Goal: Ask a question: Seek information or help from site administrators or community

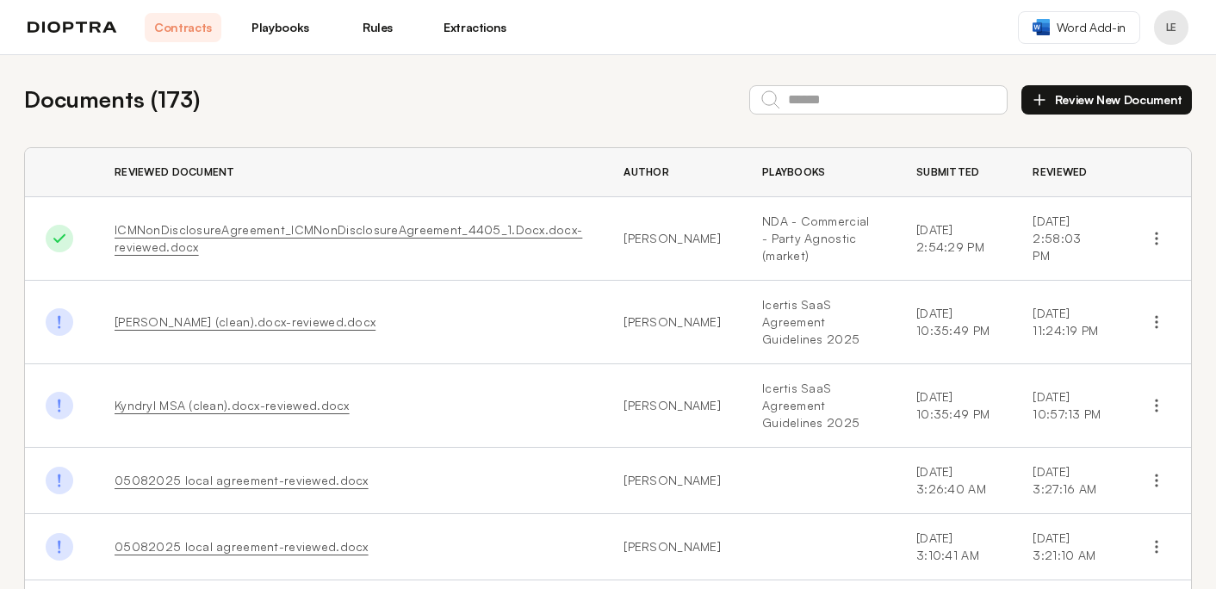
click at [43, 25] on img at bounding box center [73, 28] width 90 height 12
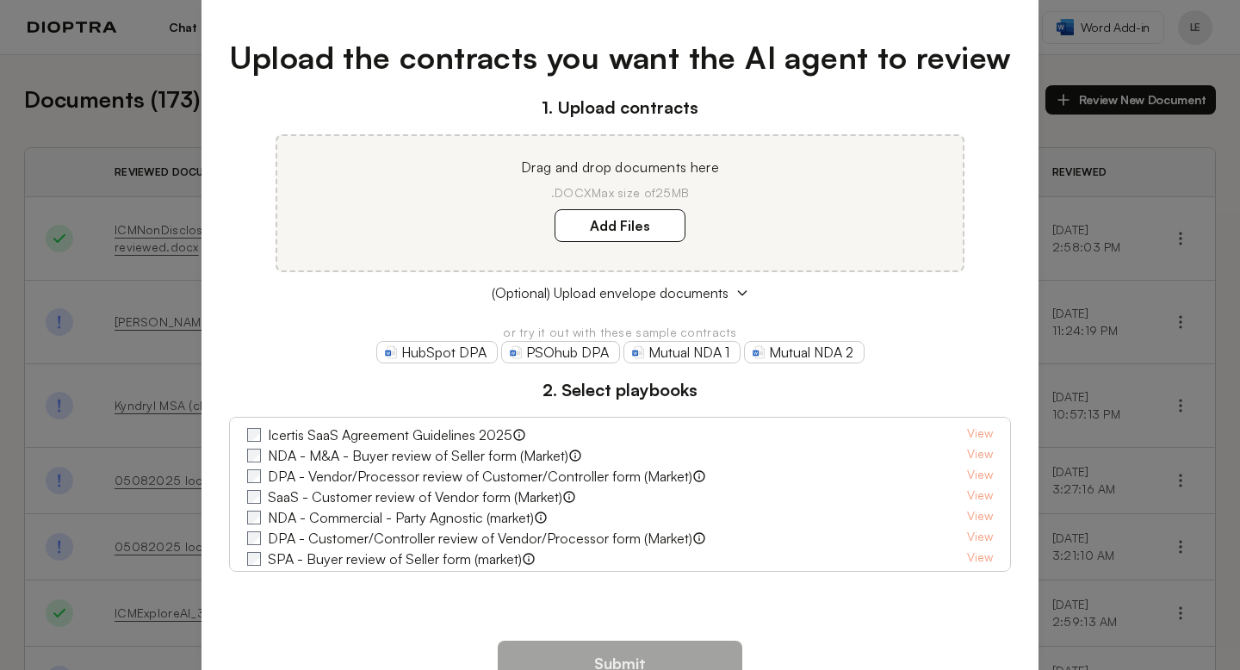
click at [983, 230] on div "1. Upload contracts Drag and drop documents here .DOCX Max size of 25MB Add Fil…" at bounding box center [620, 333] width 783 height 477
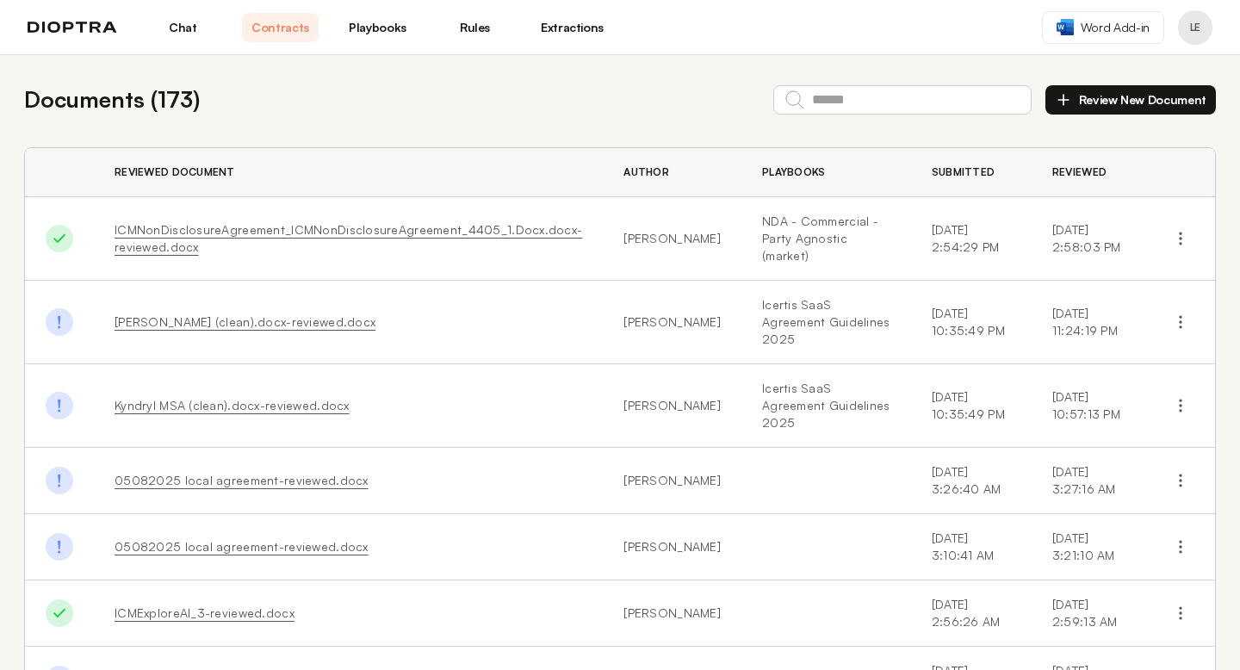
click at [189, 27] on link "Chat" at bounding box center [183, 27] width 77 height 29
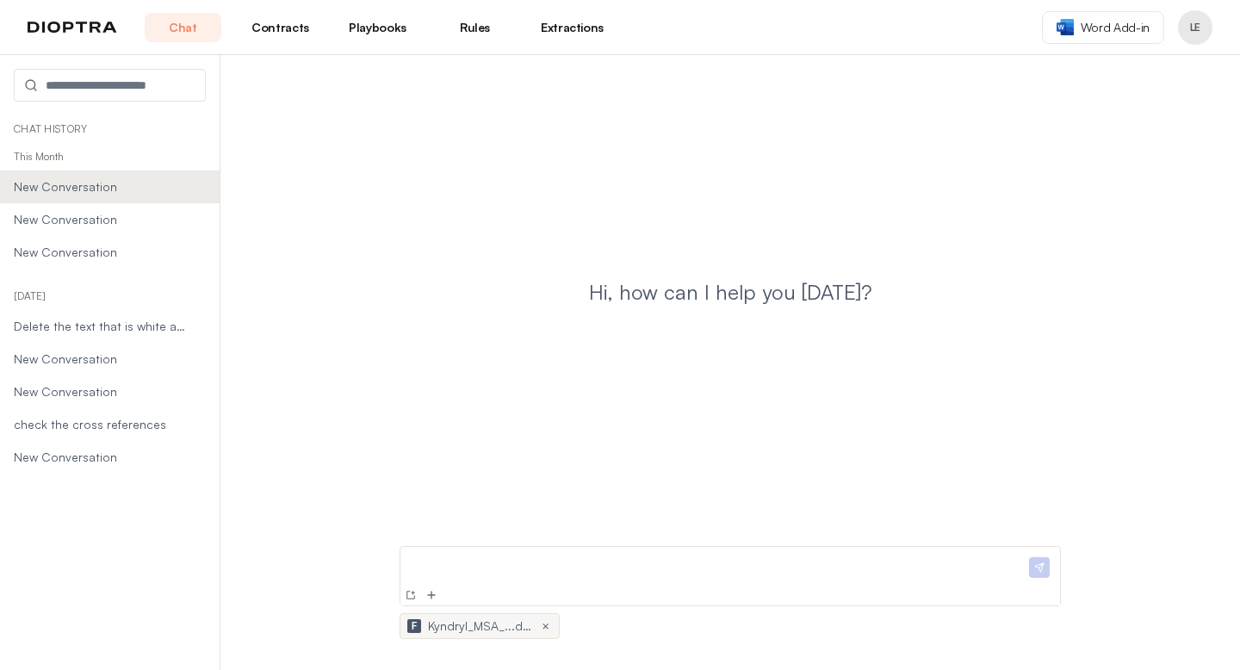
click at [43, 158] on p "This Month" at bounding box center [110, 157] width 220 height 28
click at [60, 188] on span "New Conversation" at bounding box center [100, 186] width 173 height 17
click at [63, 219] on span "New Conversation" at bounding box center [100, 219] width 173 height 17
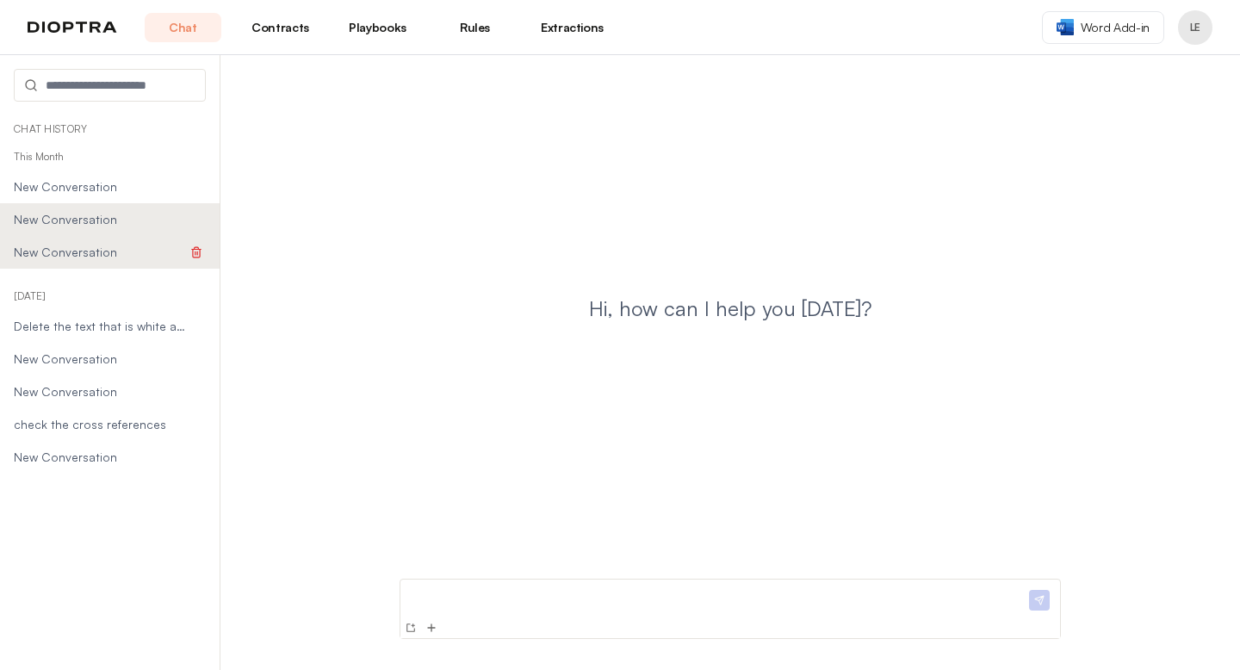
click at [67, 252] on span "New Conversation" at bounding box center [100, 252] width 173 height 17
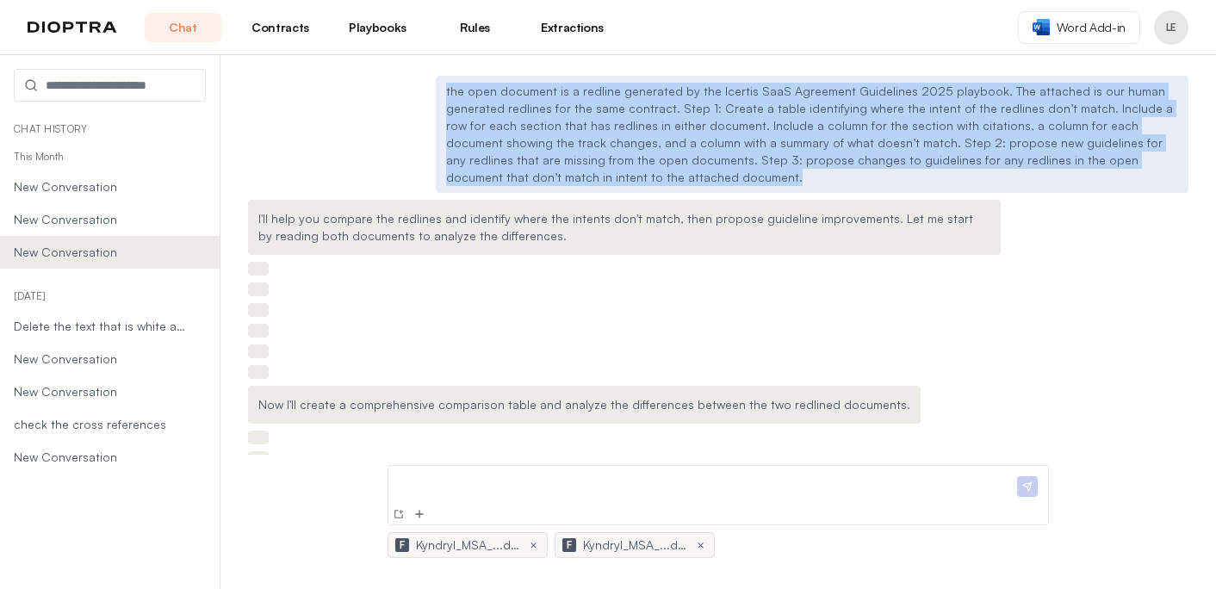
drag, startPoint x: 530, startPoint y: 181, endPoint x: 438, endPoint y: 91, distance: 127.9
click at [438, 91] on div "the open document is a redline generated by the Icertis SaaS Agreement Guidelin…" at bounding box center [812, 134] width 753 height 117
copy p "the open document is a redline generated by the Icertis SaaS Agreement Guidelin…"
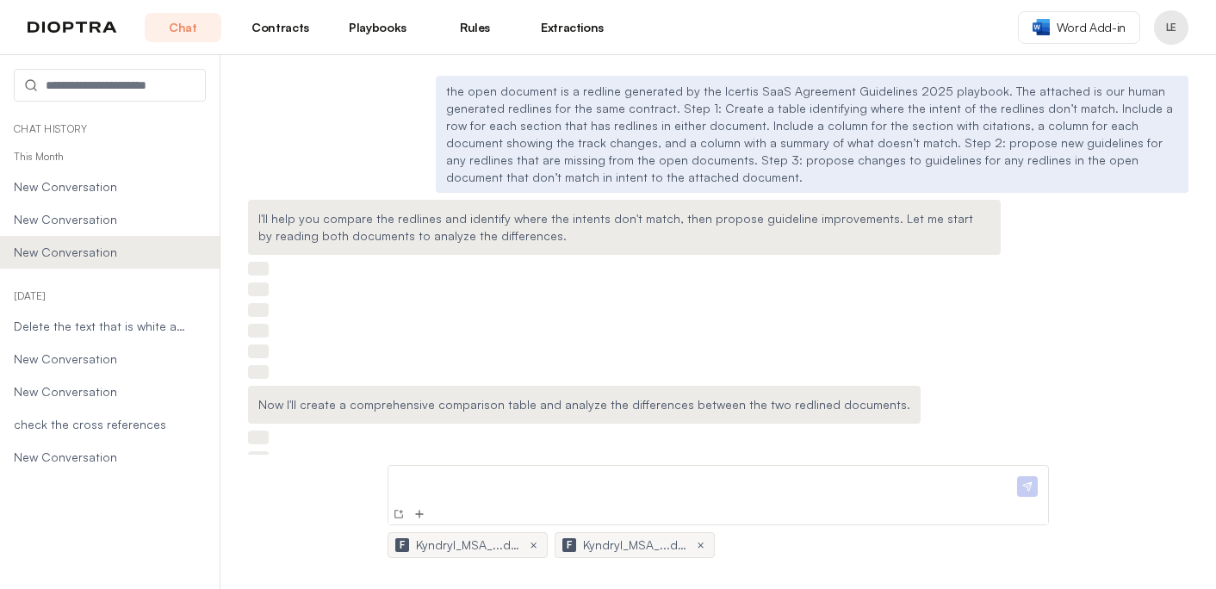
click at [52, 158] on p "This Month" at bounding box center [110, 157] width 220 height 28
click at [177, 23] on link "Chat" at bounding box center [183, 27] width 77 height 29
click at [393, 513] on img at bounding box center [399, 514] width 14 height 14
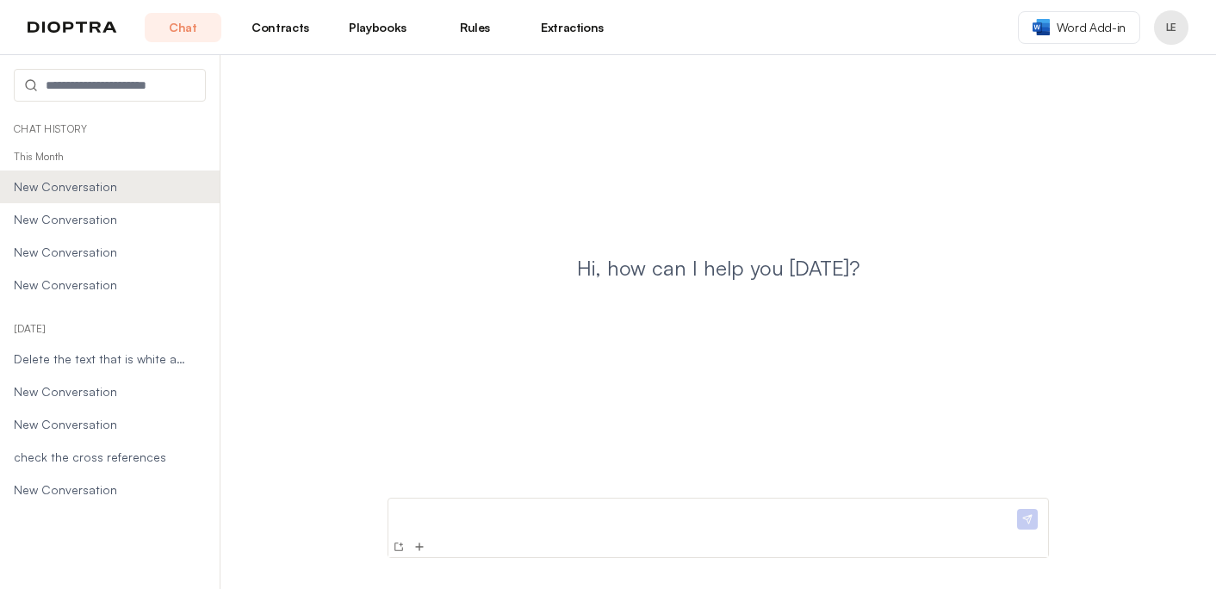
click at [477, 518] on p at bounding box center [704, 514] width 618 height 18
click at [420, 551] on img at bounding box center [419, 547] width 14 height 14
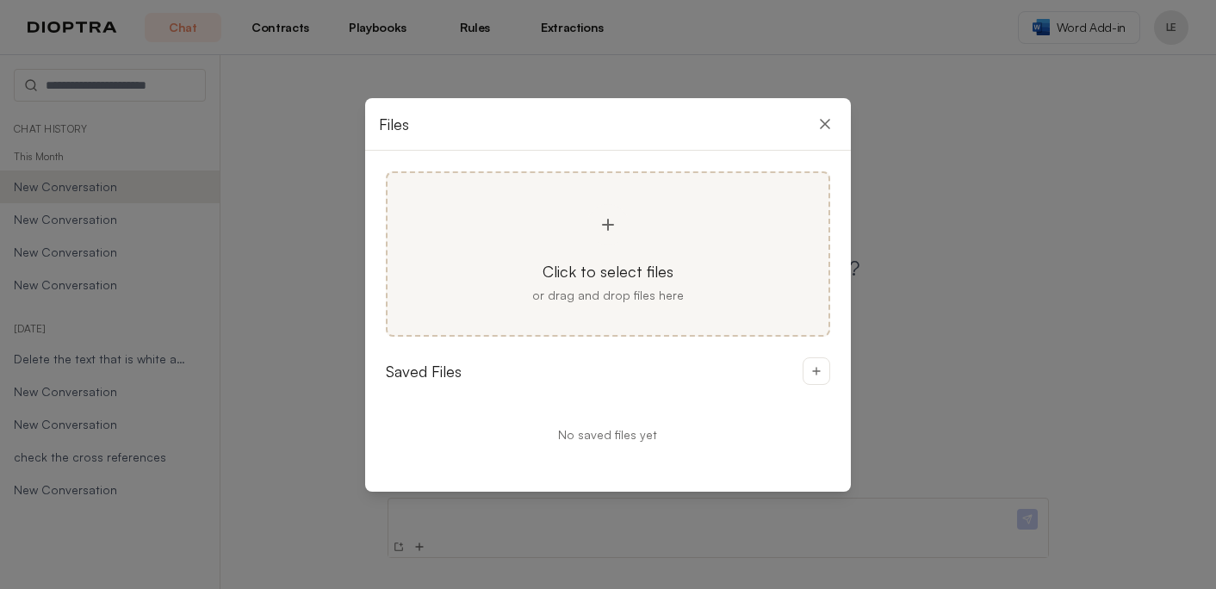
click at [653, 248] on div "Click to select files or drag and drop files here" at bounding box center [608, 253] width 445 height 165
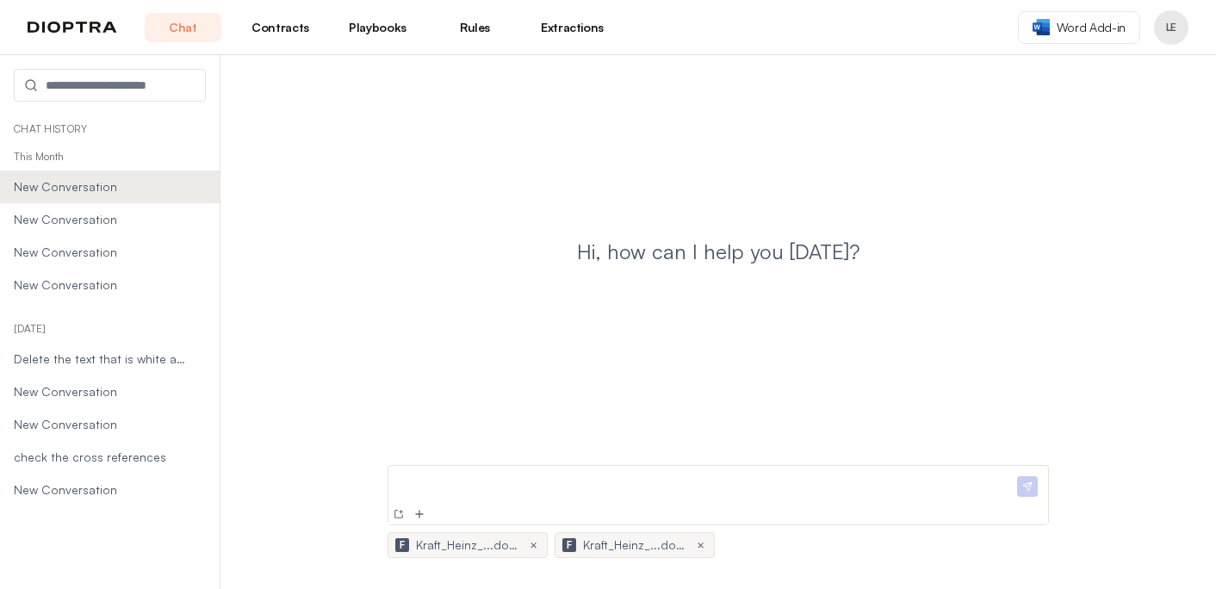
click at [484, 488] on p at bounding box center [704, 482] width 618 height 18
drag, startPoint x: 368, startPoint y: 485, endPoint x: 322, endPoint y: 483, distance: 45.7
click at [322, 483] on div "**********" at bounding box center [717, 322] width 995 height 534
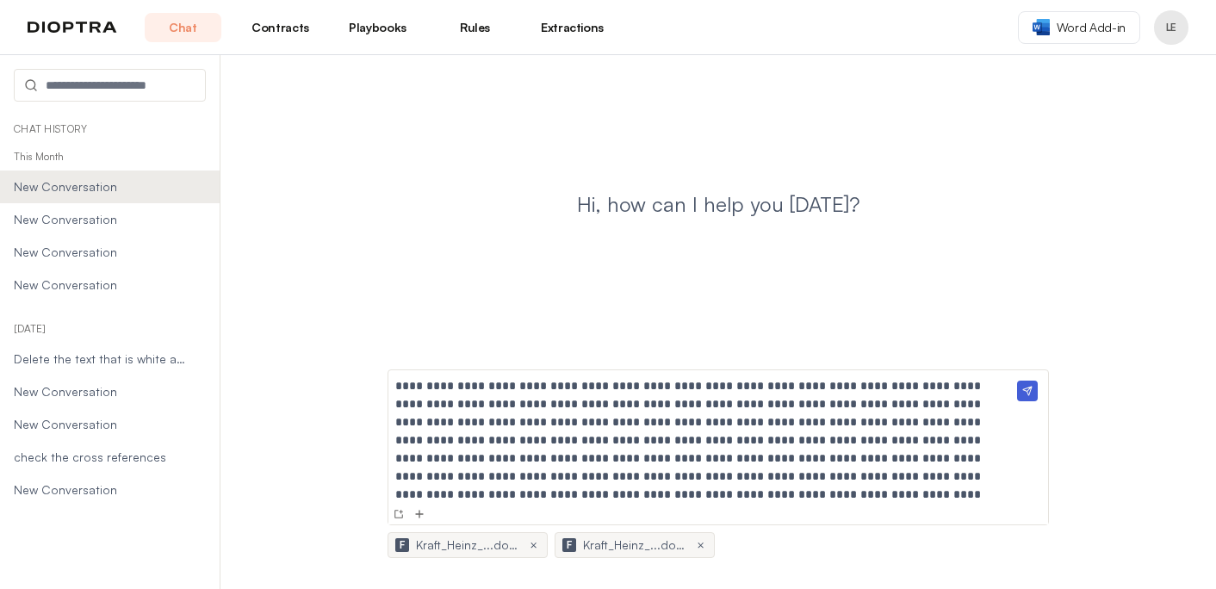
click at [438, 390] on p "**********" at bounding box center [704, 440] width 618 height 127
drag, startPoint x: 522, startPoint y: 385, endPoint x: 388, endPoint y: 381, distance: 133.5
click at [388, 381] on div "**********" at bounding box center [718, 436] width 660 height 133
click at [524, 386] on p "**********" at bounding box center [704, 440] width 618 height 127
click at [735, 387] on p "**********" at bounding box center [704, 440] width 618 height 127
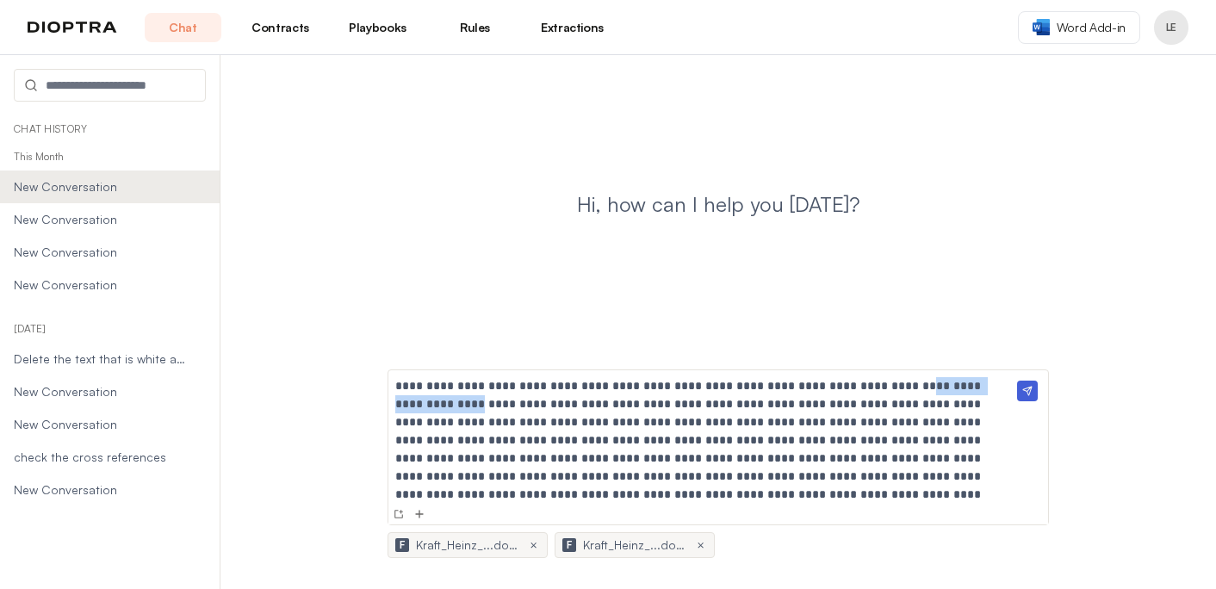
drag, startPoint x: 959, startPoint y: 393, endPoint x: 854, endPoint y: 386, distance: 105.3
click at [854, 386] on p "**********" at bounding box center [704, 440] width 618 height 127
copy p "**********"
click at [638, 400] on p "**********" at bounding box center [704, 440] width 618 height 127
click at [656, 405] on p "**********" at bounding box center [704, 440] width 618 height 127
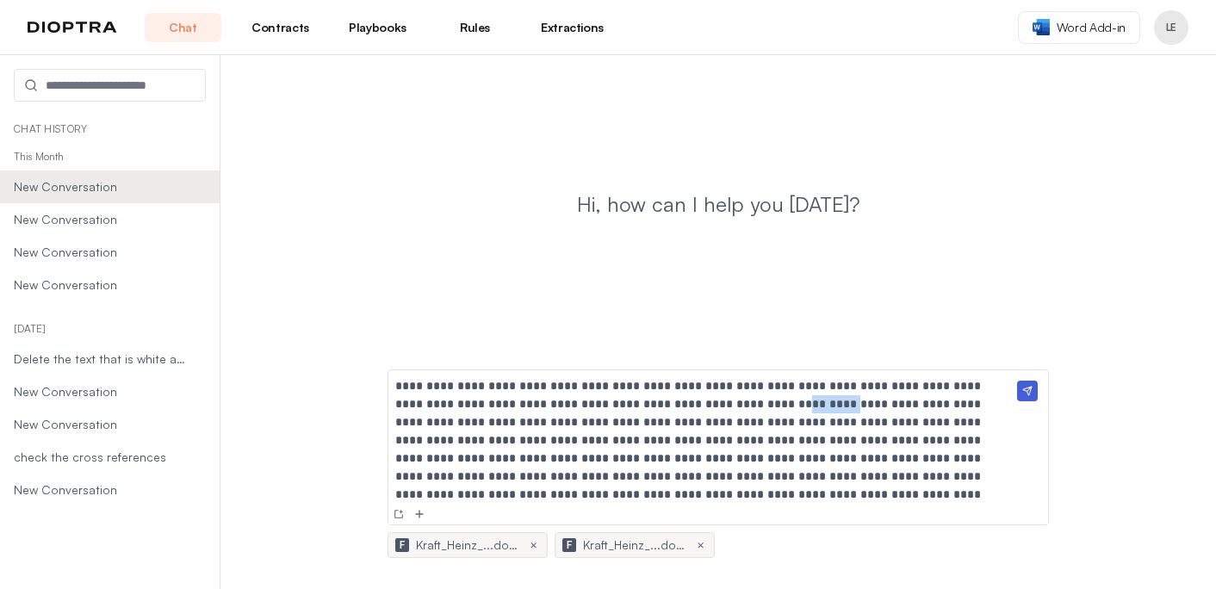
click at [656, 405] on p "**********" at bounding box center [704, 440] width 618 height 127
click at [500, 426] on p "**********" at bounding box center [704, 440] width 618 height 127
click at [1027, 389] on img at bounding box center [1027, 391] width 21 height 21
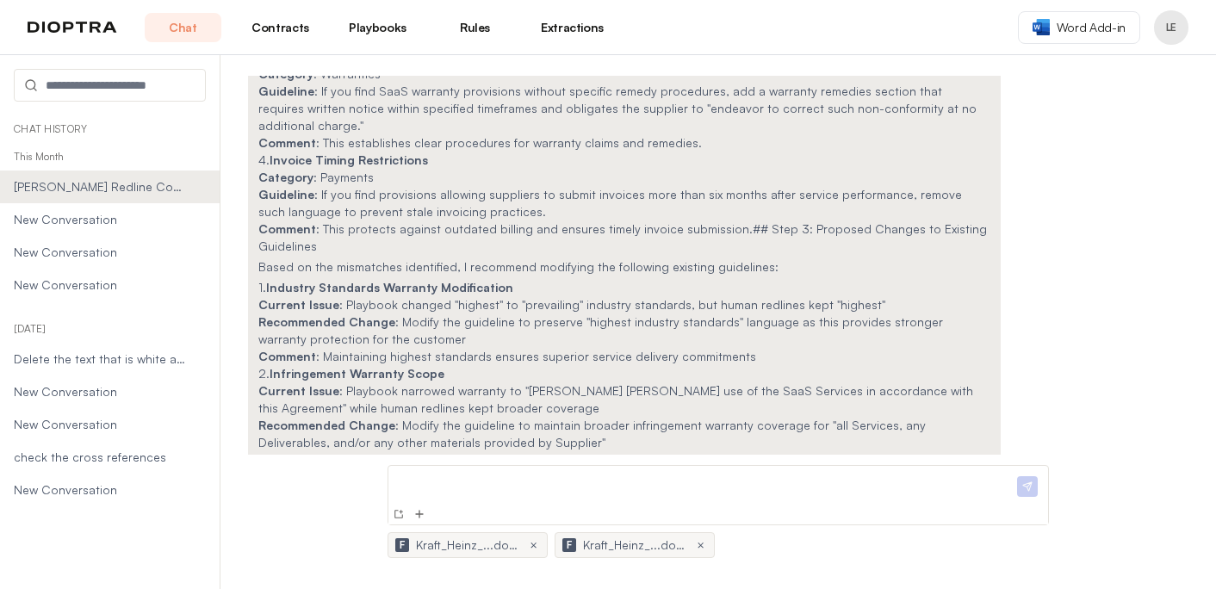
scroll to position [1810, 0]
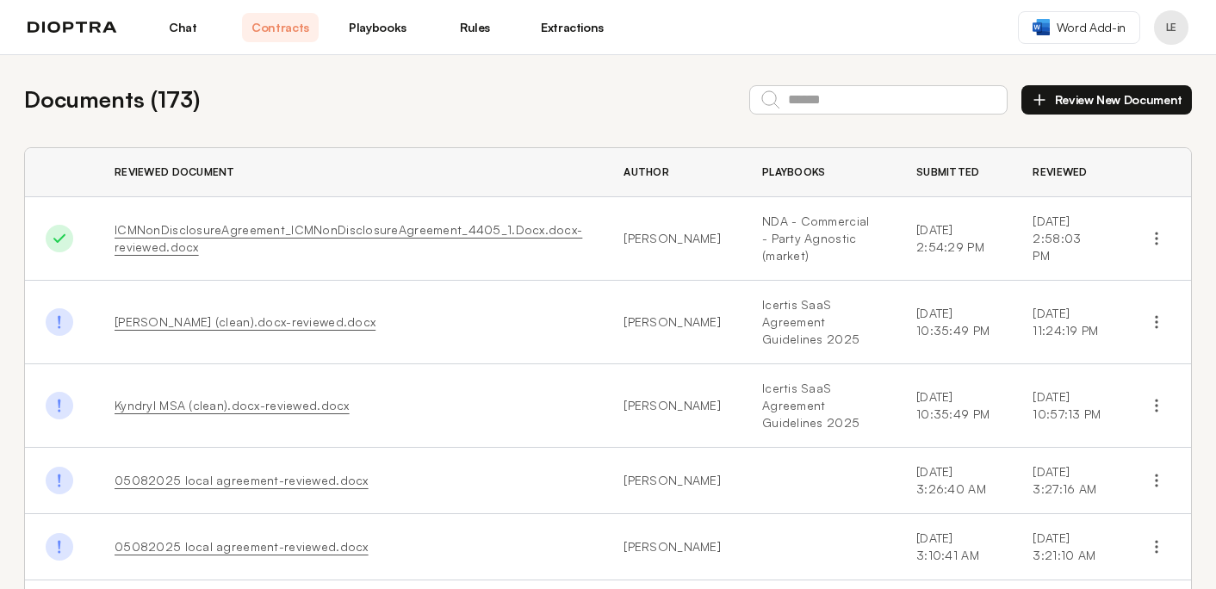
click at [177, 23] on link "Chat" at bounding box center [183, 27] width 77 height 29
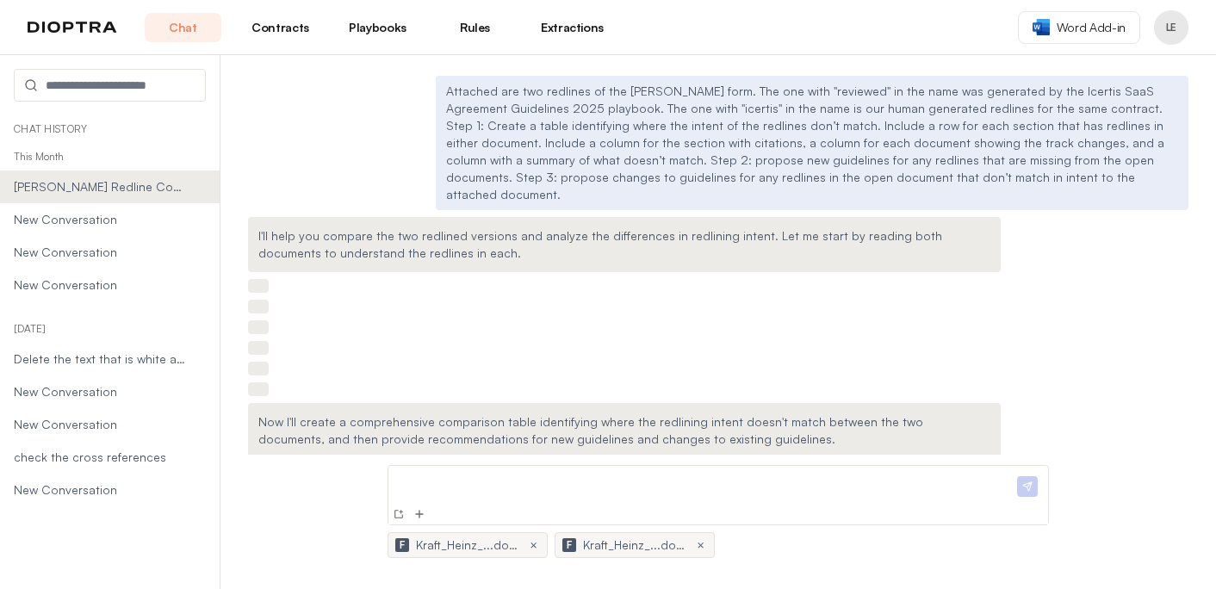
click at [183, 29] on link "Chat" at bounding box center [183, 27] width 77 height 29
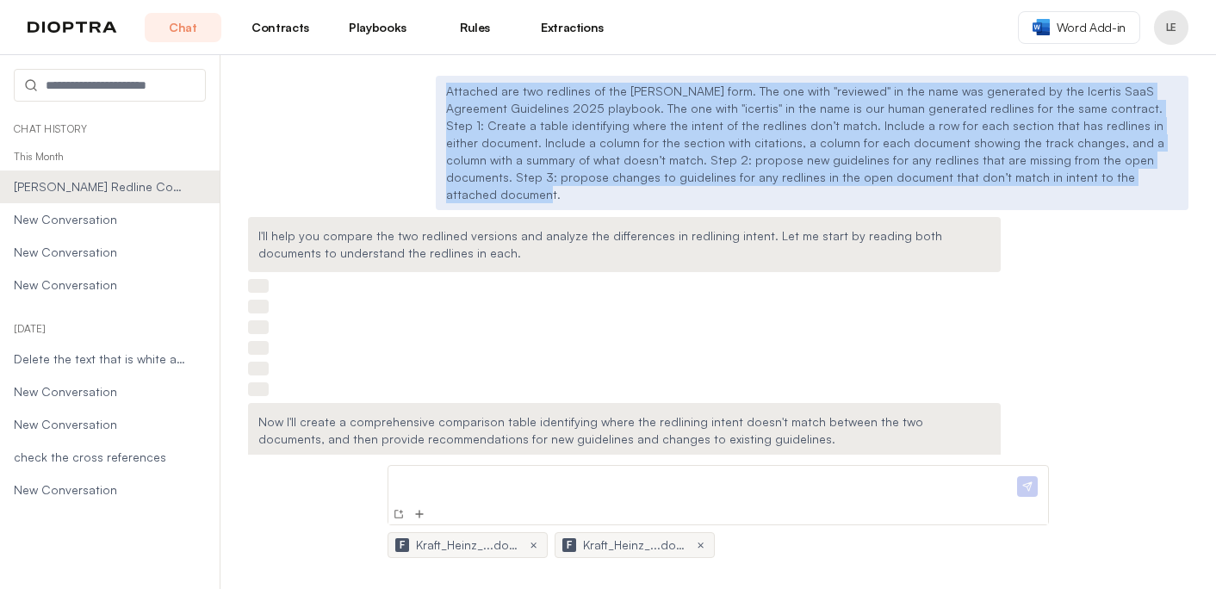
drag, startPoint x: 449, startPoint y: 96, endPoint x: 1033, endPoint y: 181, distance: 589.9
click at [1033, 181] on p "Attached are two redlines of the Kraft Heinz form. The one with "reviewed" in t…" at bounding box center [812, 143] width 732 height 121
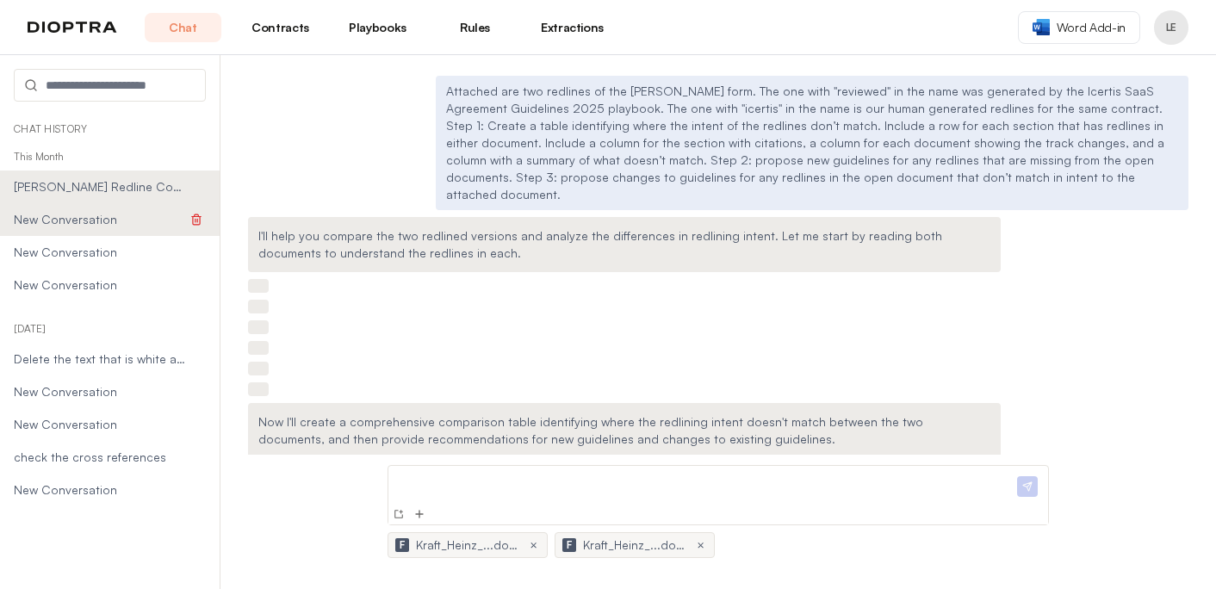
click at [55, 215] on span "New Conversation" at bounding box center [100, 219] width 173 height 17
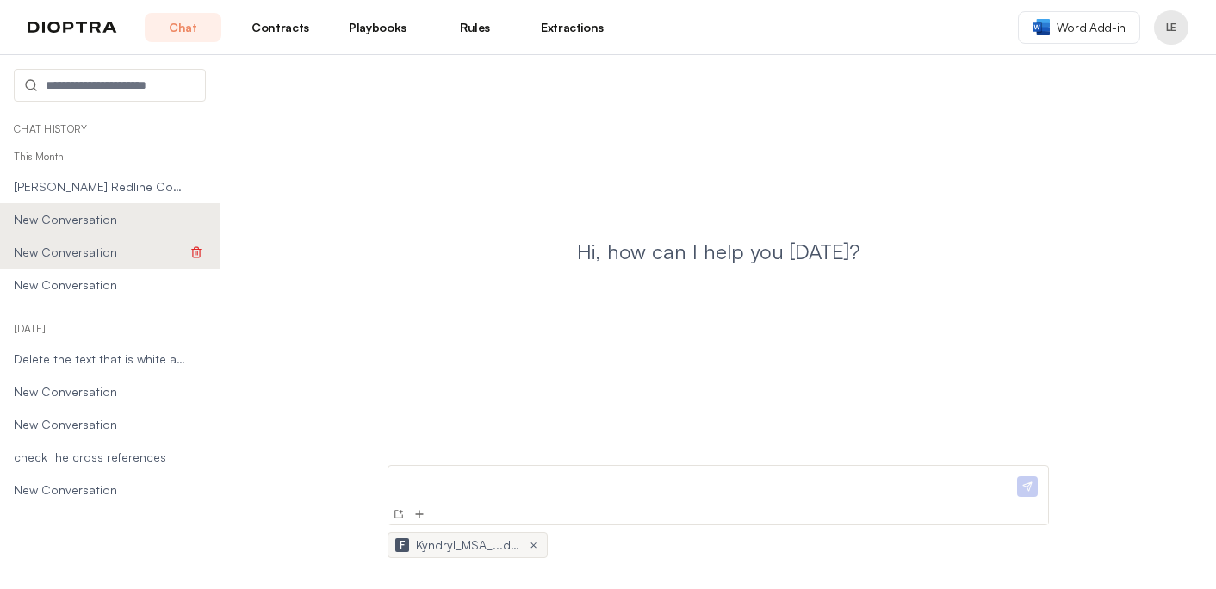
click at [54, 245] on span "New Conversation" at bounding box center [100, 252] width 173 height 17
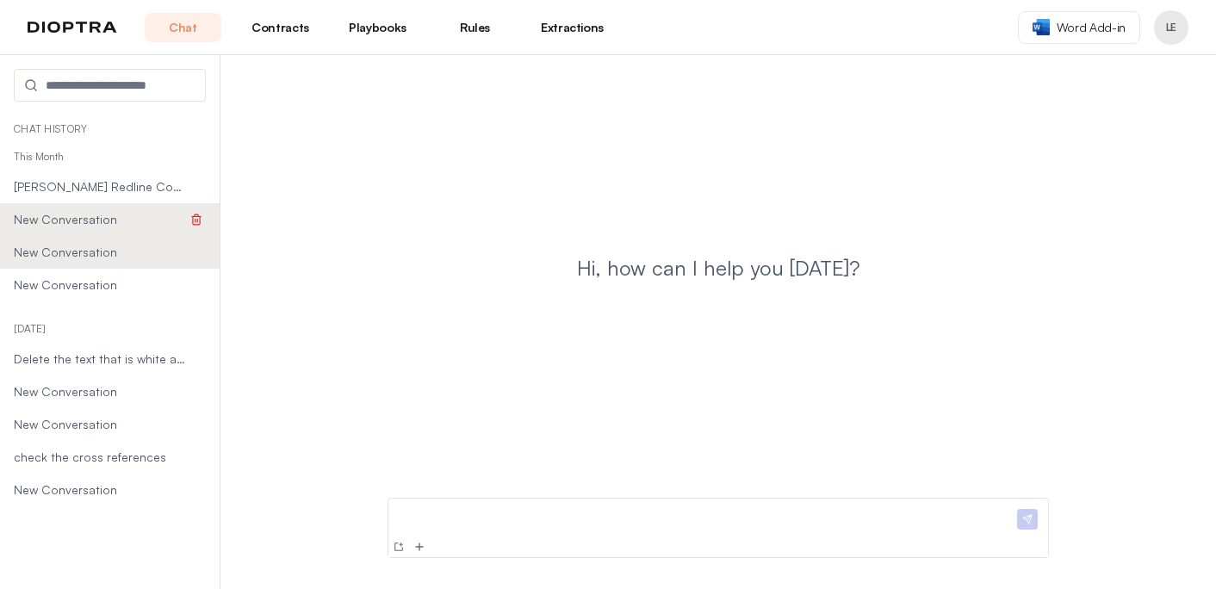
click at [57, 216] on span "New Conversation" at bounding box center [100, 219] width 173 height 17
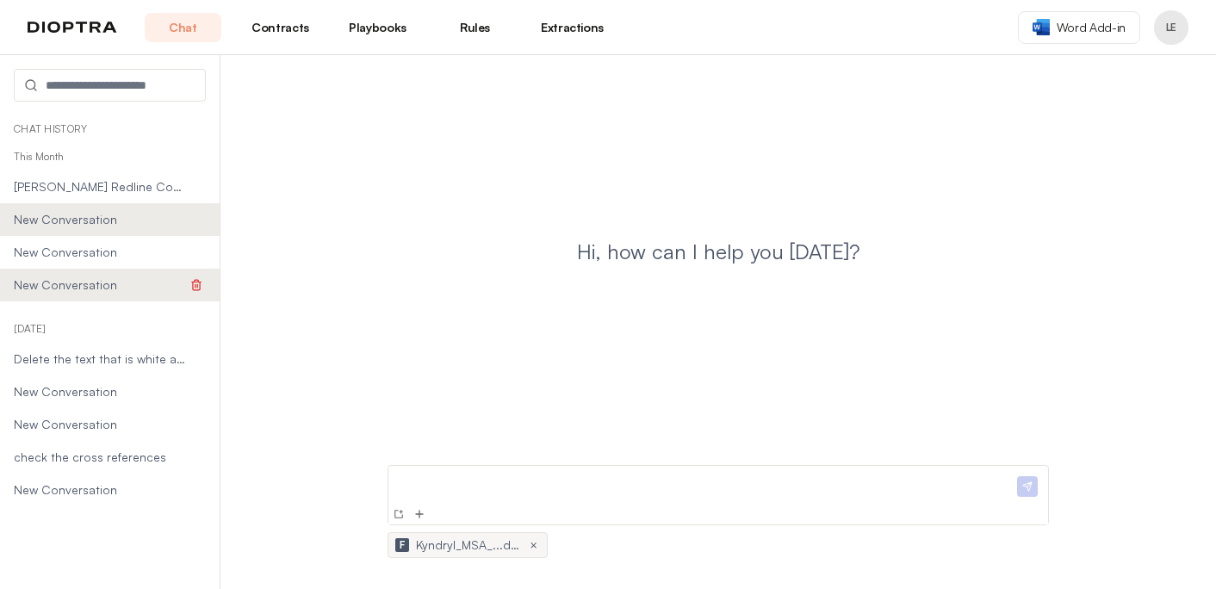
click at [65, 283] on span "New Conversation" at bounding box center [100, 284] width 173 height 17
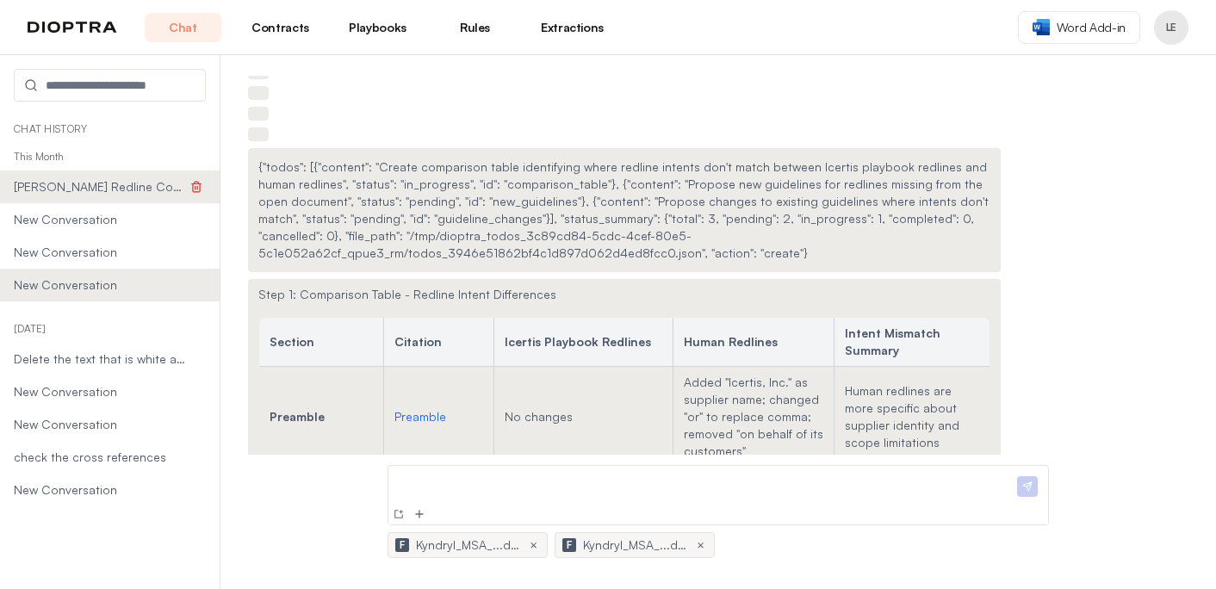
scroll to position [1104, 0]
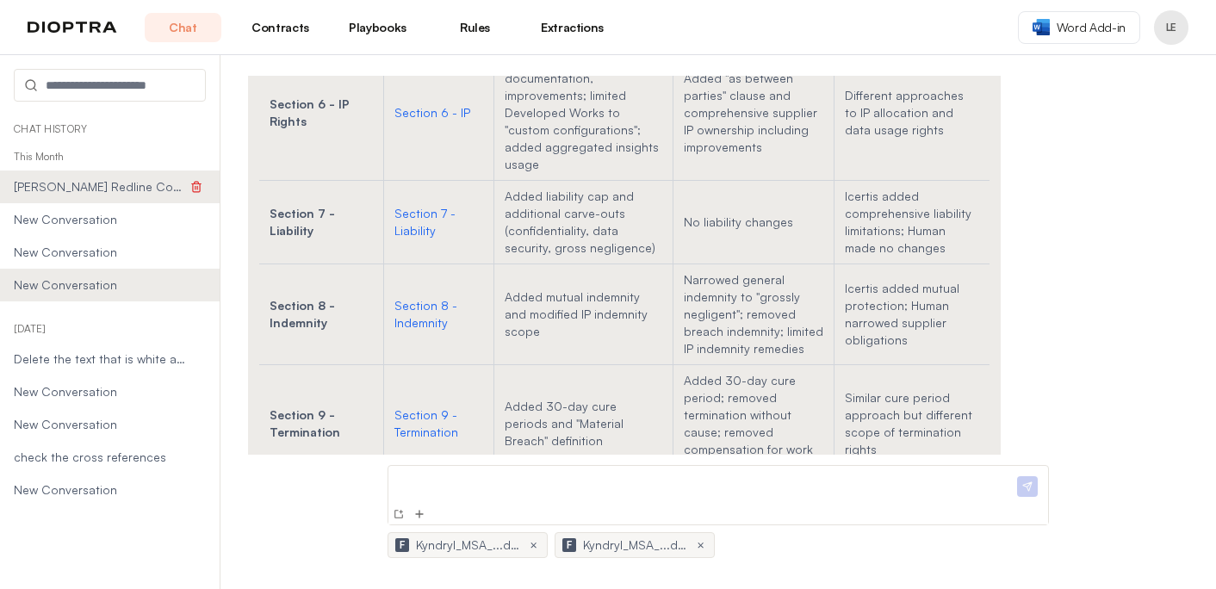
click at [77, 192] on span "[PERSON_NAME] Redline Comparison and Playbook Guidelines" at bounding box center [100, 186] width 173 height 17
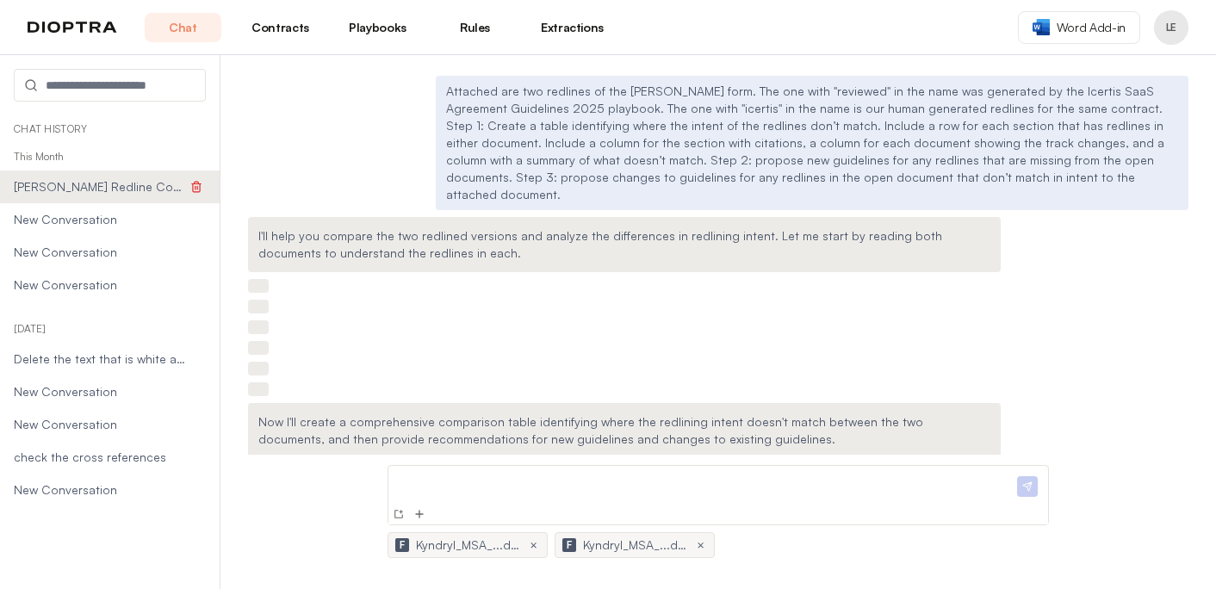
scroll to position [3448, 0]
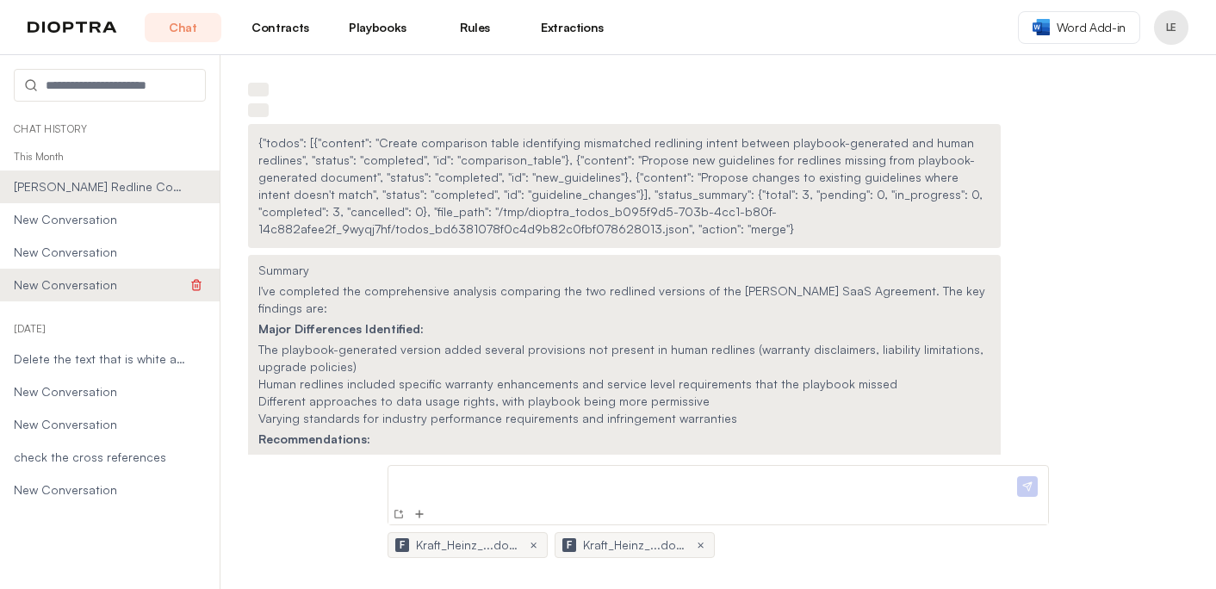
click at [86, 281] on span "New Conversation" at bounding box center [100, 284] width 173 height 17
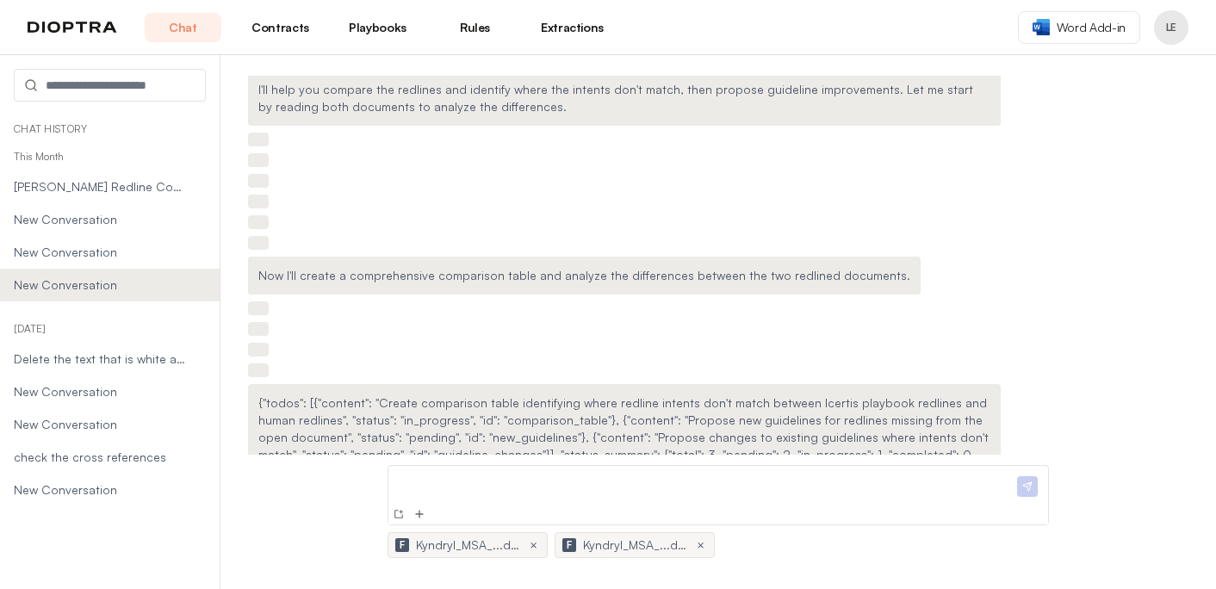
scroll to position [0, 0]
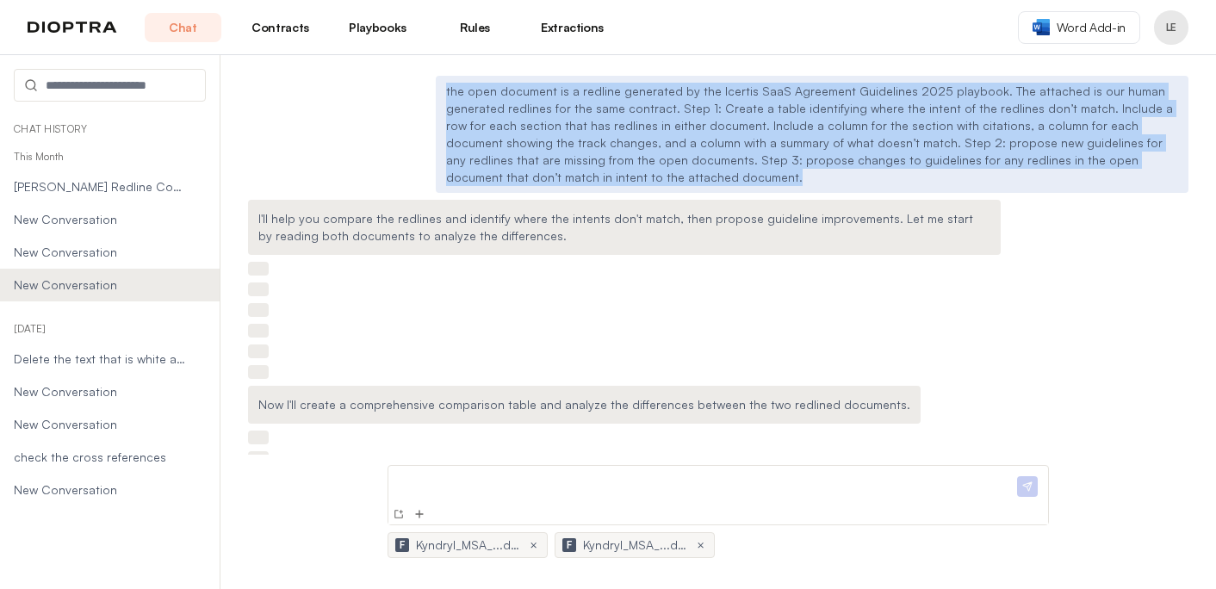
drag, startPoint x: 545, startPoint y: 177, endPoint x: 440, endPoint y: 90, distance: 136.4
click at [440, 90] on div "the open document is a redline generated by the Icertis SaaS Agreement Guidelin…" at bounding box center [812, 134] width 753 height 117
copy p "the open document is a redline generated by the Icertis SaaS Agreement Guidelin…"
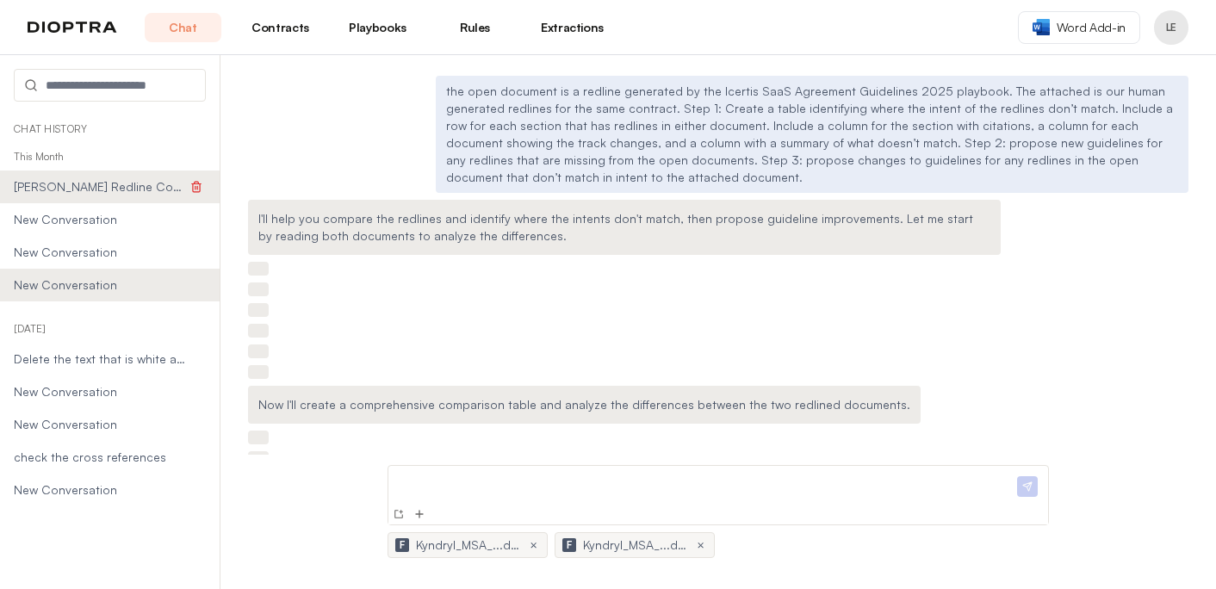
click at [53, 188] on span "Kraft Heinz Redline Comparison and Playbook Guidelines" at bounding box center [100, 186] width 173 height 17
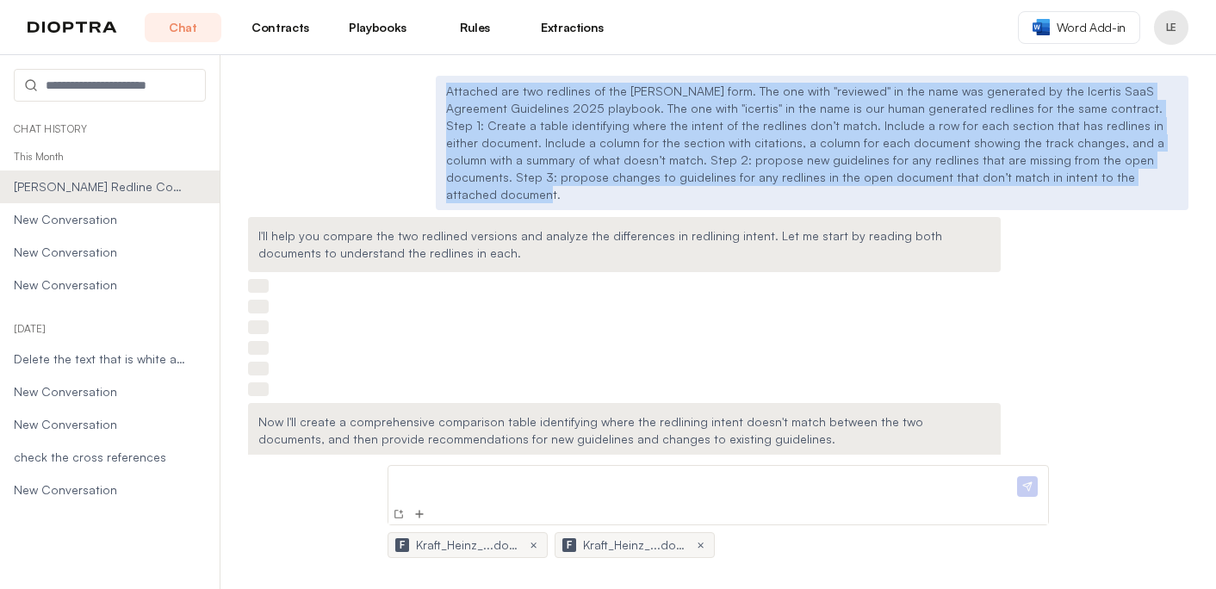
drag, startPoint x: 448, startPoint y: 94, endPoint x: 995, endPoint y: 179, distance: 553.4
click at [995, 179] on p "Attached are two redlines of the Kraft Heinz form. The one with "reviewed" in t…" at bounding box center [812, 143] width 732 height 121
copy p "Attached are two redlines of the Kraft Heinz form. The one with "reviewed" in t…"
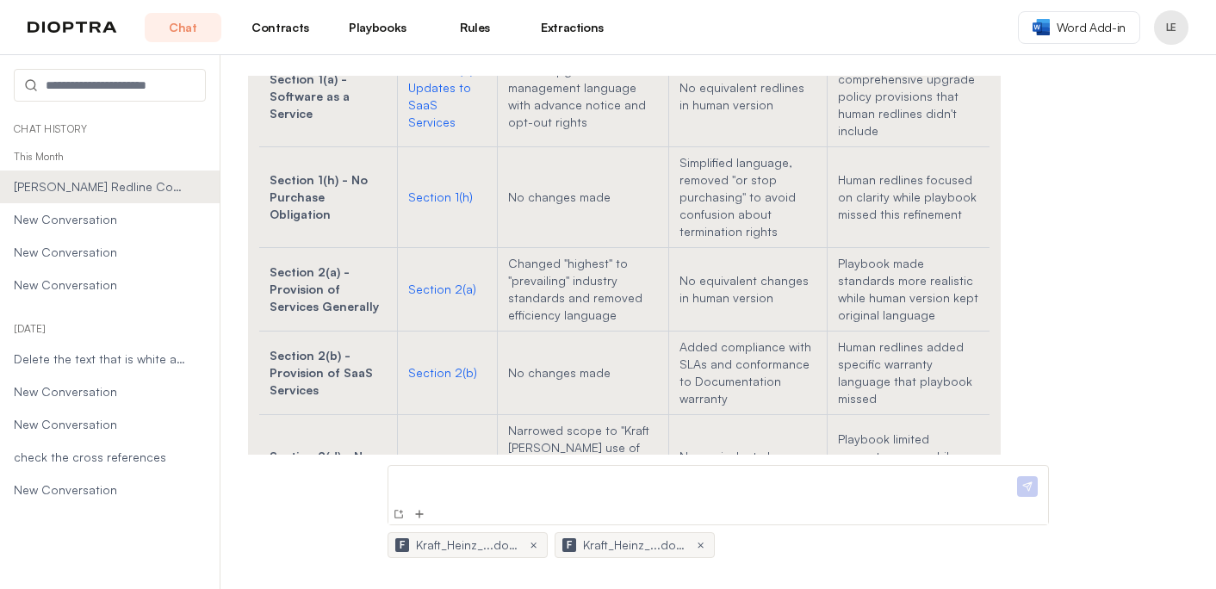
scroll to position [719, 0]
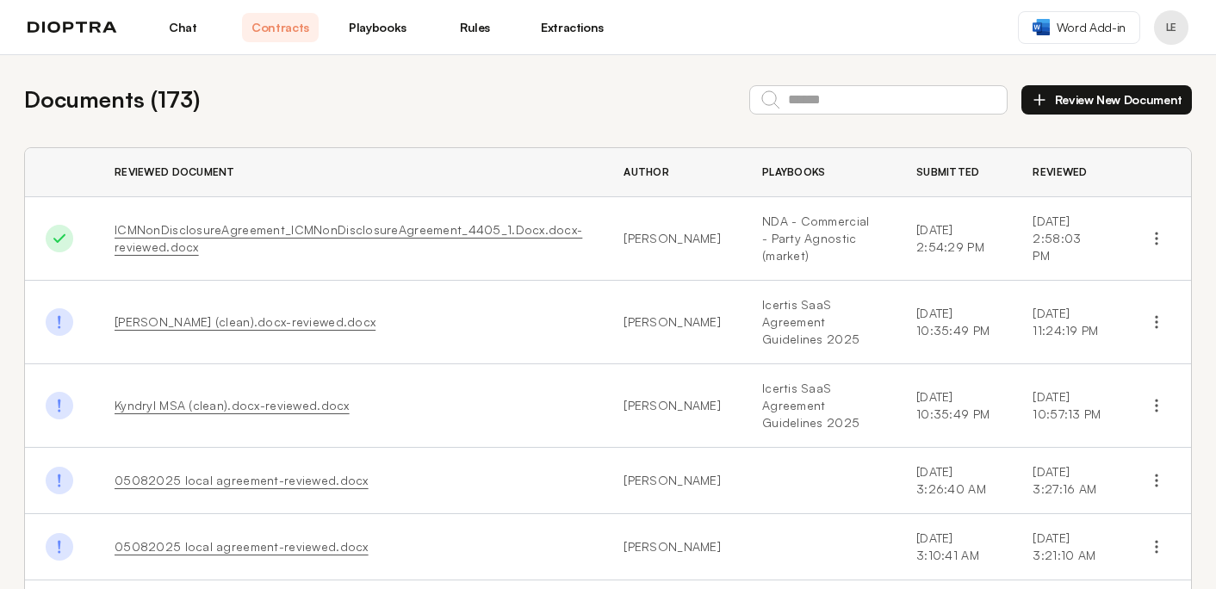
click at [170, 25] on link "Chat" at bounding box center [183, 27] width 77 height 29
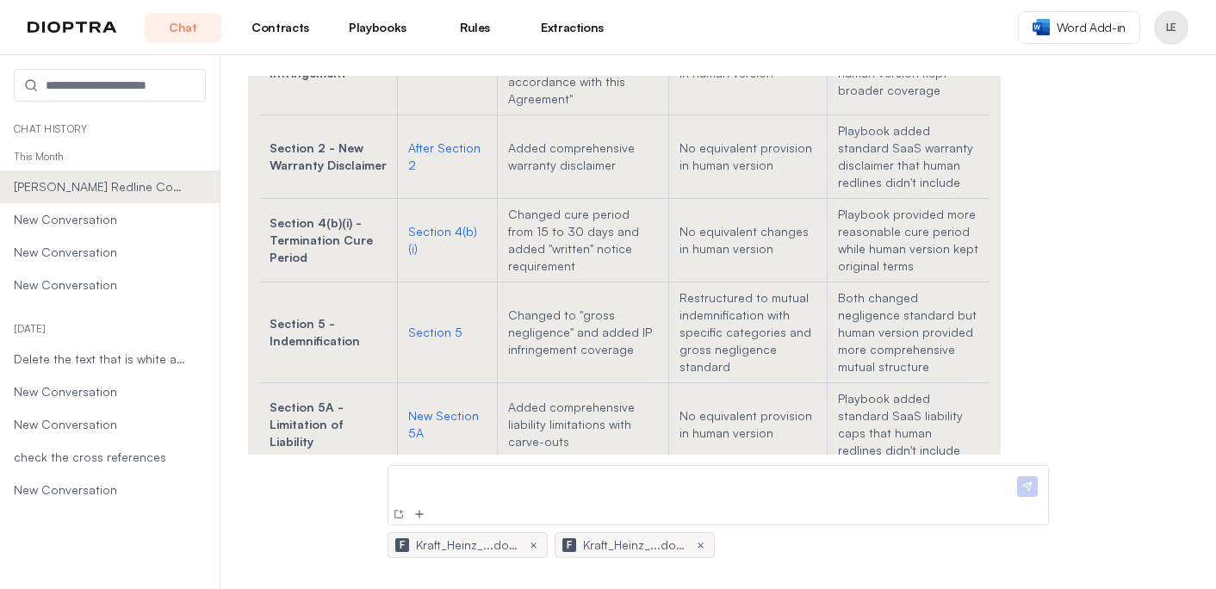
scroll to position [1106, 0]
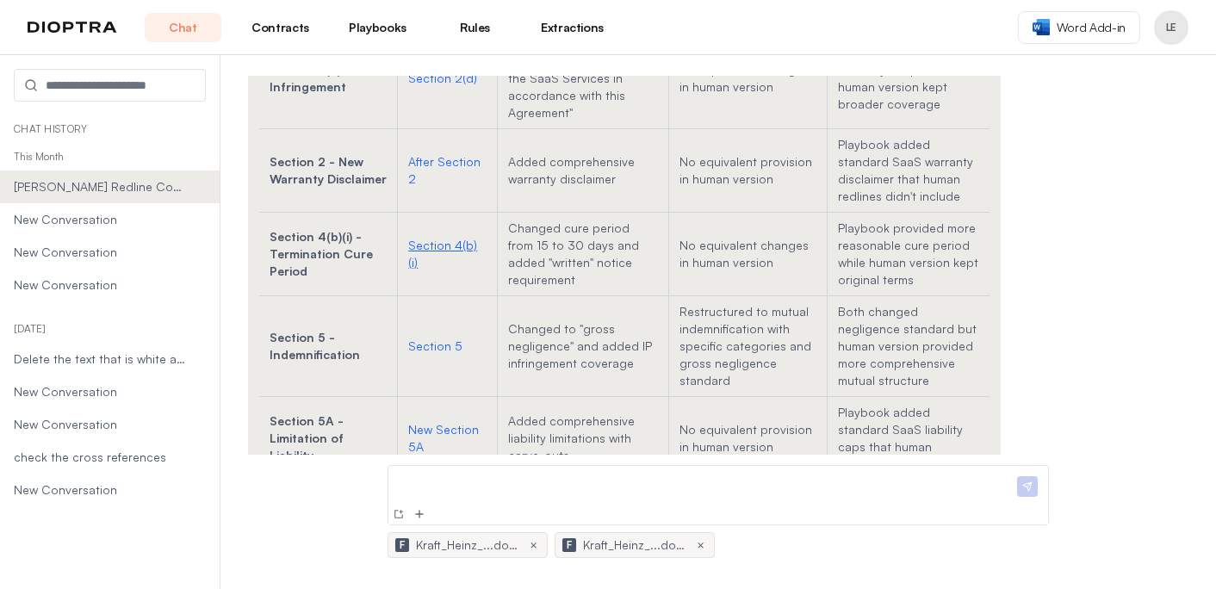
click at [423, 238] on link "Section 4(b)(i)" at bounding box center [442, 254] width 69 height 32
click at [424, 238] on link "Section 4(b)(i)" at bounding box center [442, 254] width 69 height 32
click at [435, 238] on link "Section 4(b)(i)" at bounding box center [442, 254] width 69 height 32
click at [445, 238] on link "Section 4(b)(i)" at bounding box center [442, 254] width 69 height 32
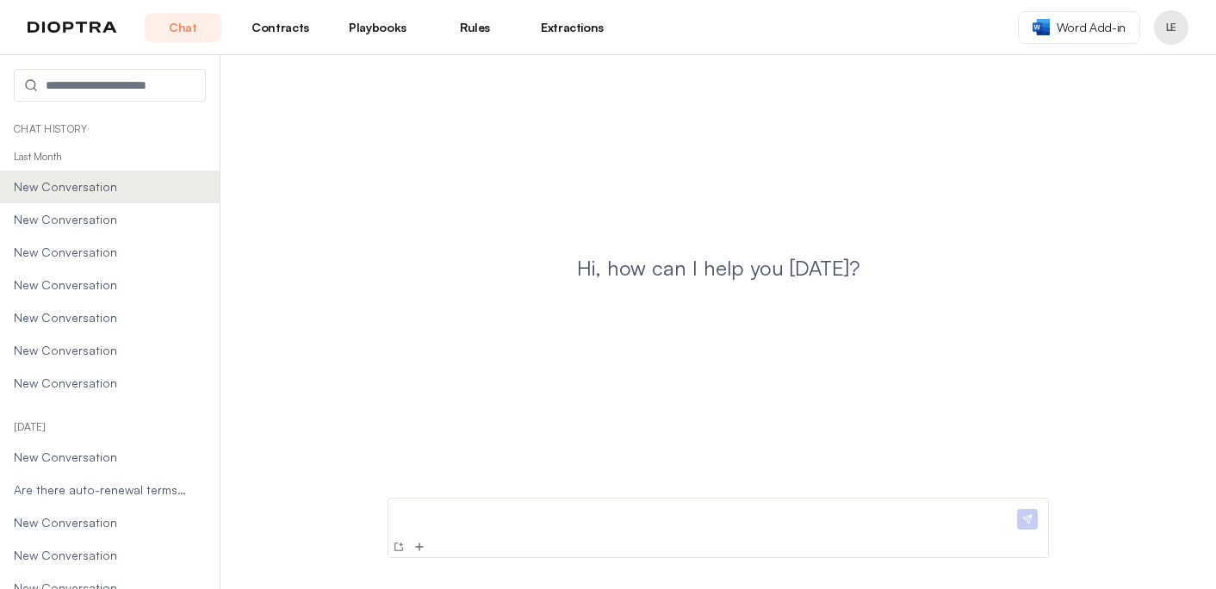
click at [493, 541] on div at bounding box center [718, 546] width 660 height 21
click at [485, 517] on p at bounding box center [704, 514] width 618 height 18
drag, startPoint x: 690, startPoint y: 516, endPoint x: 637, endPoint y: 516, distance: 52.5
click at [637, 516] on p "**********" at bounding box center [704, 514] width 618 height 18
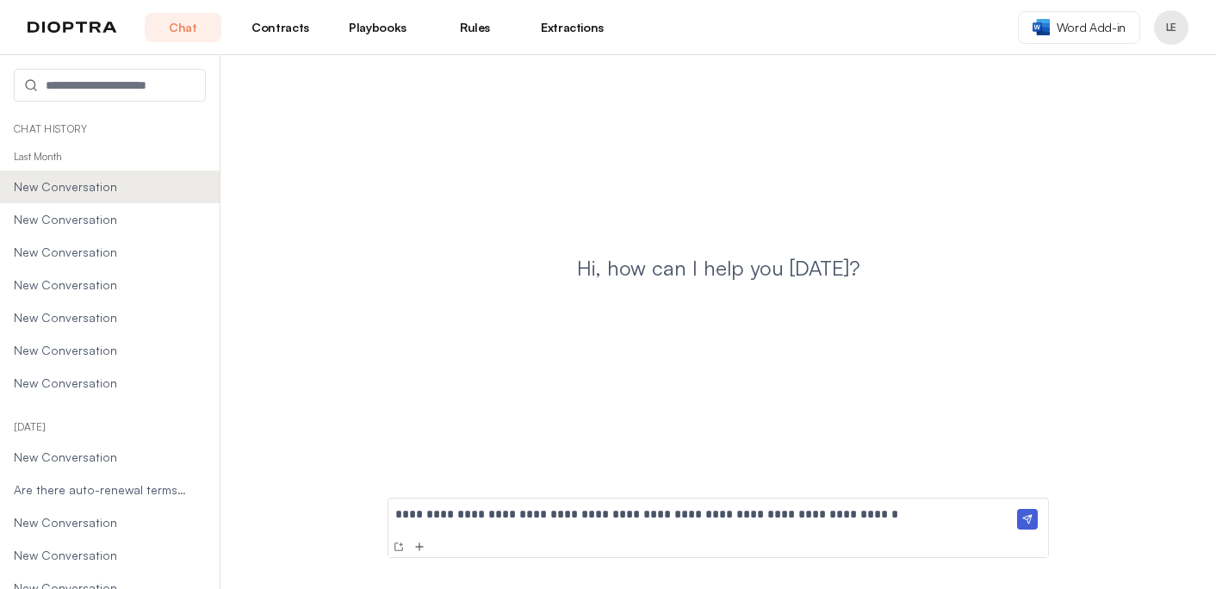
click at [853, 521] on p "**********" at bounding box center [704, 514] width 618 height 18
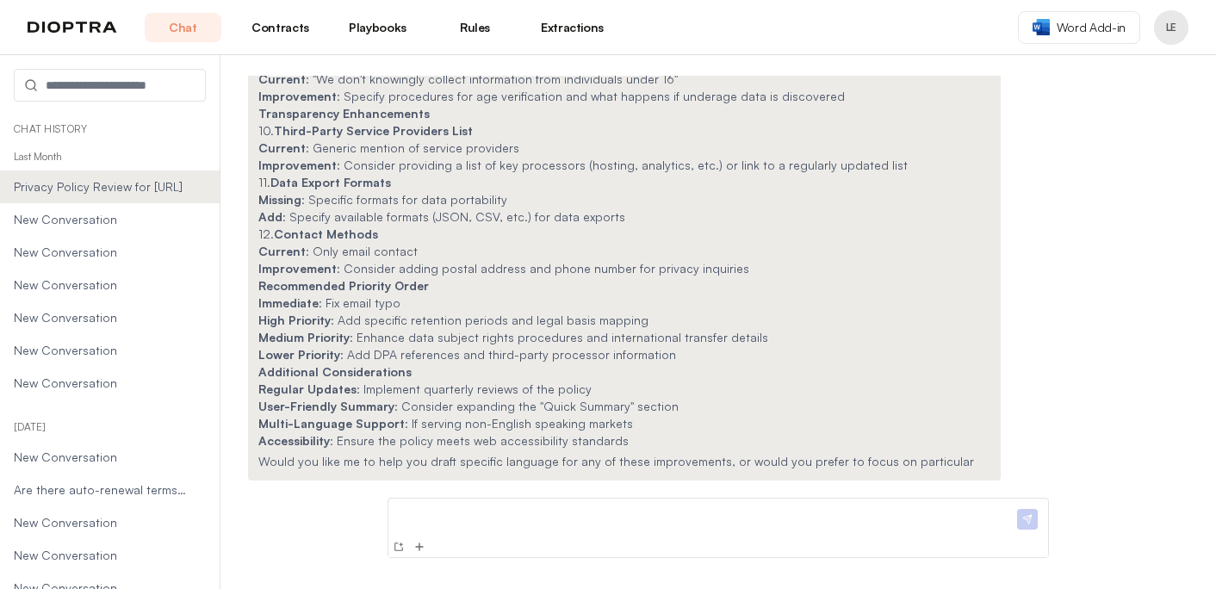
scroll to position [642, 0]
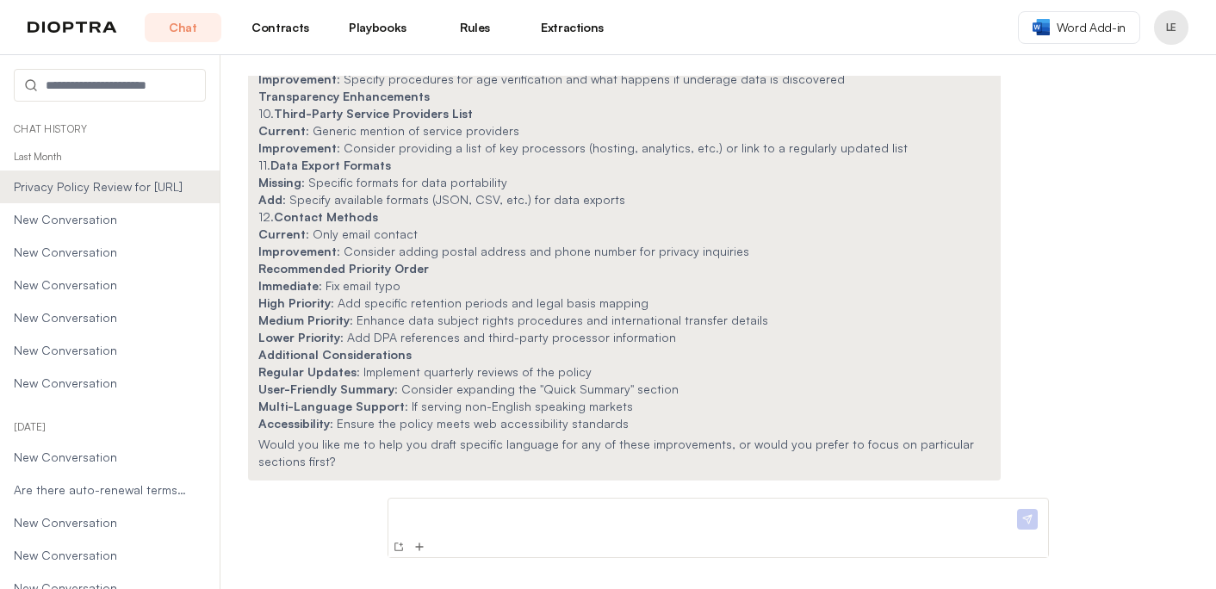
click at [427, 524] on div at bounding box center [704, 520] width 618 height 31
click at [400, 548] on img at bounding box center [399, 547] width 14 height 14
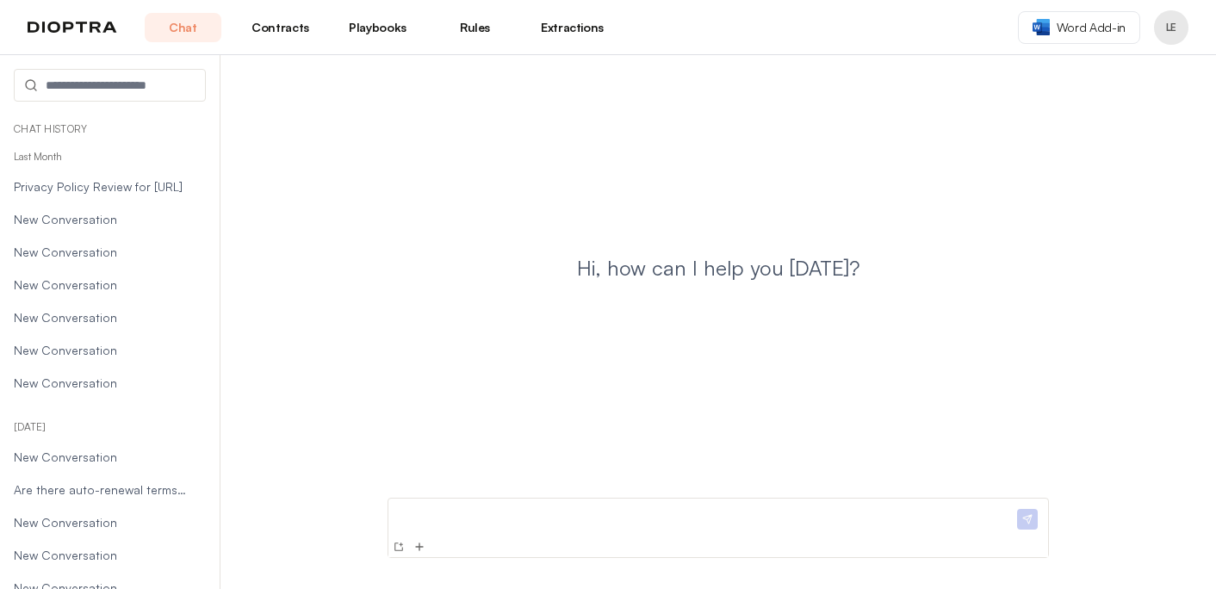
click at [425, 519] on p at bounding box center [704, 514] width 618 height 18
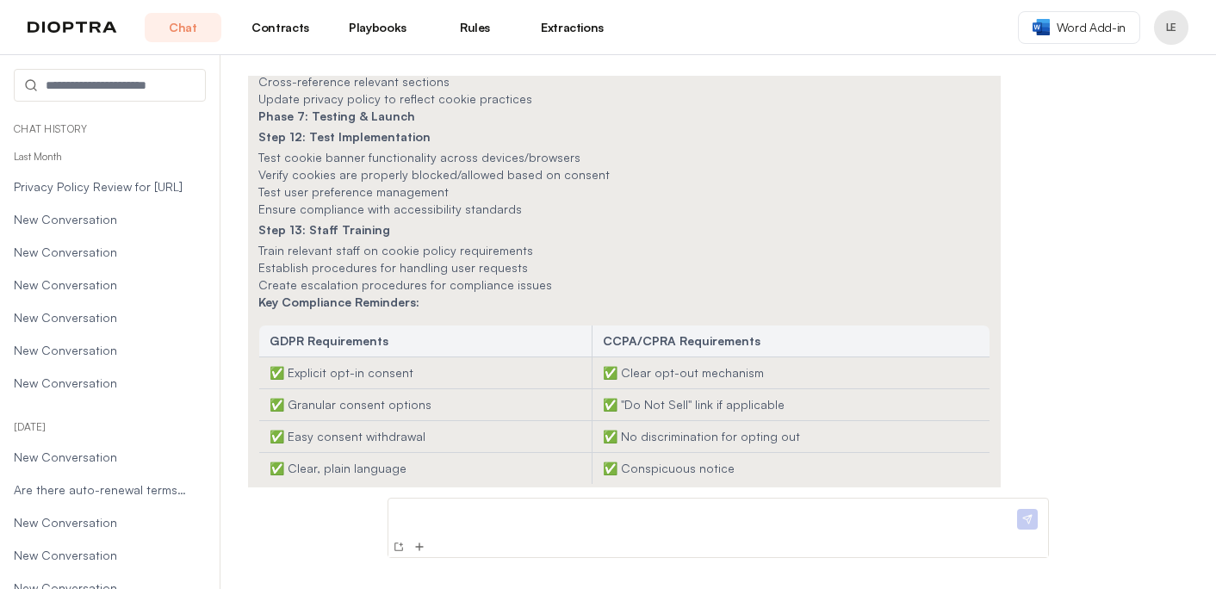
scroll to position [1385, 0]
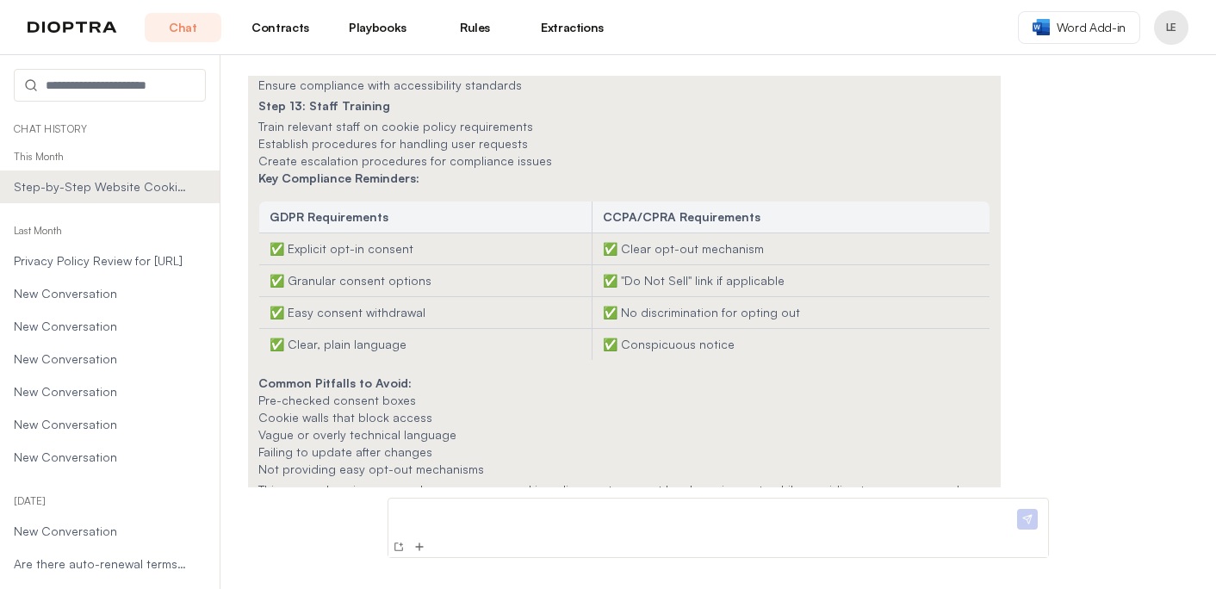
scroll to position [2652, 0]
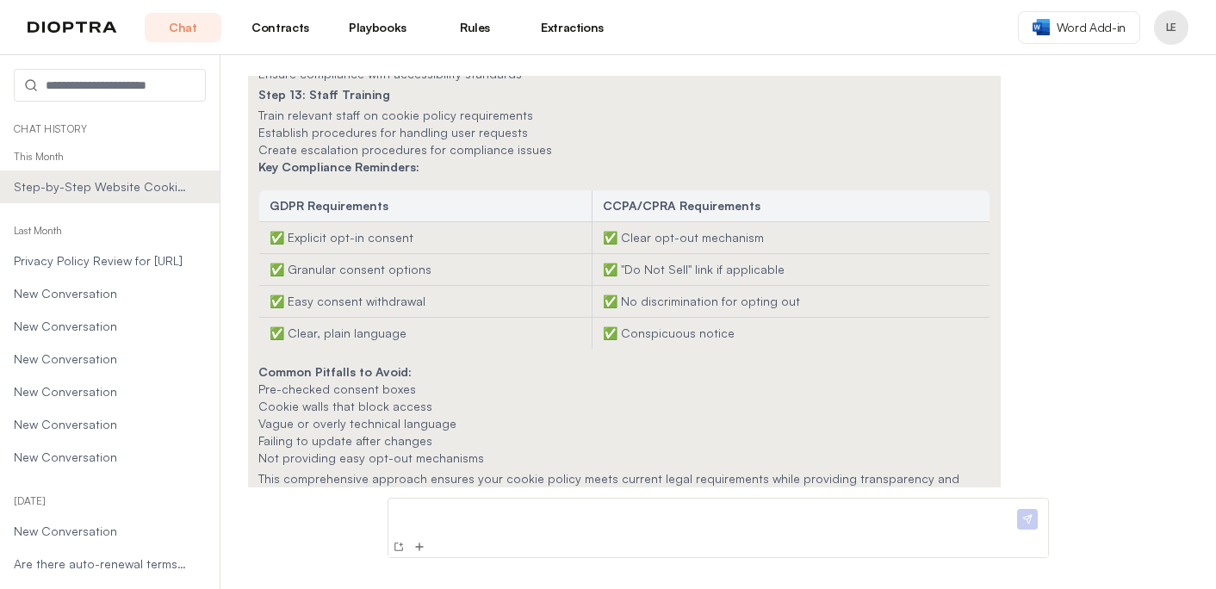
click at [420, 514] on p at bounding box center [704, 514] width 618 height 18
click at [421, 547] on img at bounding box center [419, 547] width 14 height 14
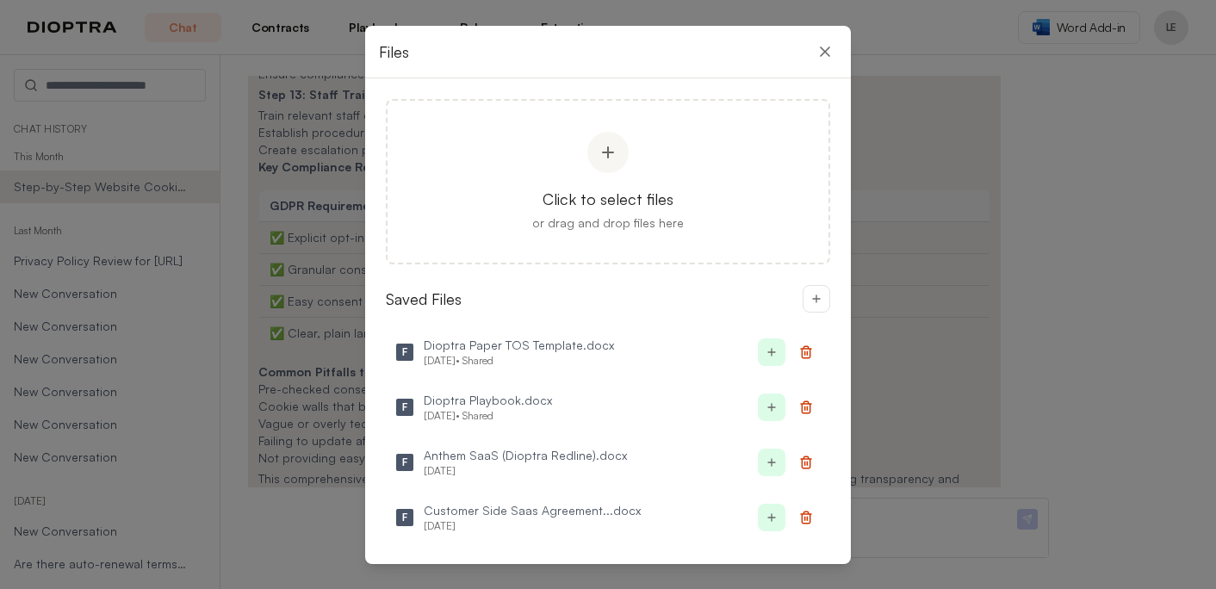
click at [839, 52] on div "Files" at bounding box center [608, 52] width 486 height 53
click at [831, 49] on icon at bounding box center [824, 51] width 17 height 17
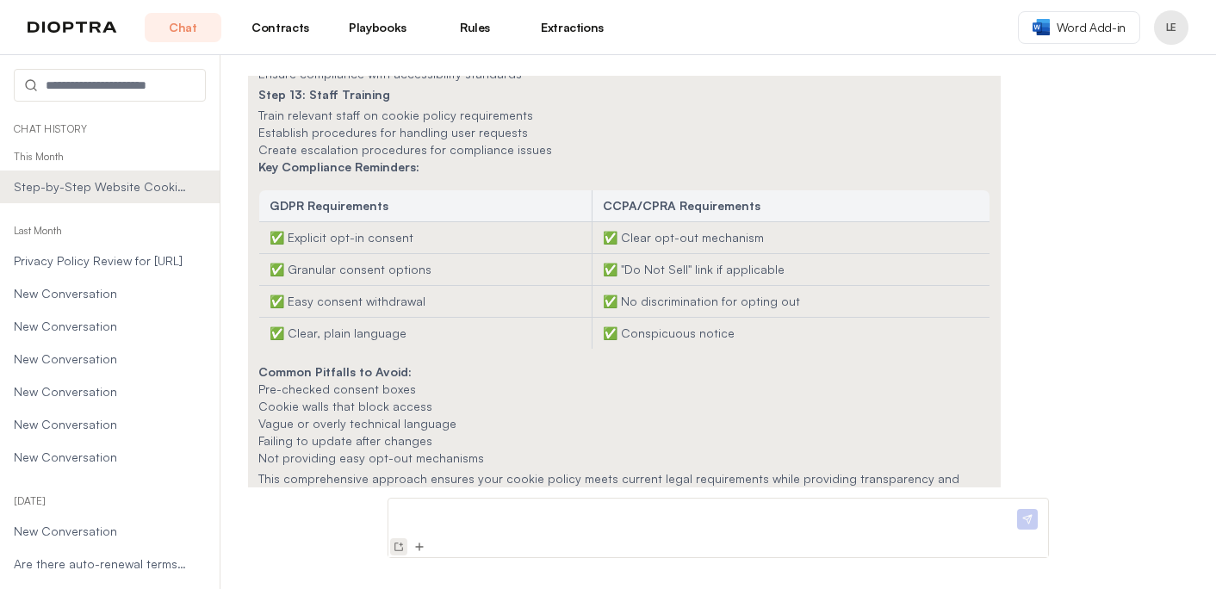
click at [399, 551] on img at bounding box center [399, 547] width 14 height 14
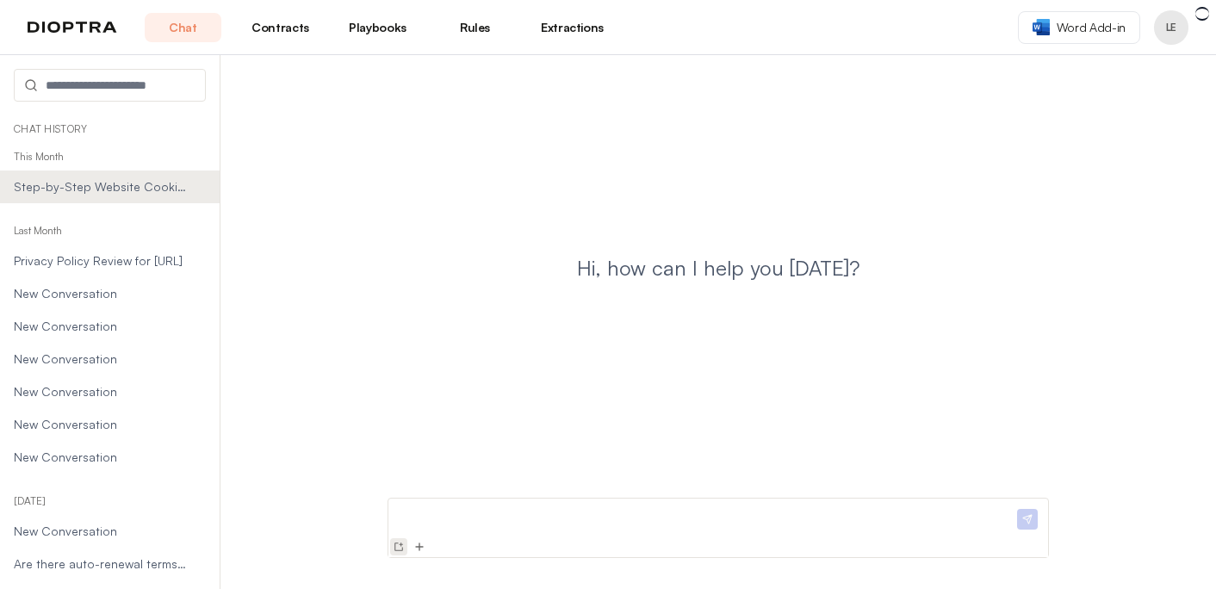
scroll to position [0, 0]
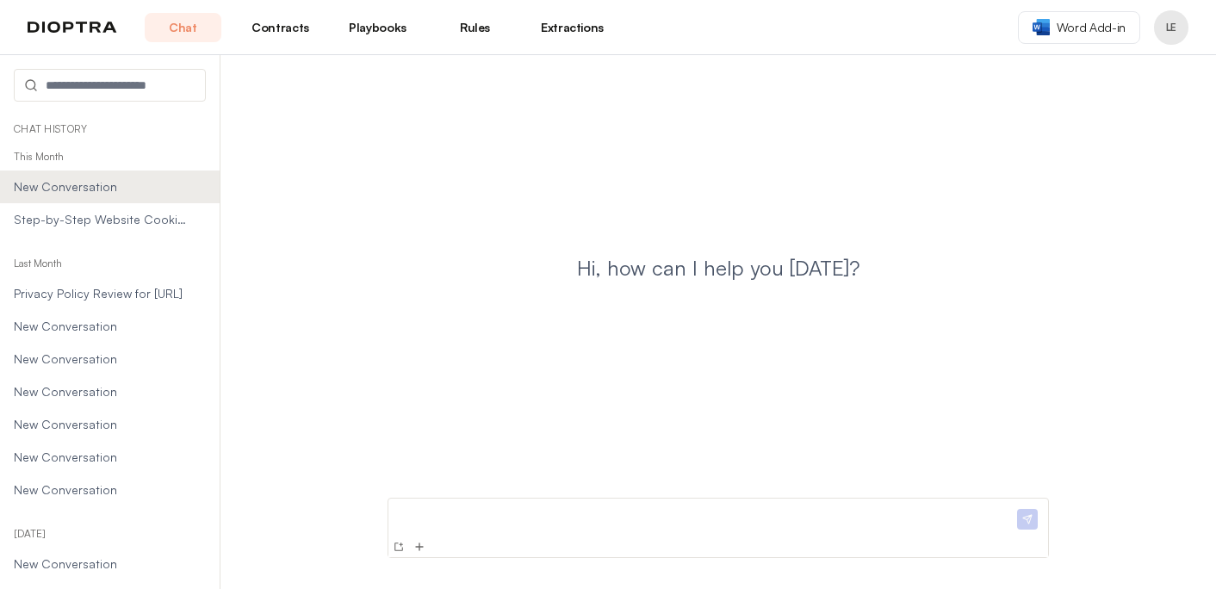
click at [424, 519] on p at bounding box center [704, 514] width 618 height 18
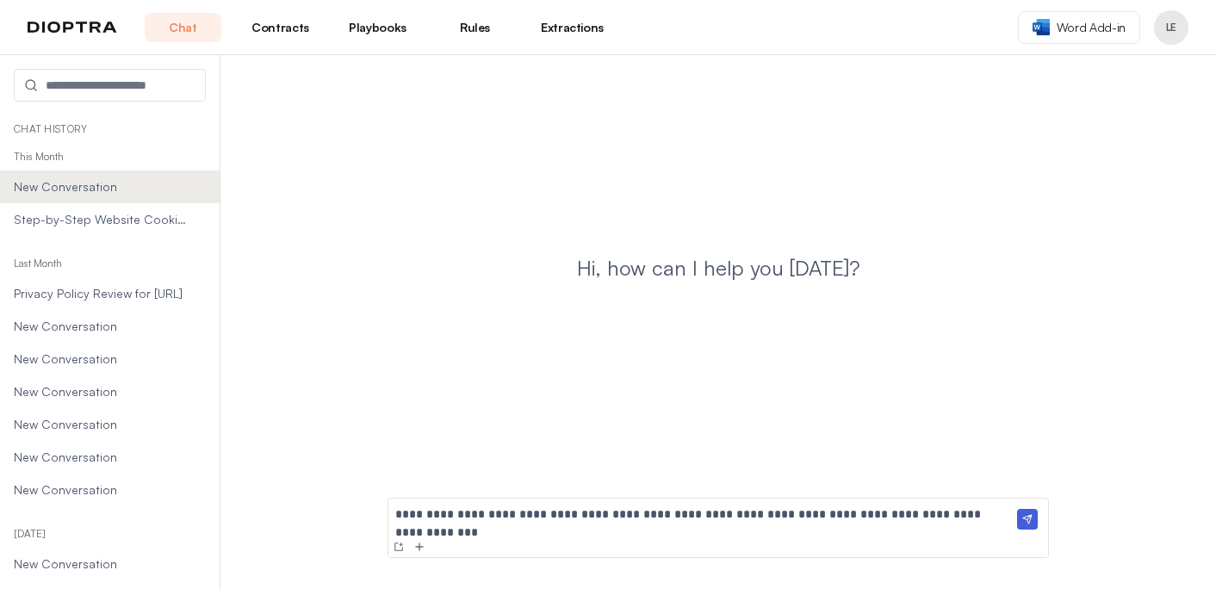
click at [766, 512] on p "**********" at bounding box center [704, 514] width 618 height 18
click at [972, 514] on p "**********" at bounding box center [704, 514] width 618 height 18
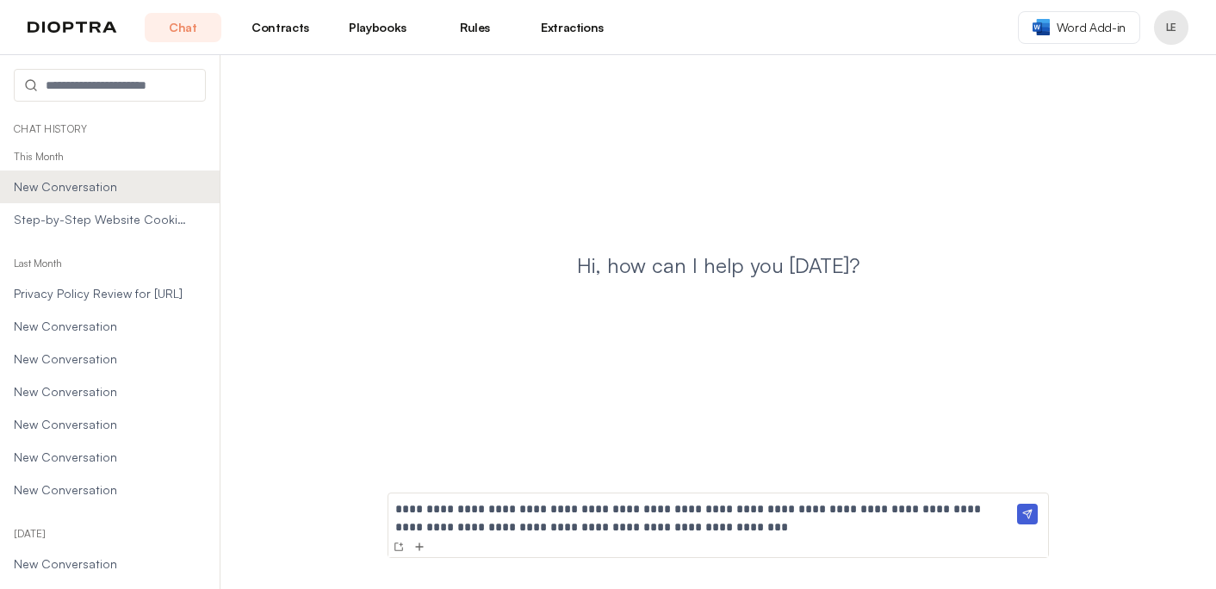
click at [645, 502] on p "**********" at bounding box center [704, 518] width 618 height 36
click at [996, 513] on p "**********" at bounding box center [704, 518] width 618 height 36
click at [734, 531] on p "**********" at bounding box center [704, 518] width 618 height 36
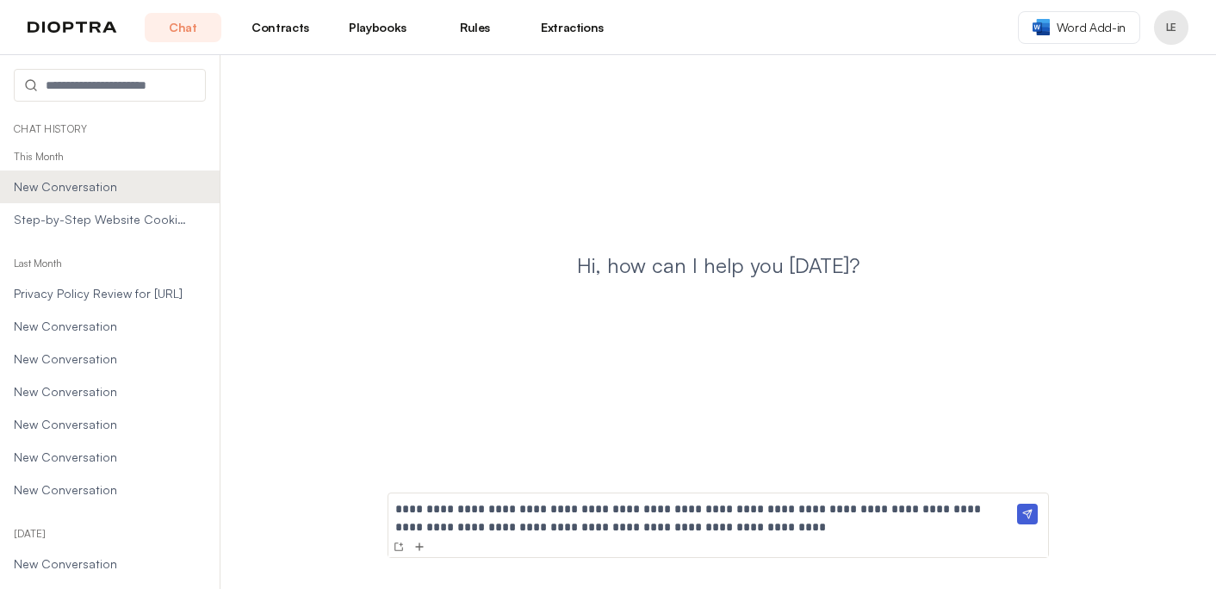
click at [985, 509] on p "**********" at bounding box center [704, 518] width 618 height 36
click at [759, 530] on p "**********" at bounding box center [704, 518] width 618 height 36
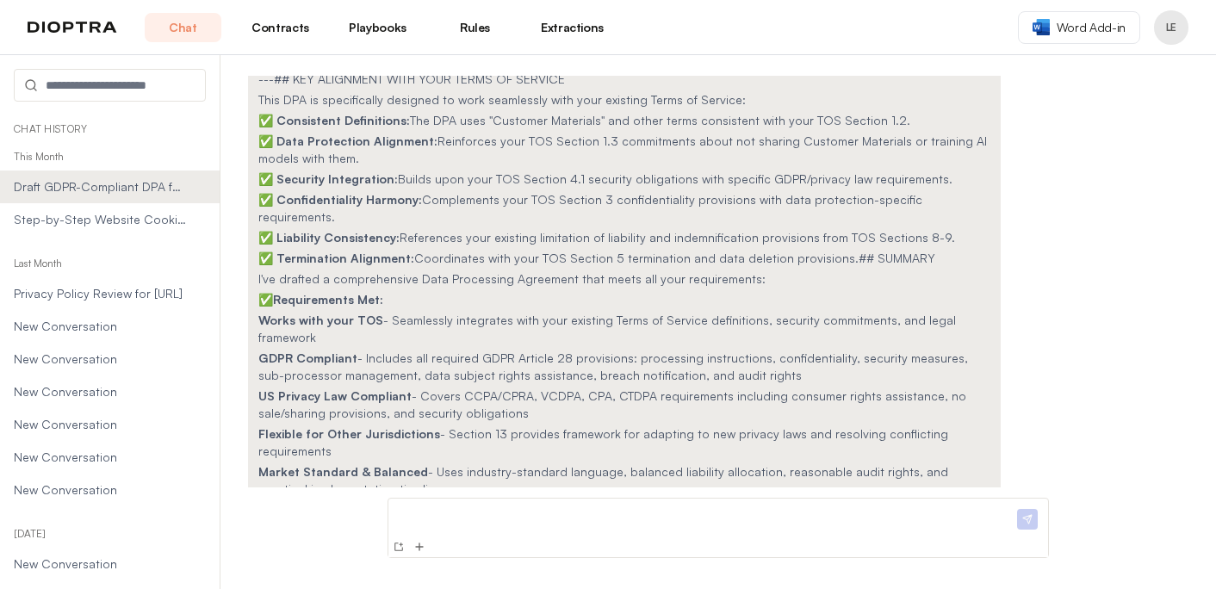
scroll to position [3292, 0]
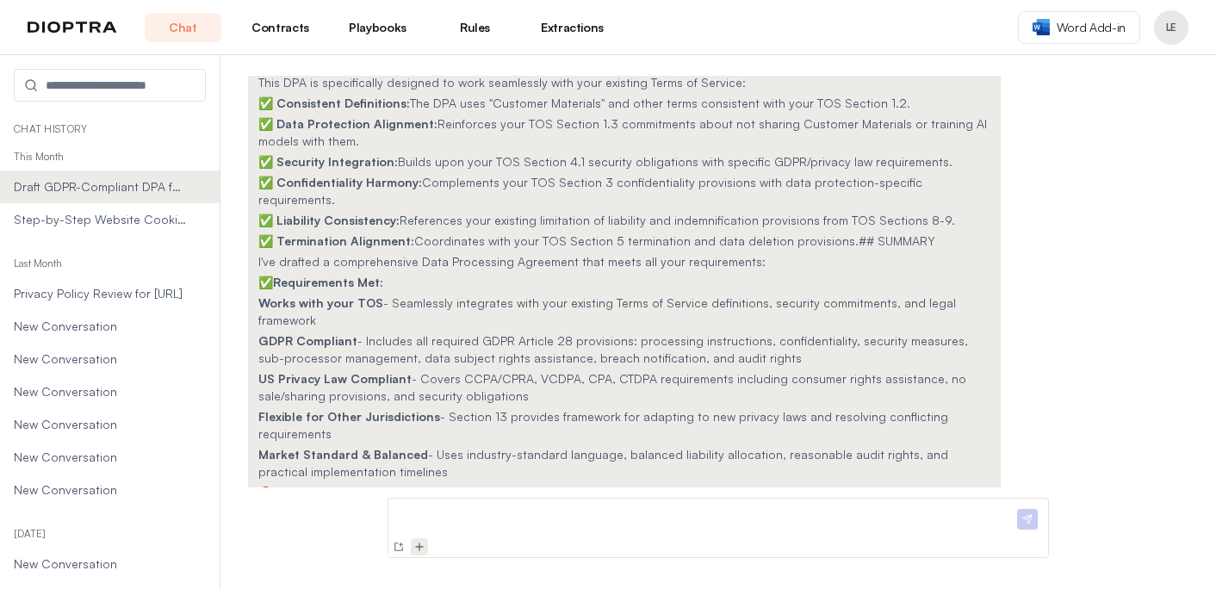
click at [418, 548] on img at bounding box center [419, 547] width 14 height 14
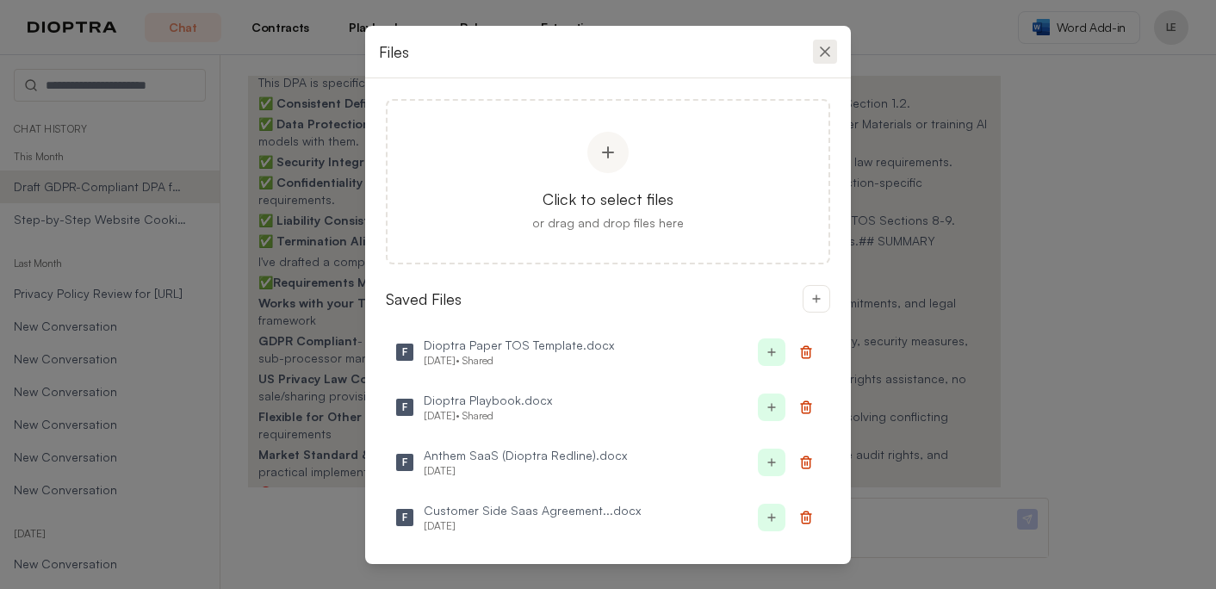
click at [833, 52] on icon at bounding box center [824, 51] width 17 height 17
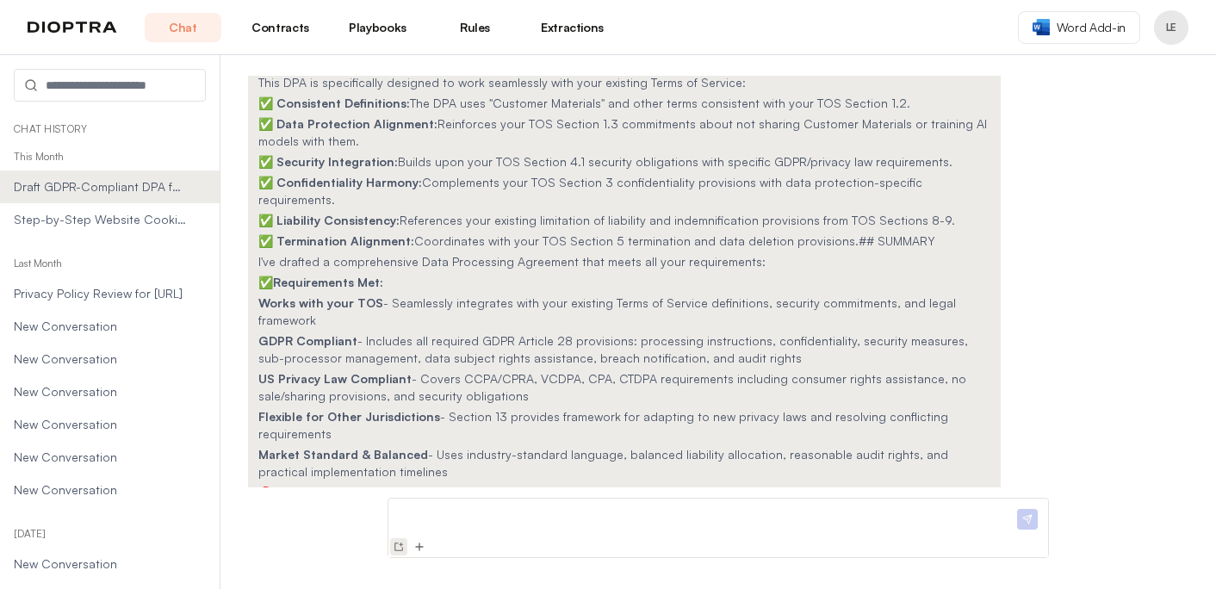
click at [395, 547] on img at bounding box center [399, 547] width 14 height 14
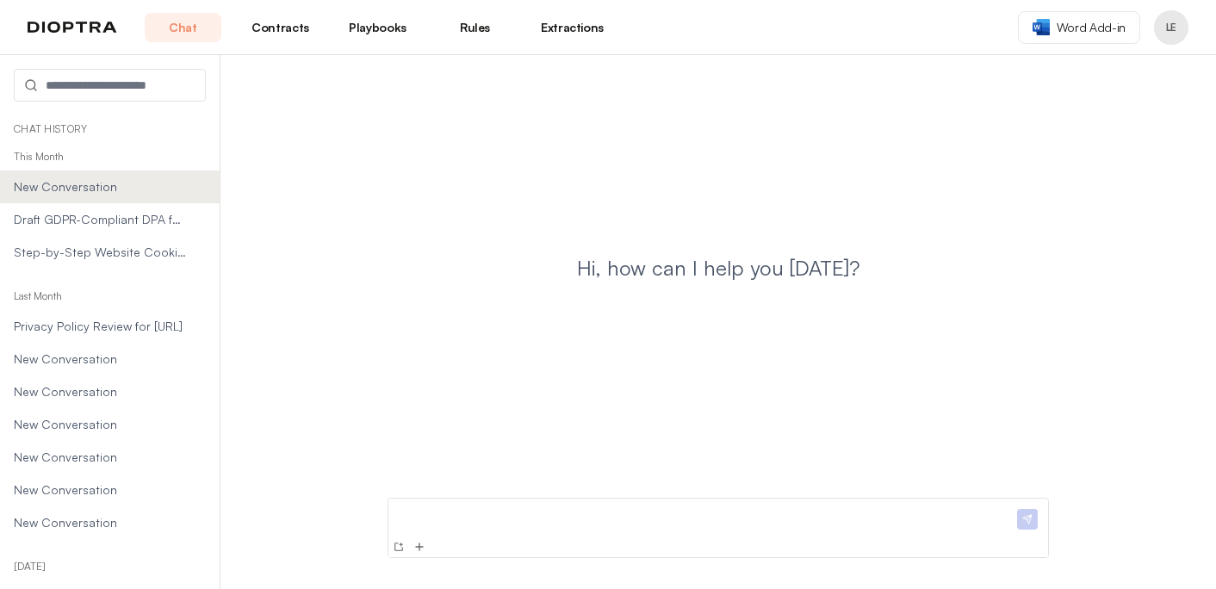
click at [494, 523] on p at bounding box center [704, 514] width 618 height 18
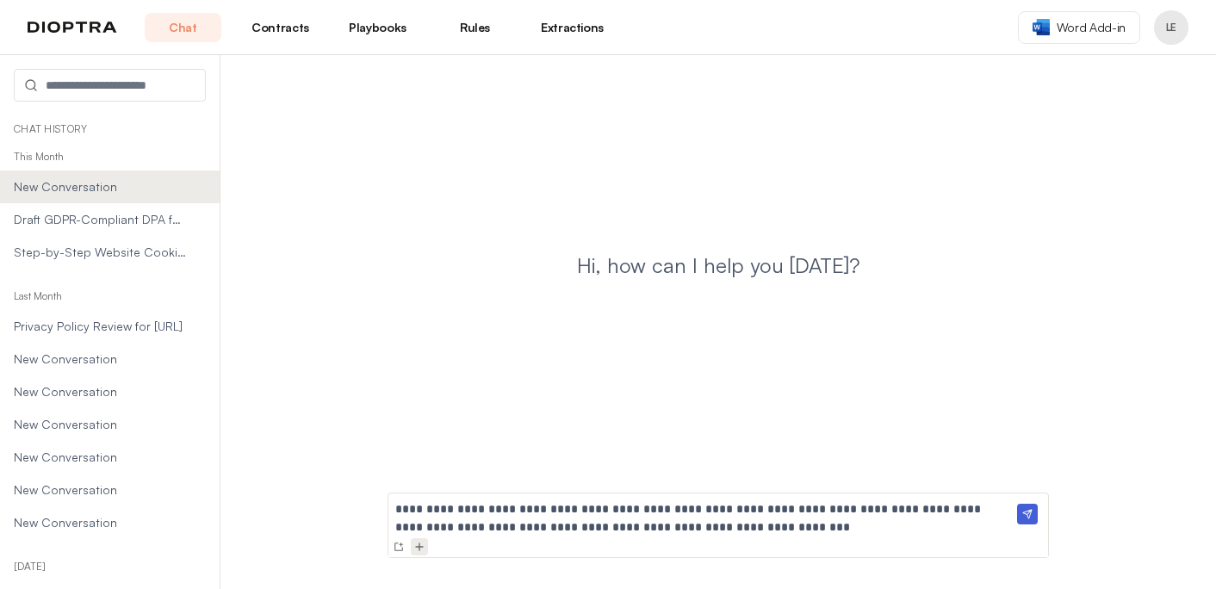
click at [415, 548] on img at bounding box center [419, 547] width 14 height 14
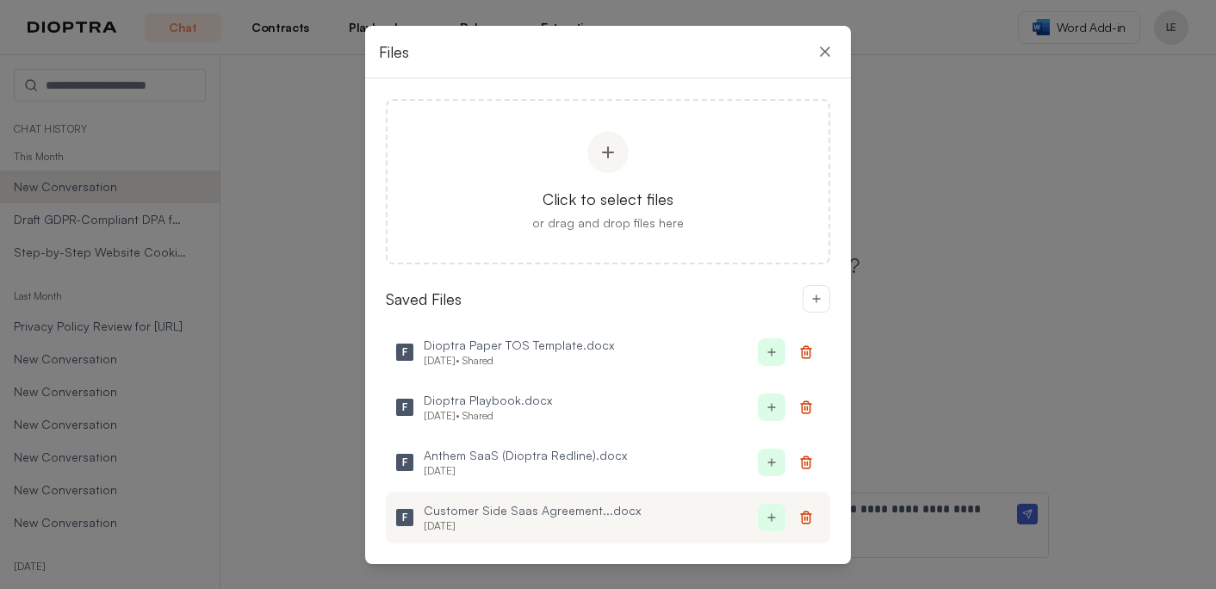
click at [595, 511] on div "Customer Side Saas Agreement...docx" at bounding box center [591, 510] width 335 height 17
click at [771, 512] on img at bounding box center [772, 518] width 14 height 14
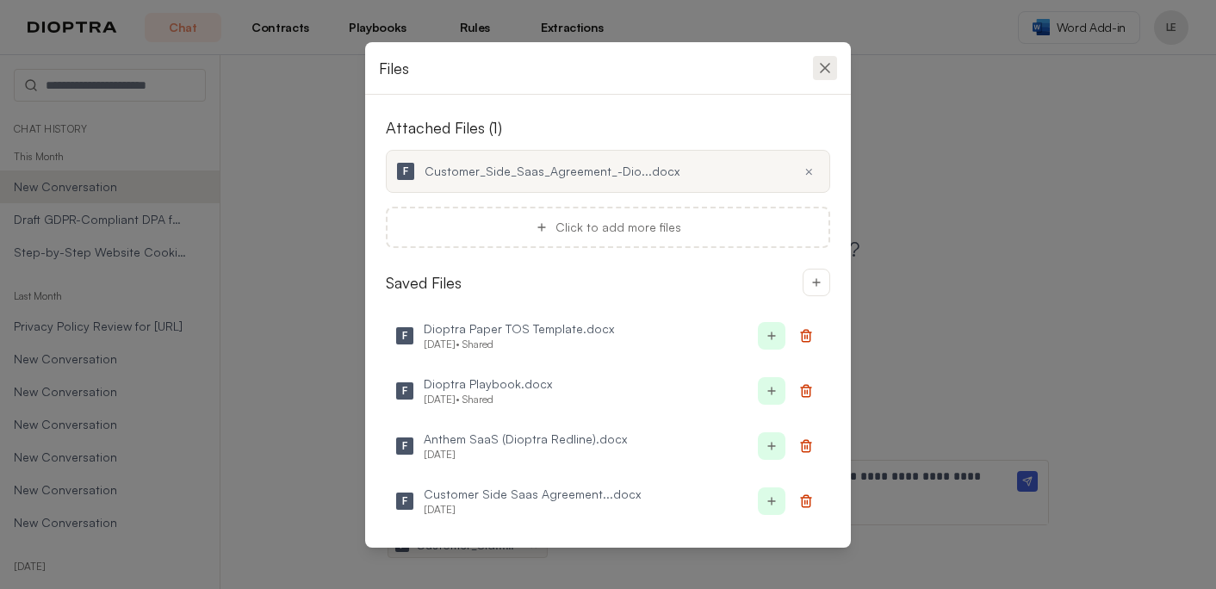
click at [823, 60] on icon at bounding box center [824, 67] width 17 height 17
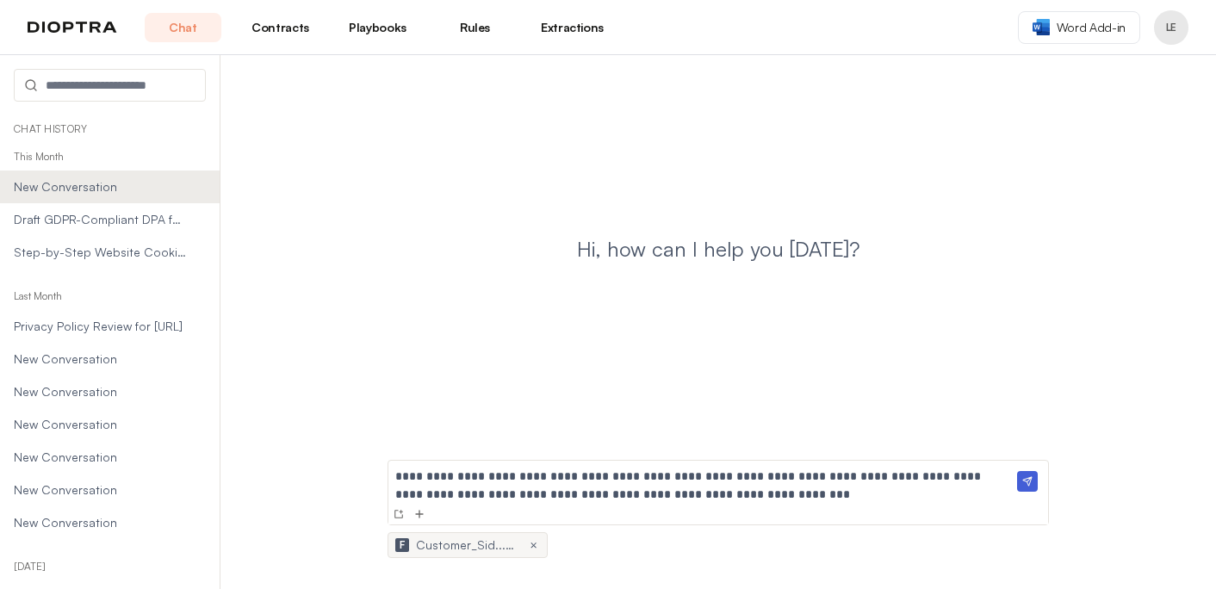
click at [1023, 480] on img at bounding box center [1027, 481] width 21 height 21
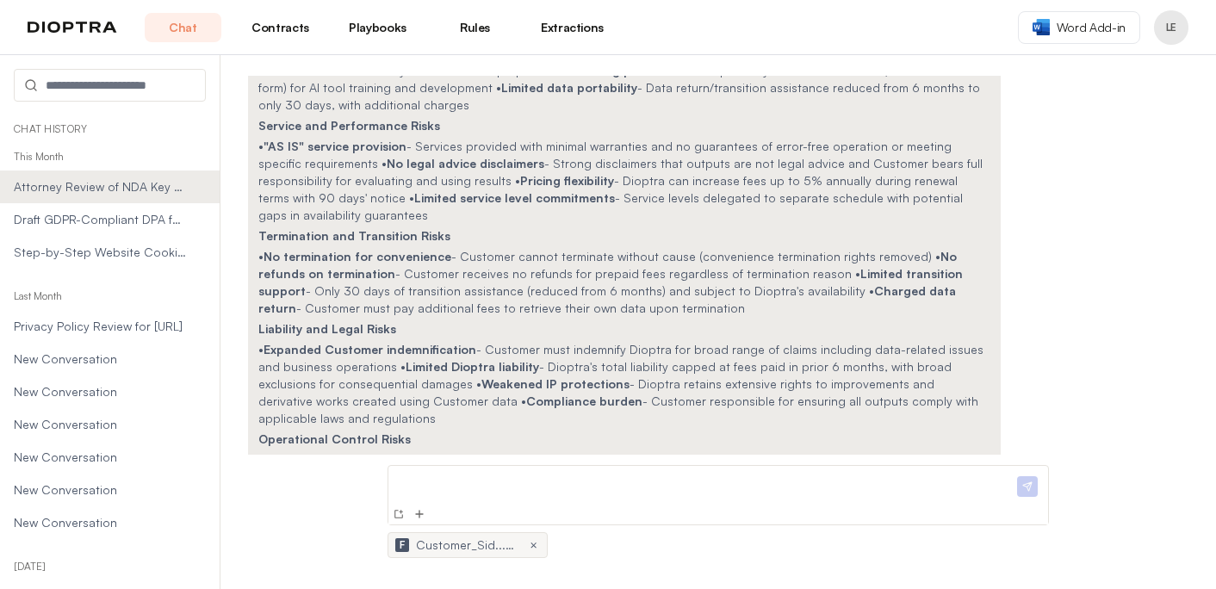
scroll to position [258, 0]
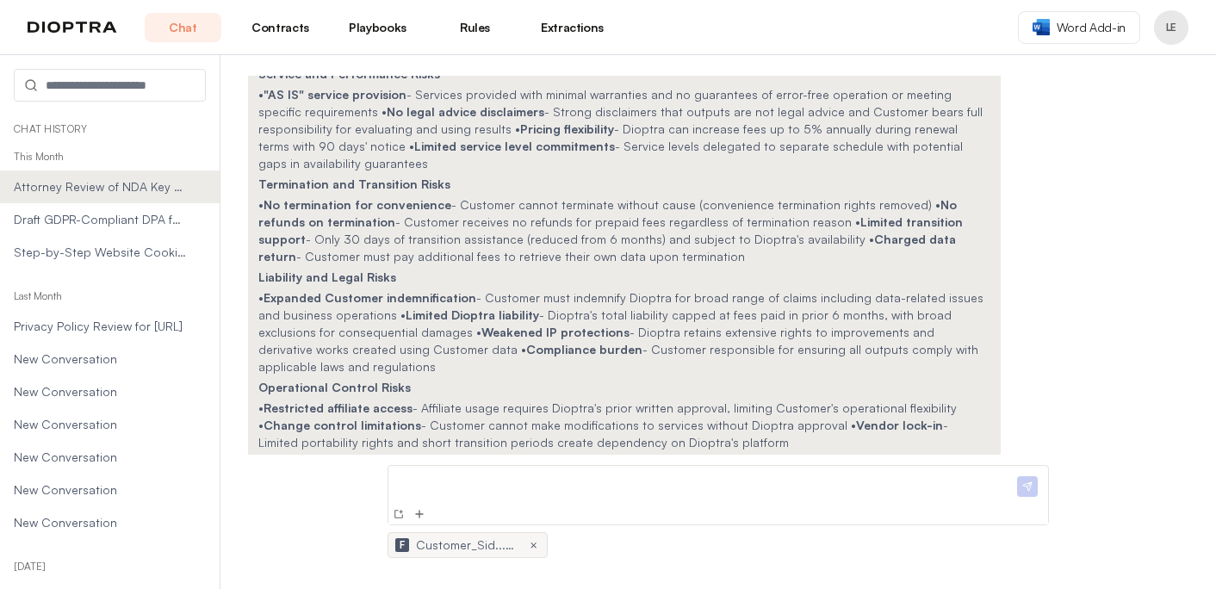
click at [480, 481] on p at bounding box center [704, 482] width 618 height 18
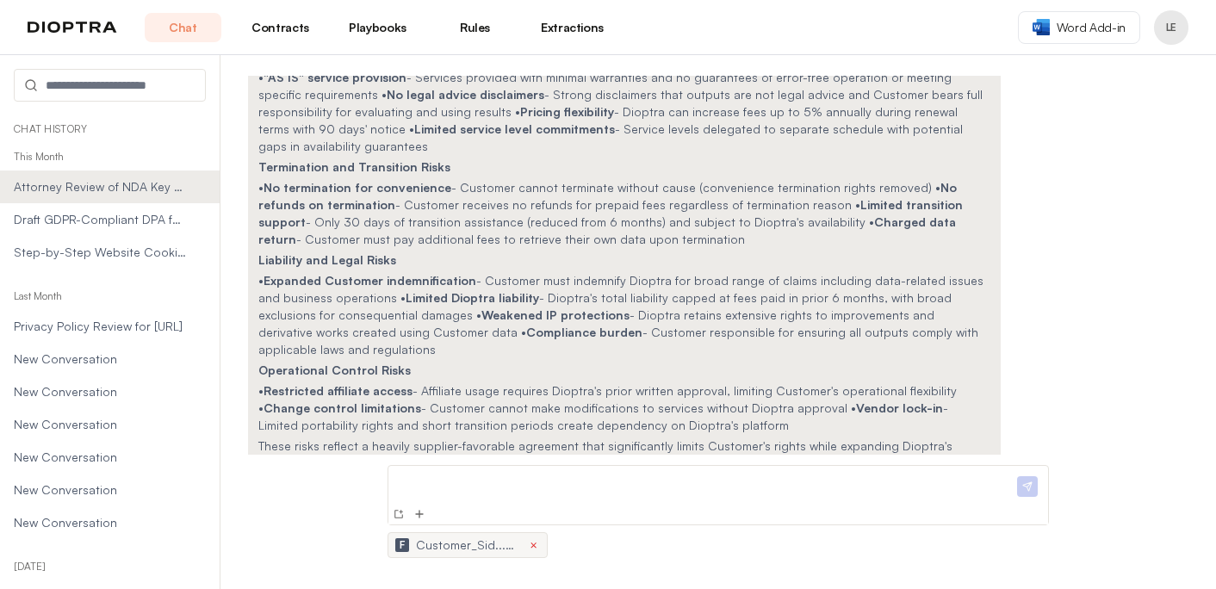
click at [536, 547] on button "×" at bounding box center [533, 545] width 14 height 14
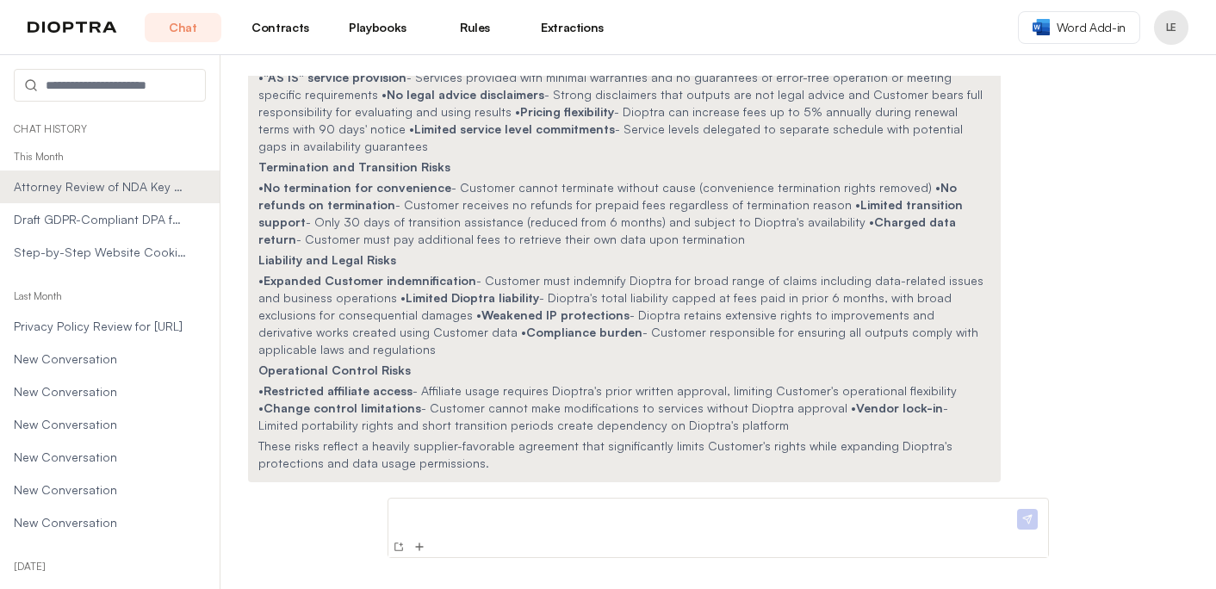
scroll to position [243, 0]
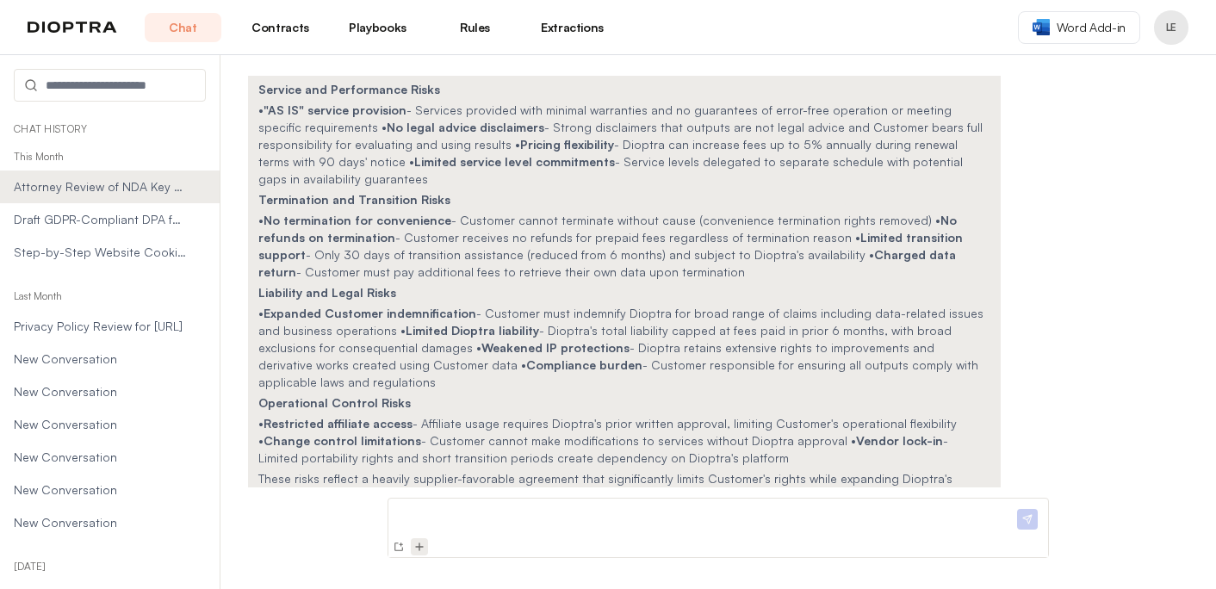
click at [418, 547] on img at bounding box center [419, 547] width 14 height 14
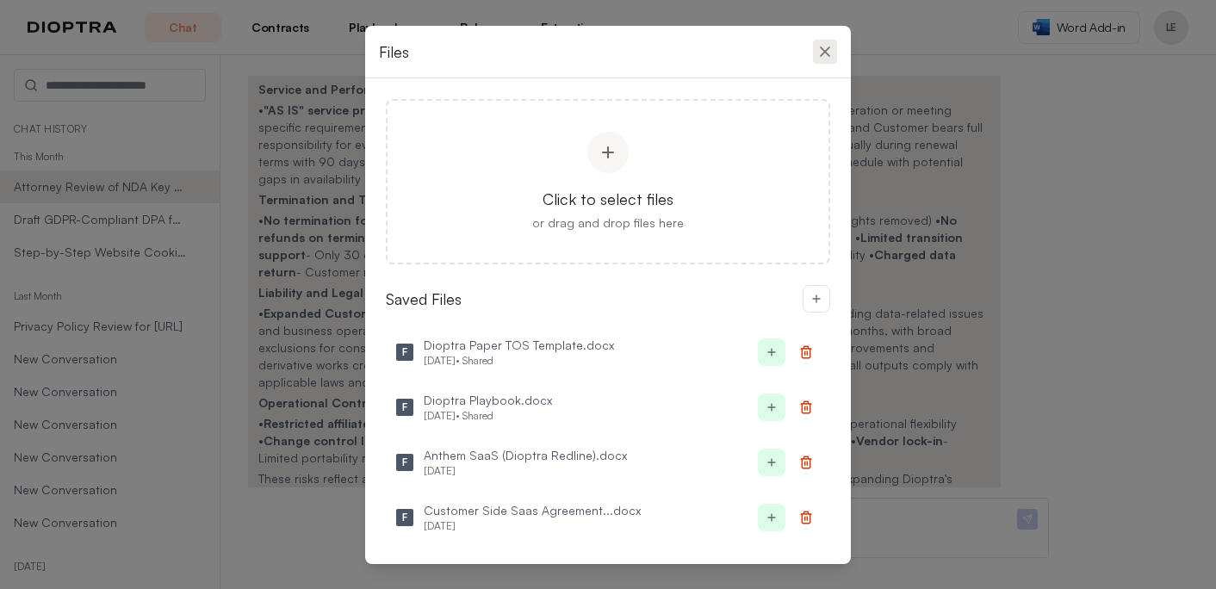
click at [825, 49] on icon at bounding box center [824, 51] width 17 height 17
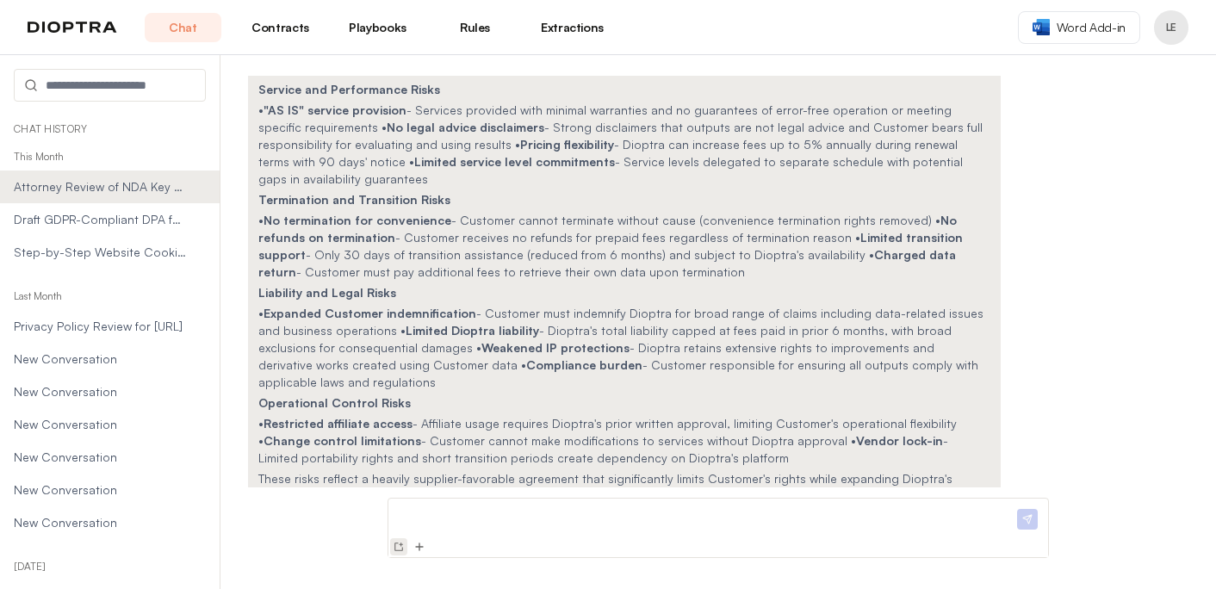
click at [394, 555] on button at bounding box center [398, 546] width 17 height 17
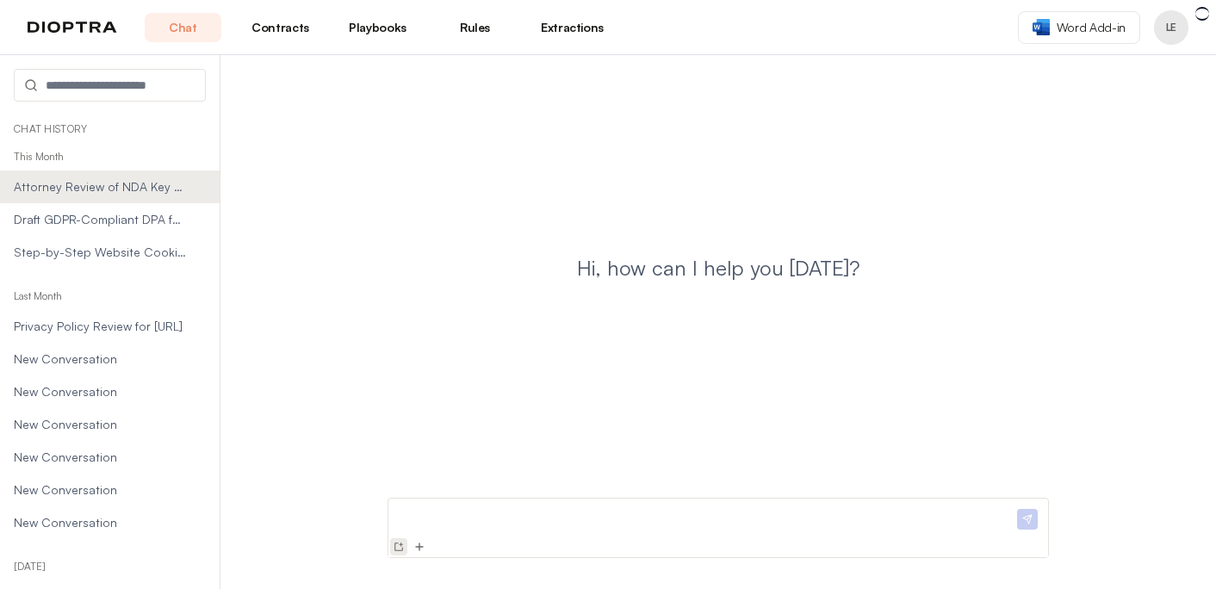
scroll to position [0, 0]
click at [433, 519] on p at bounding box center [704, 514] width 618 height 18
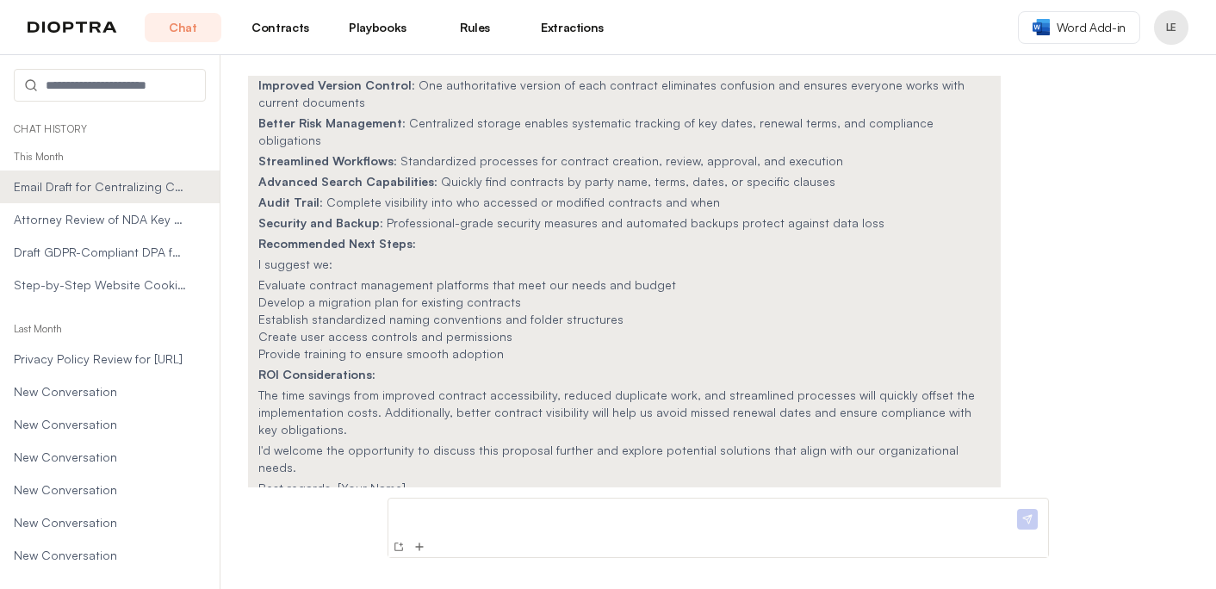
scroll to position [396, 0]
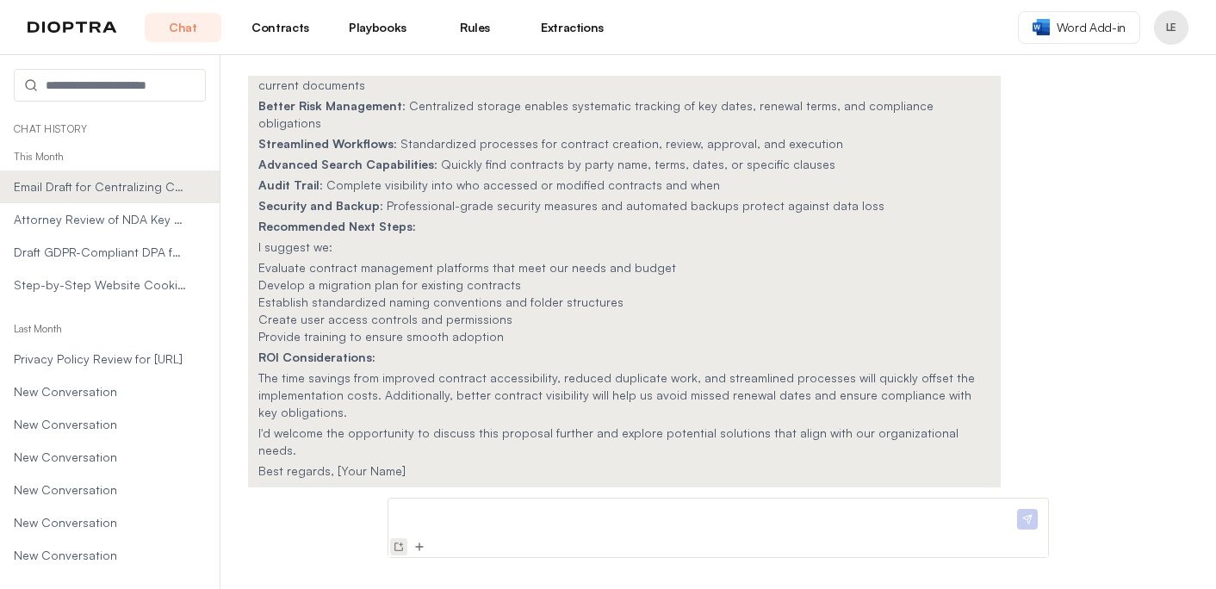
click at [396, 545] on img at bounding box center [399, 547] width 14 height 14
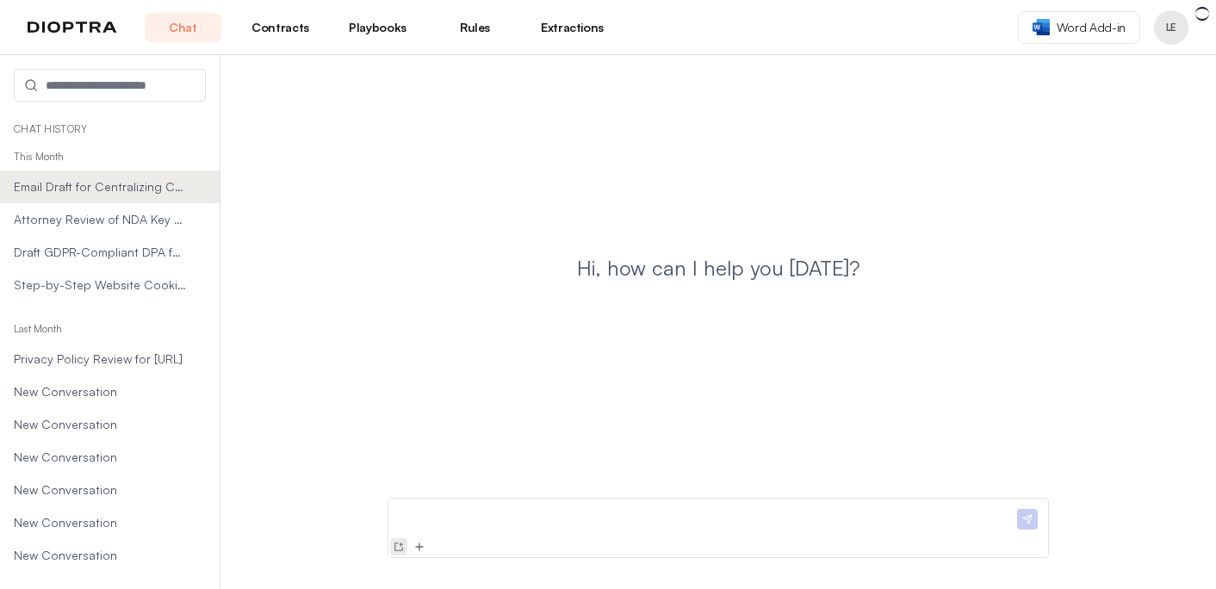
scroll to position [0, 0]
click at [542, 517] on p at bounding box center [704, 514] width 618 height 18
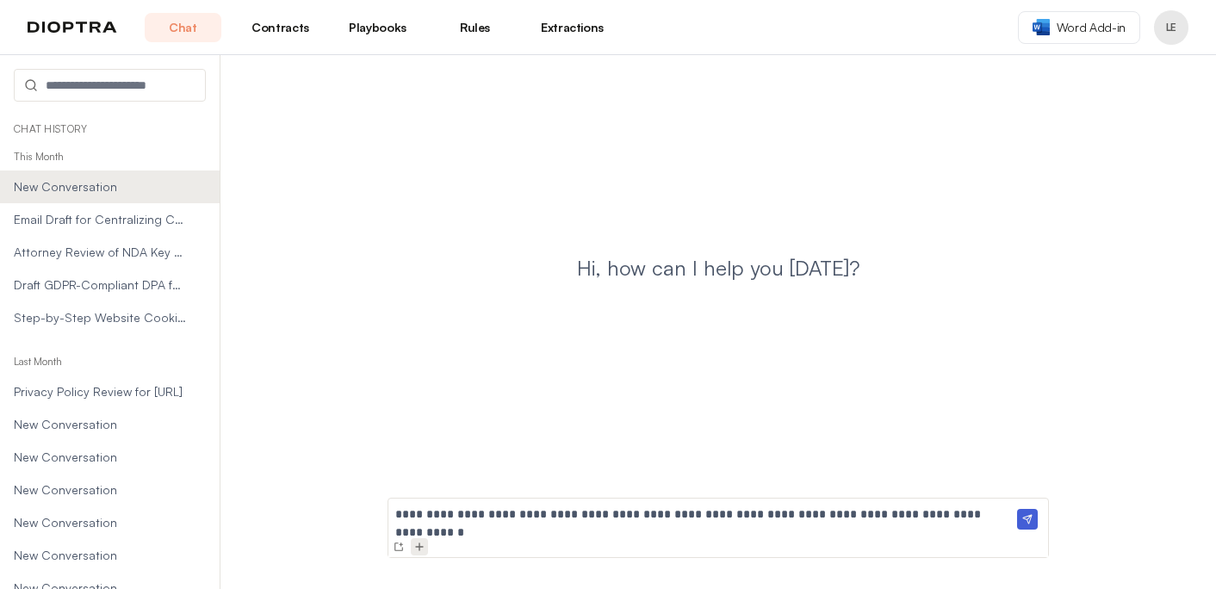
click at [420, 547] on img at bounding box center [419, 547] width 14 height 14
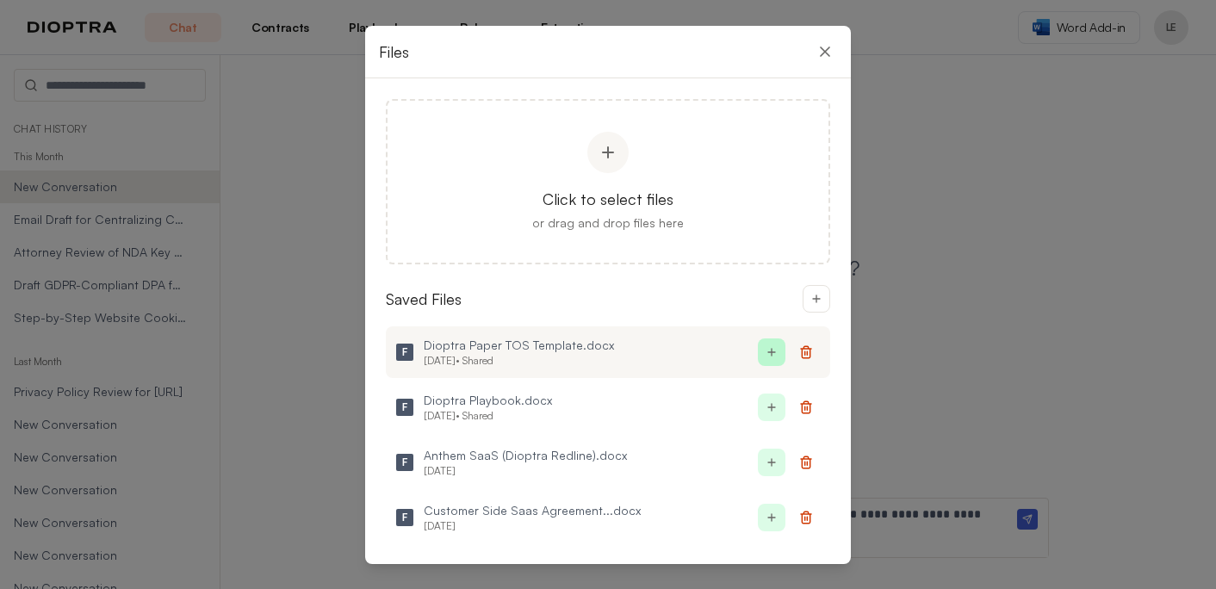
click at [772, 352] on img at bounding box center [772, 352] width 14 height 14
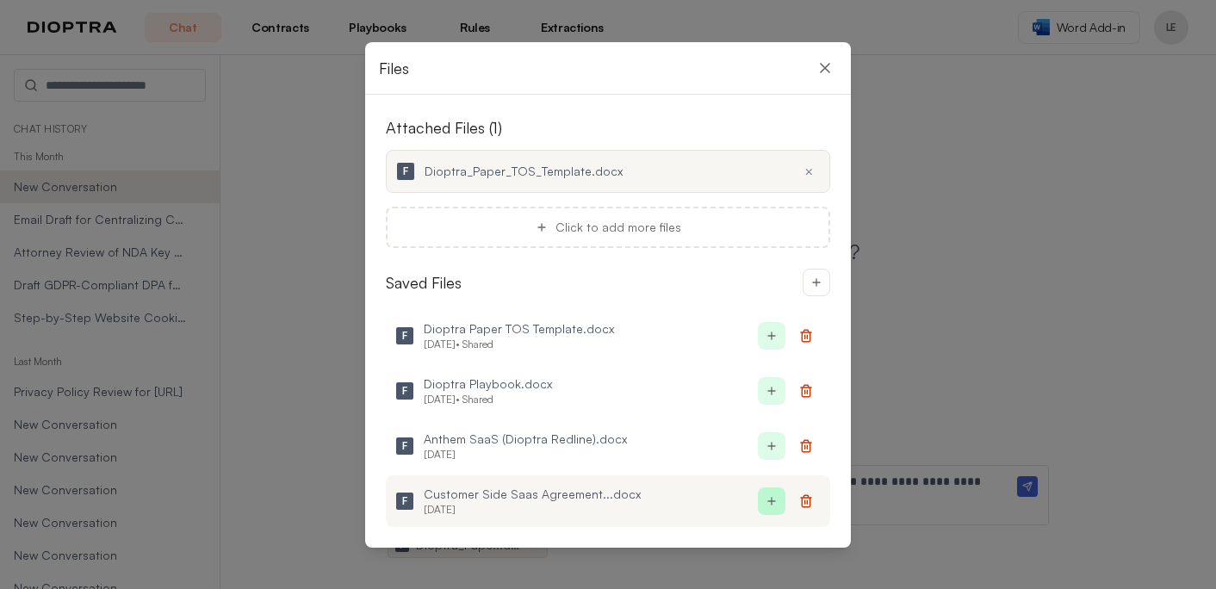
click at [760, 493] on button at bounding box center [772, 501] width 28 height 28
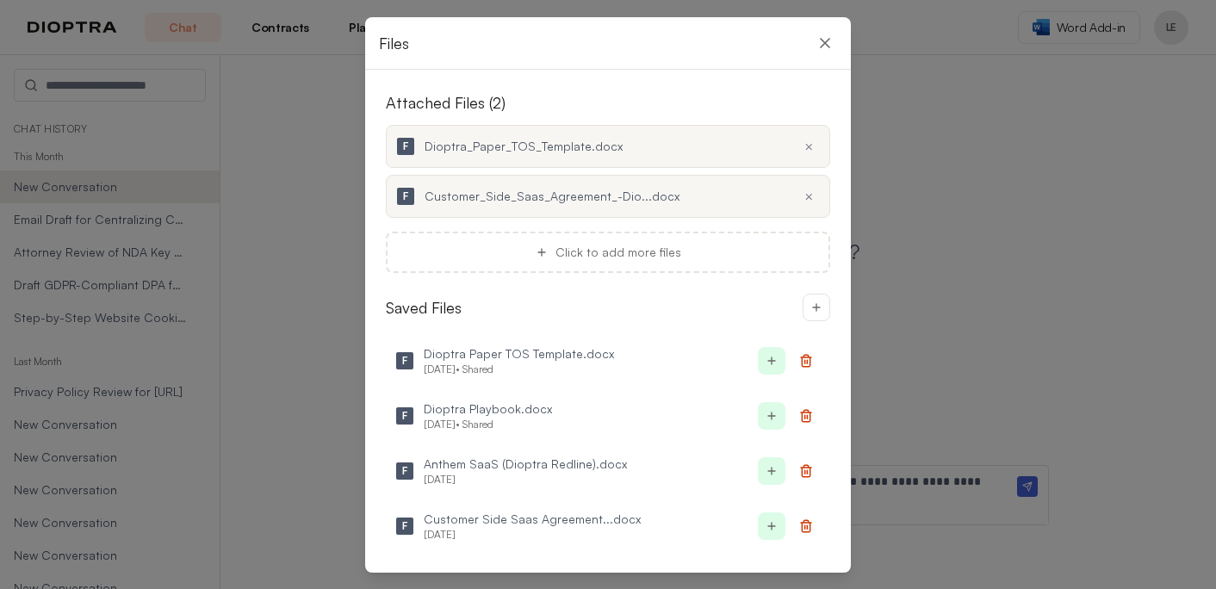
click at [840, 42] on div "Files" at bounding box center [608, 43] width 486 height 53
click at [822, 37] on icon at bounding box center [824, 42] width 17 height 17
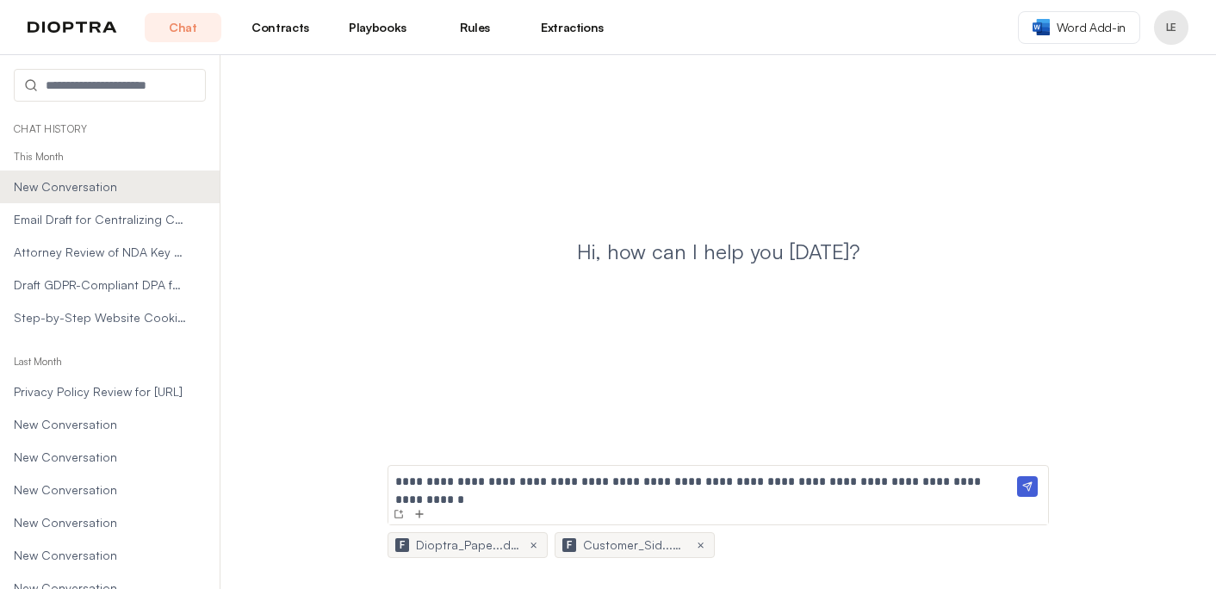
click at [1032, 492] on img at bounding box center [1027, 486] width 21 height 21
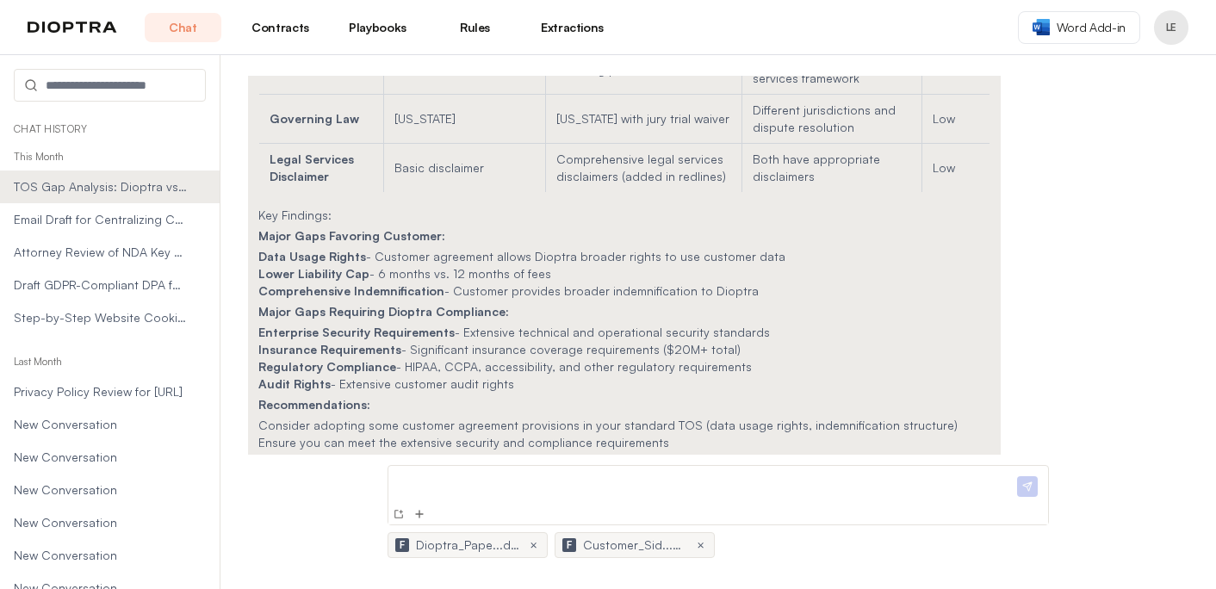
scroll to position [1379, 0]
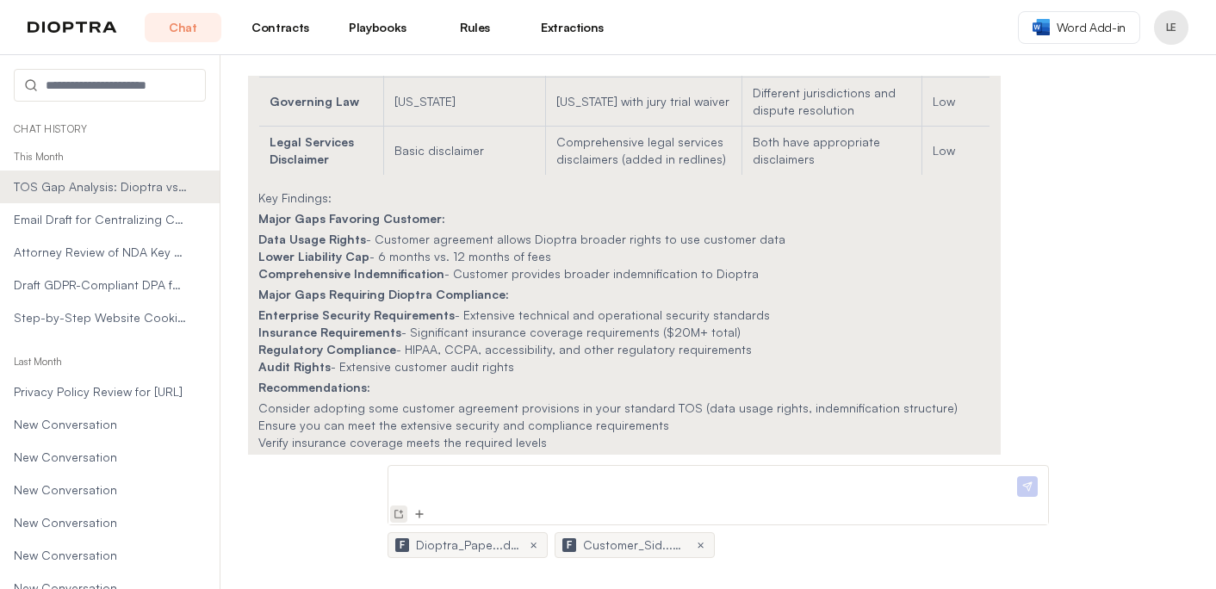
click at [397, 514] on img at bounding box center [399, 514] width 14 height 14
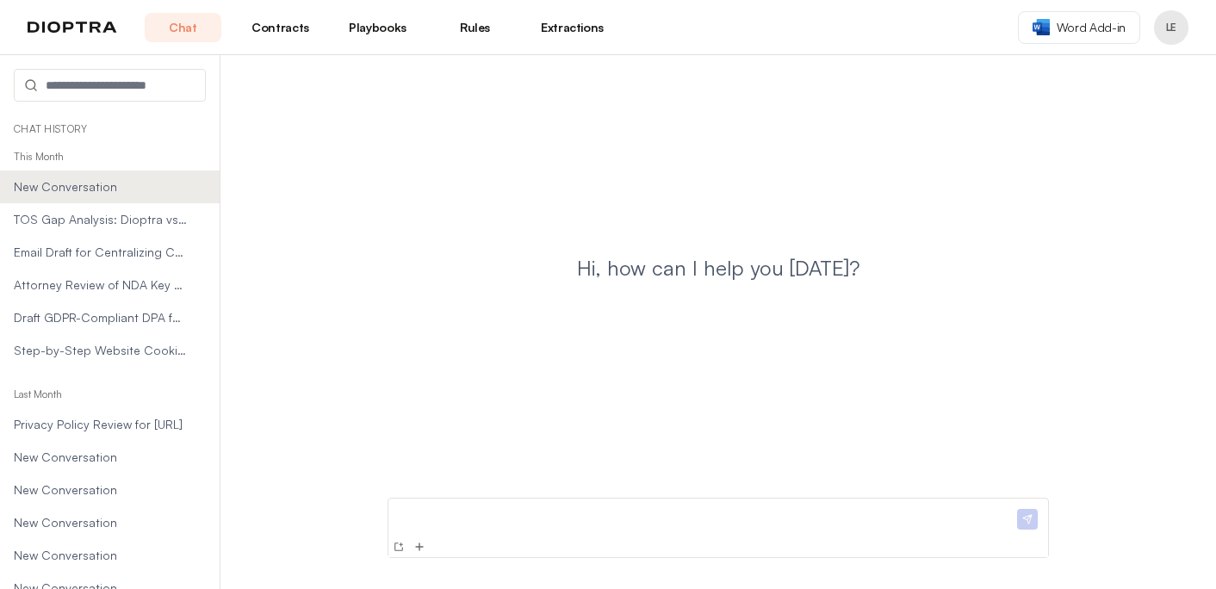
click at [449, 478] on div "Hi, how can I help you [DATE]?" at bounding box center [718, 282] width 940 height 412
click at [442, 515] on p at bounding box center [704, 514] width 618 height 18
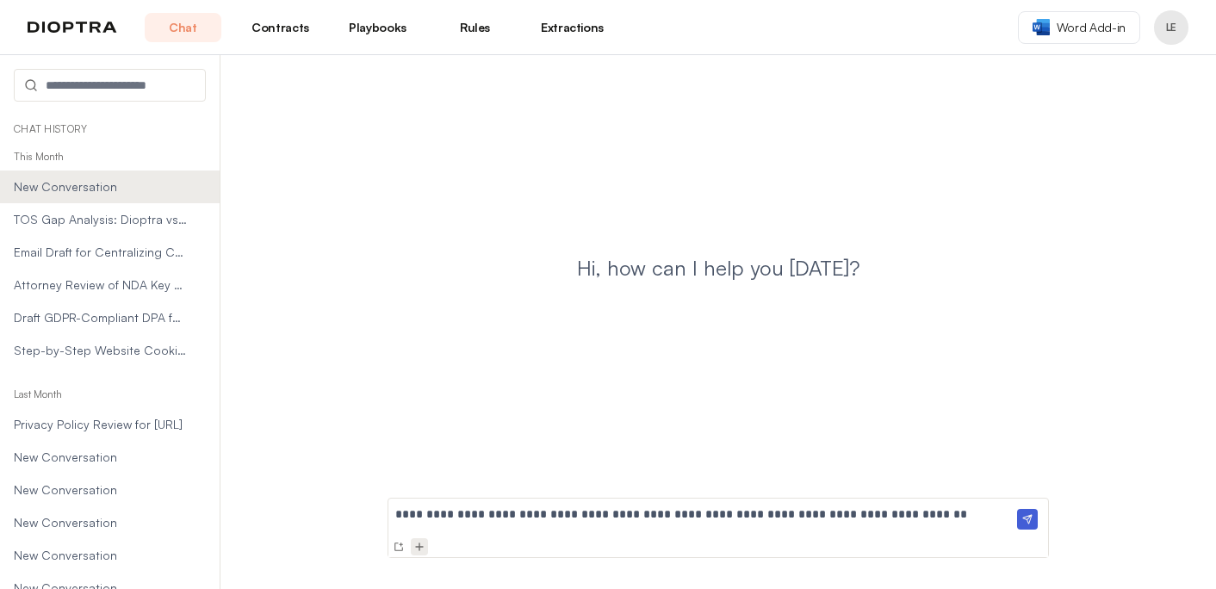
click at [417, 549] on img at bounding box center [419, 547] width 14 height 14
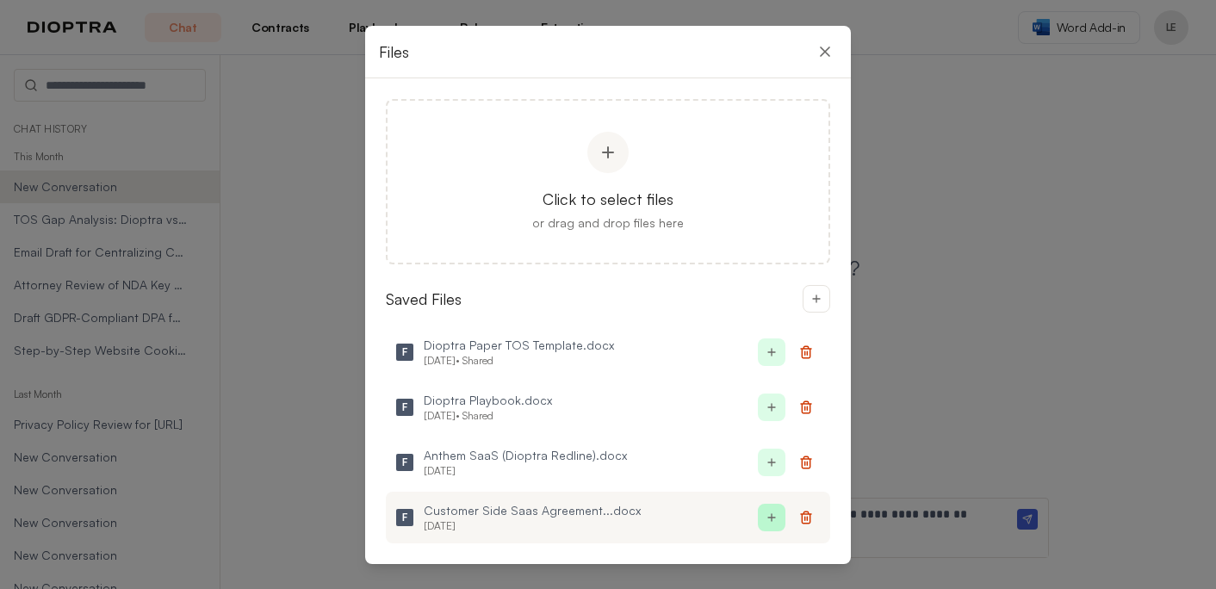
click at [772, 524] on button at bounding box center [772, 518] width 28 height 28
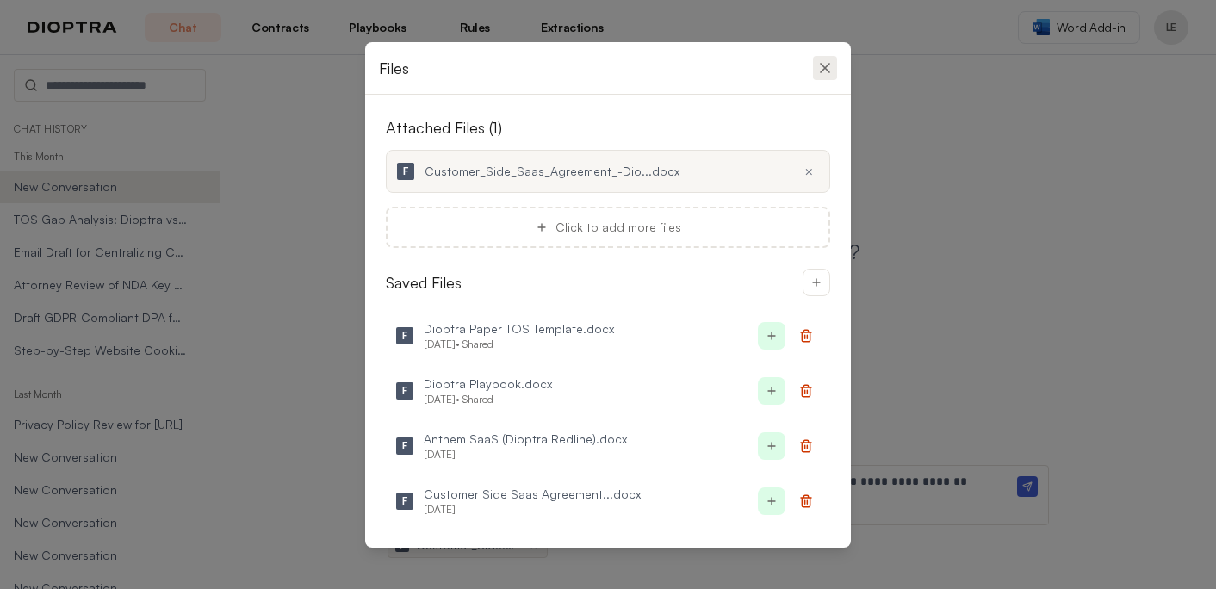
click at [829, 62] on icon at bounding box center [824, 67] width 17 height 17
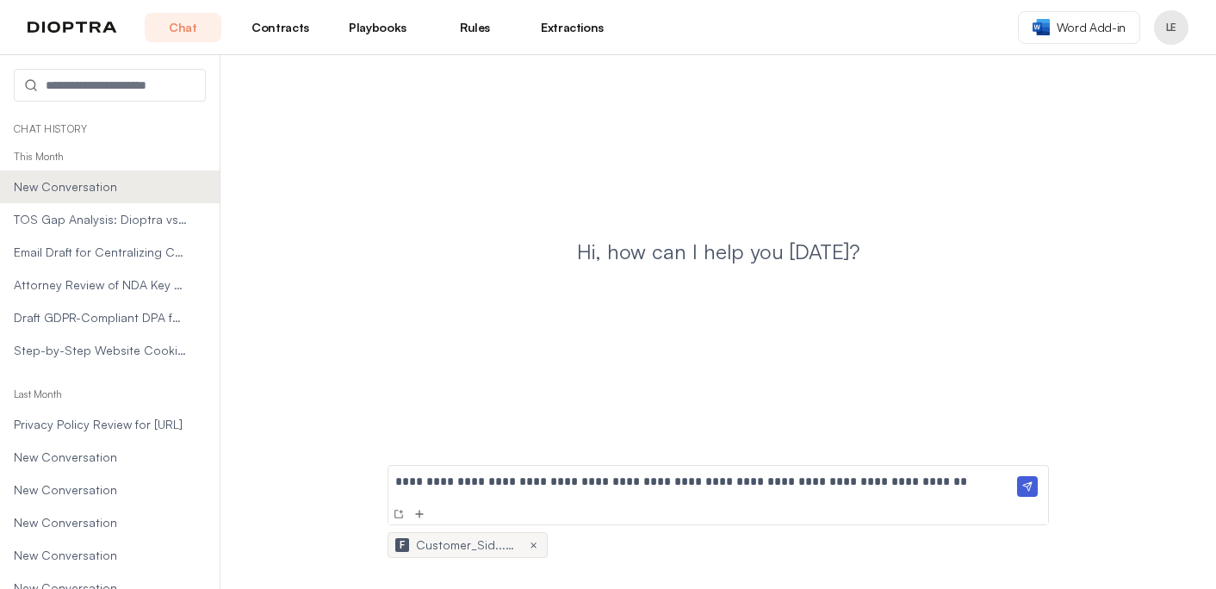
click at [1027, 493] on img at bounding box center [1027, 486] width 21 height 21
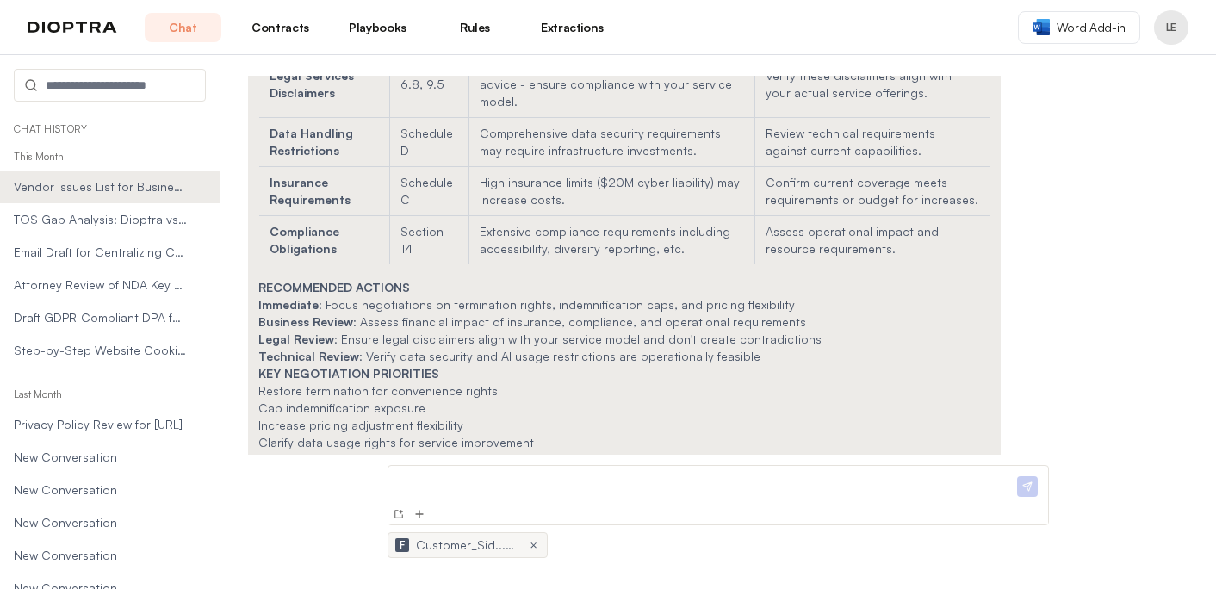
scroll to position [1179, 0]
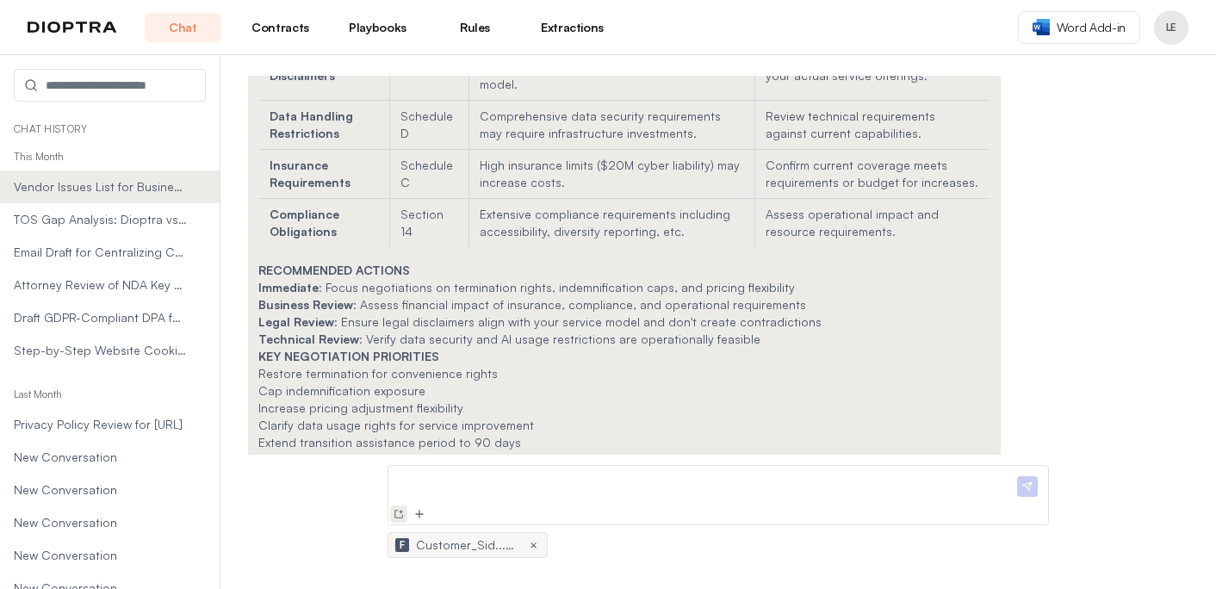
click at [400, 507] on img at bounding box center [399, 514] width 14 height 14
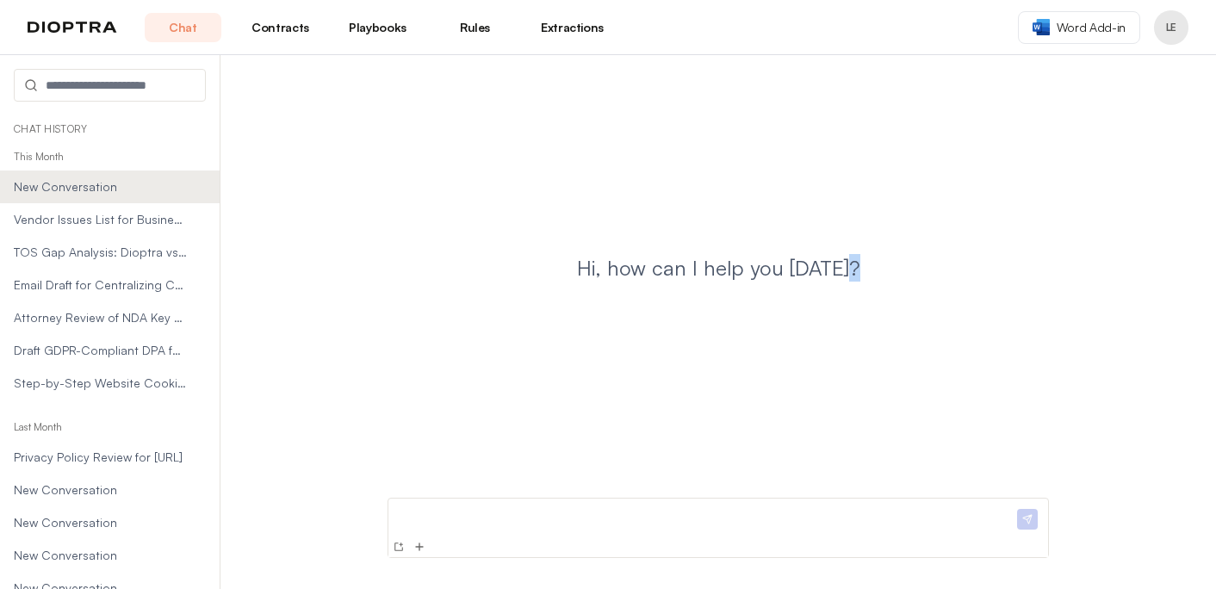
click at [424, 472] on div "Hi, how can I help you [DATE]?" at bounding box center [717, 322] width 995 height 534
click at [405, 509] on p at bounding box center [704, 514] width 618 height 18
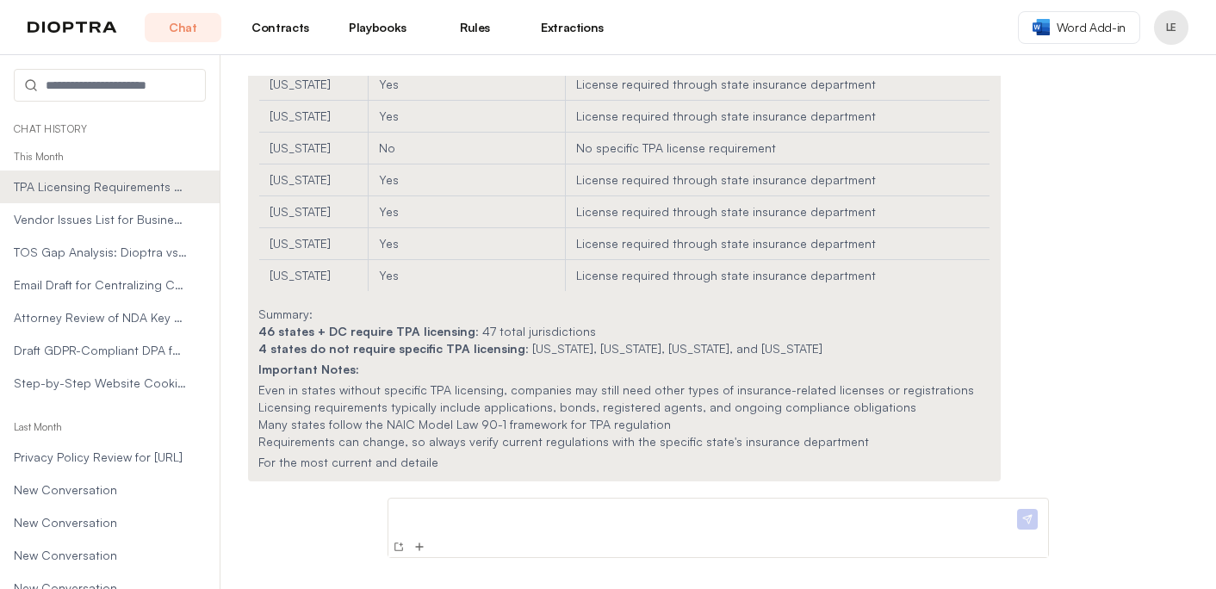
scroll to position [1594, 0]
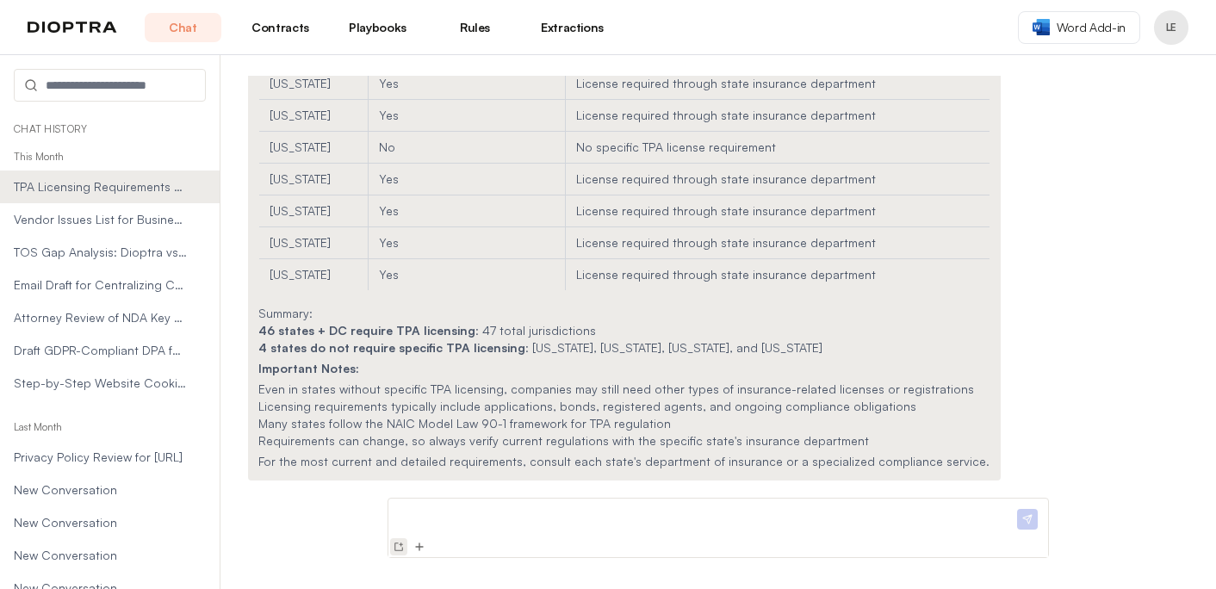
click at [400, 547] on img at bounding box center [399, 547] width 14 height 14
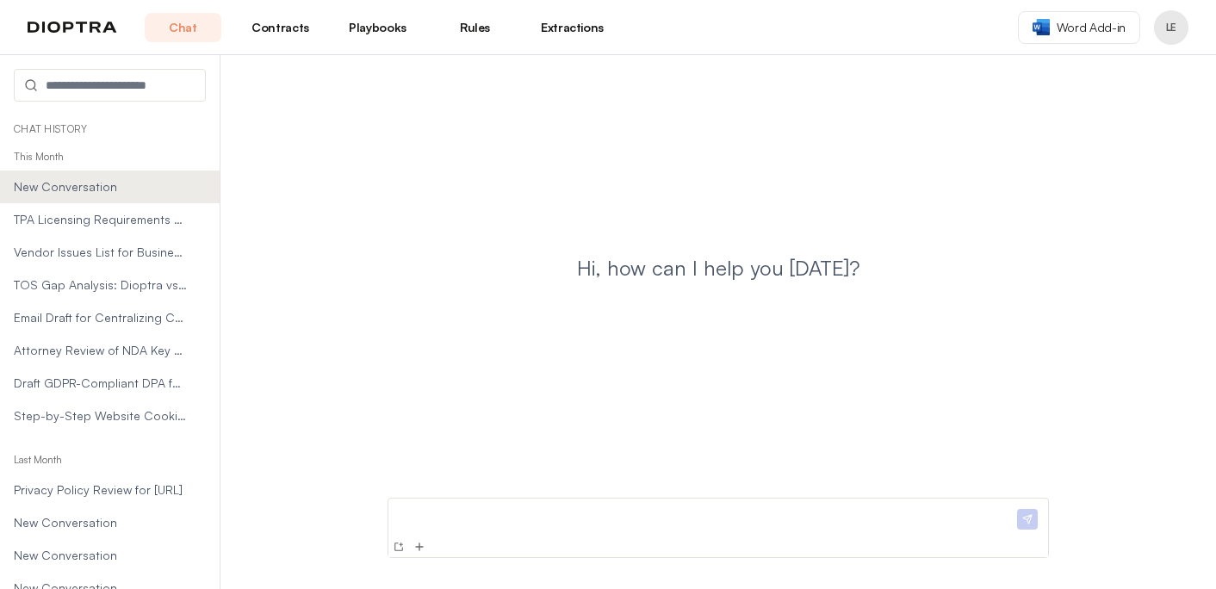
click at [419, 521] on p at bounding box center [704, 514] width 618 height 18
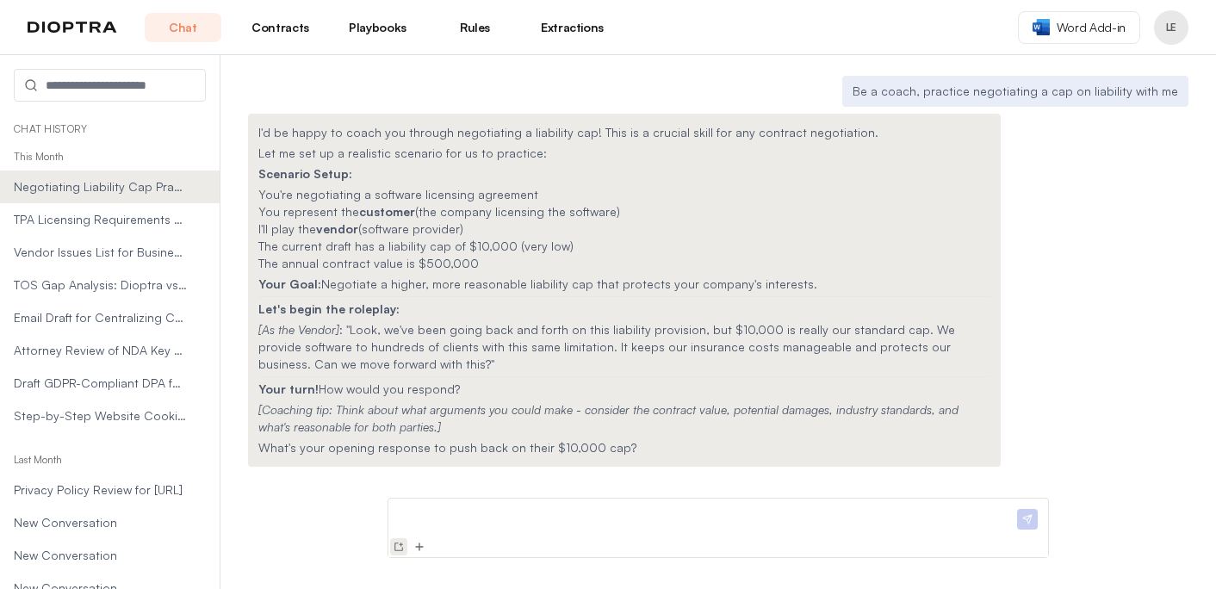
click at [396, 549] on img at bounding box center [399, 547] width 14 height 14
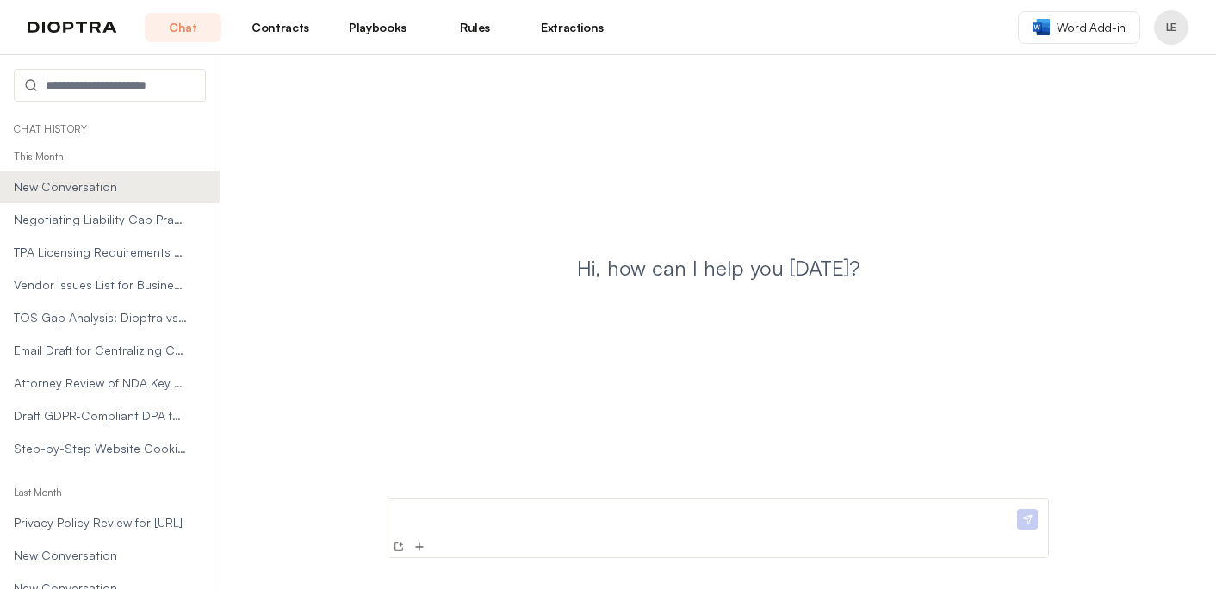
click at [483, 517] on p at bounding box center [704, 514] width 618 height 18
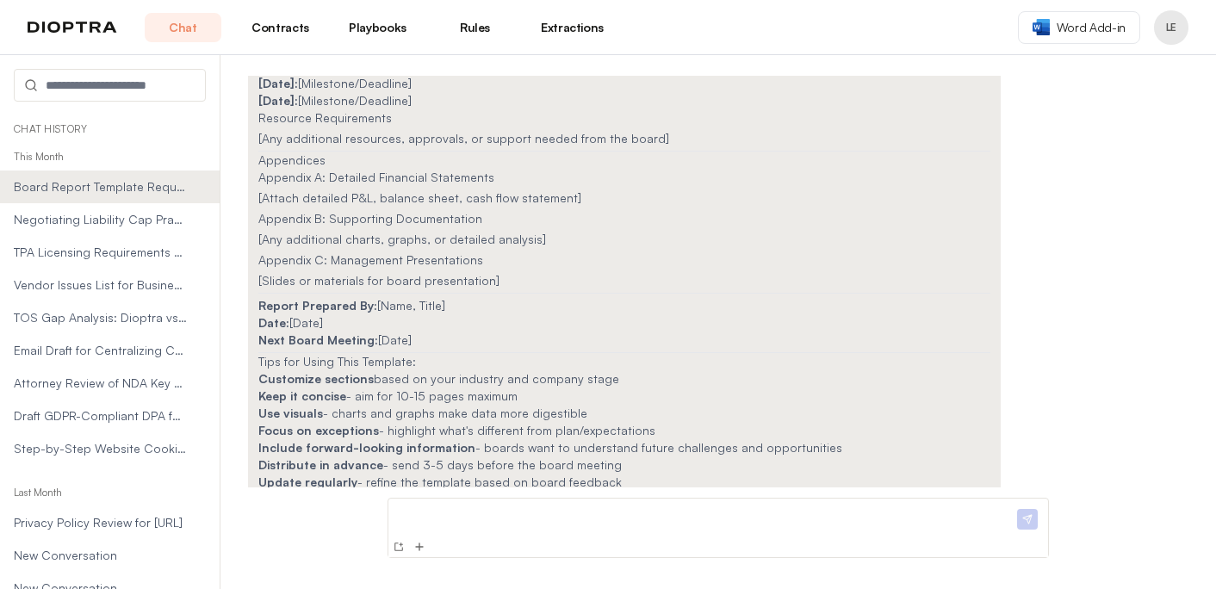
scroll to position [2029, 0]
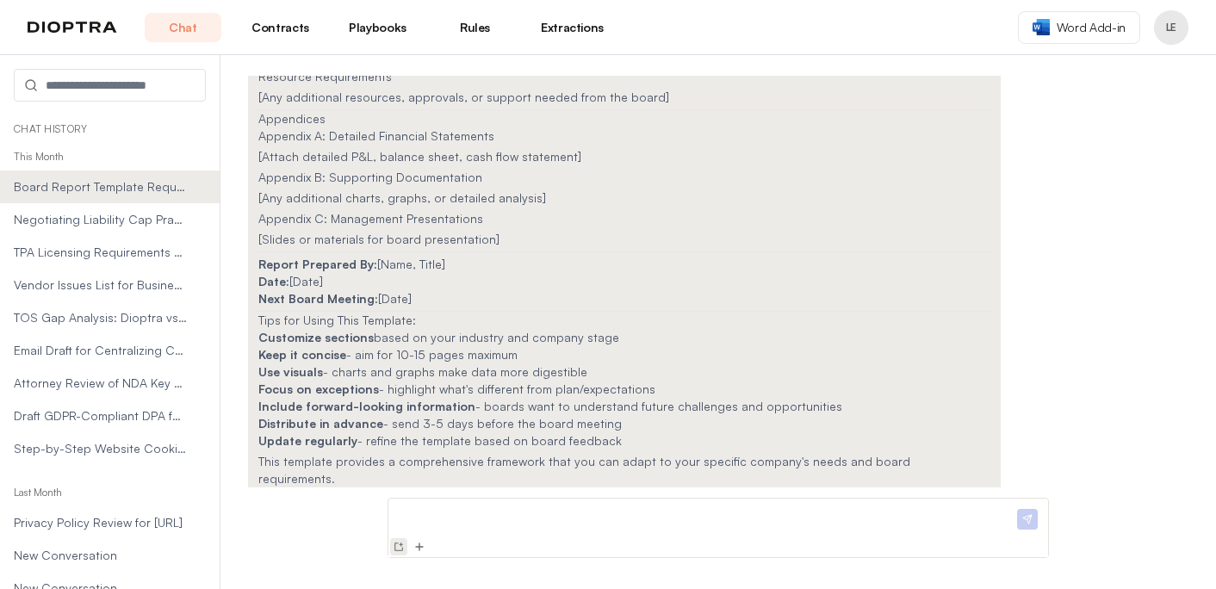
click at [400, 547] on img at bounding box center [399, 547] width 14 height 14
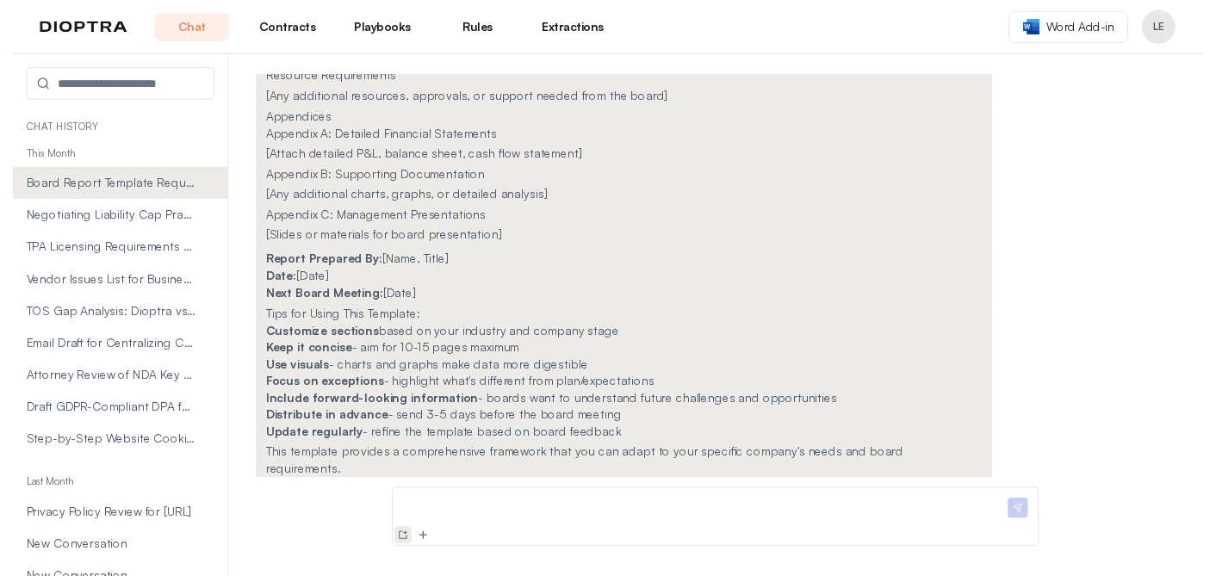
scroll to position [0, 0]
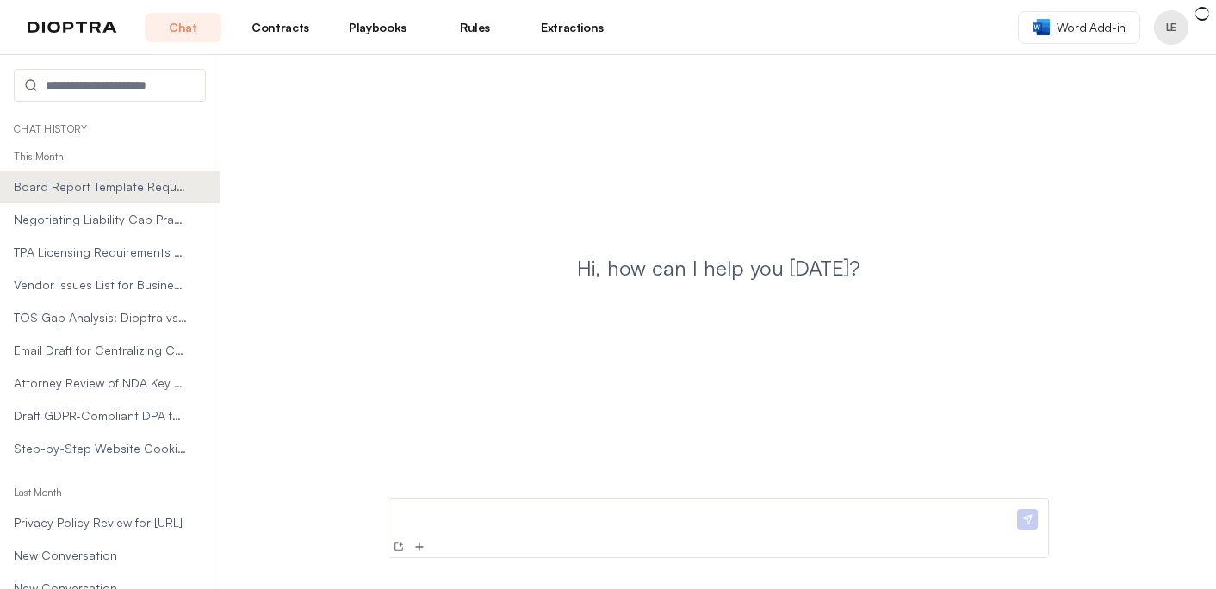
click at [443, 516] on p at bounding box center [704, 514] width 618 height 18
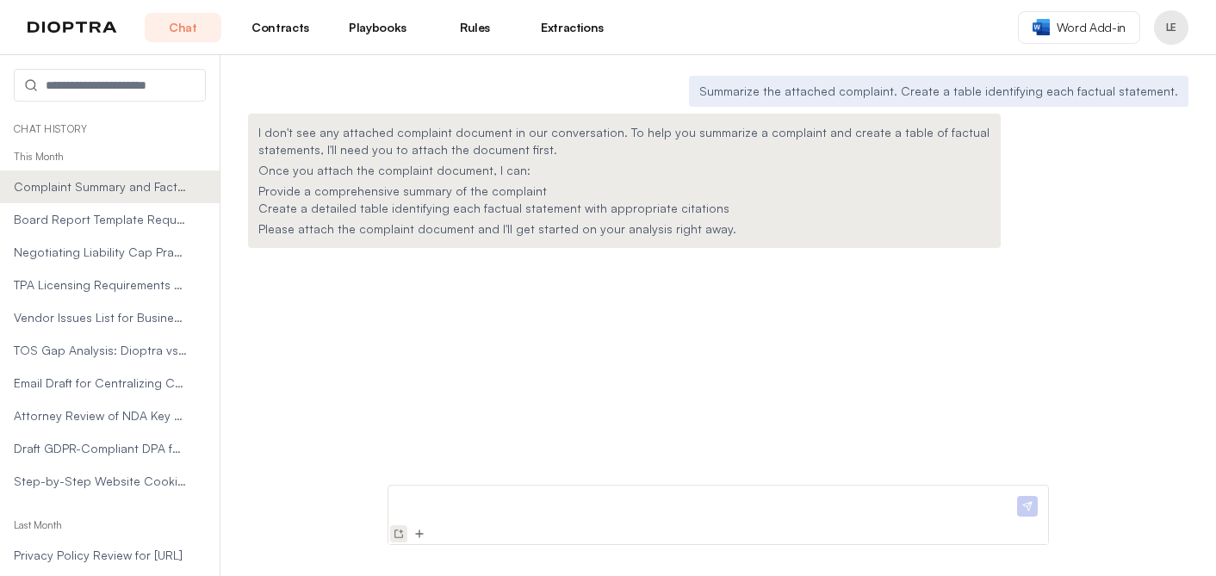
click at [400, 536] on img at bounding box center [399, 534] width 14 height 14
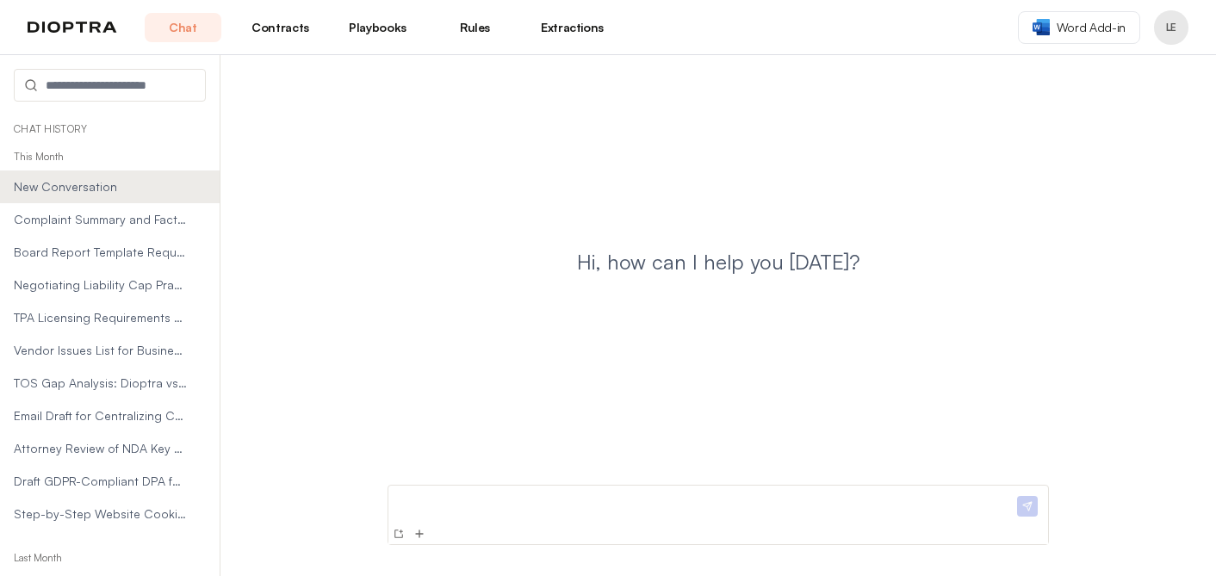
drag, startPoint x: 121, startPoint y: 571, endPoint x: 121, endPoint y: 608, distance: 37.0
click at [121, 576] on html "Chat Contracts Playbooks Rules Extractions Word Add-in LE Chat History This Mon…" at bounding box center [608, 288] width 1216 height 576
drag, startPoint x: 125, startPoint y: 572, endPoint x: 125, endPoint y: 607, distance: 35.3
click at [125, 576] on html "Chat Contracts Playbooks Rules Extractions Word Add-in LE Chat History This Mon…" at bounding box center [608, 288] width 1216 height 576
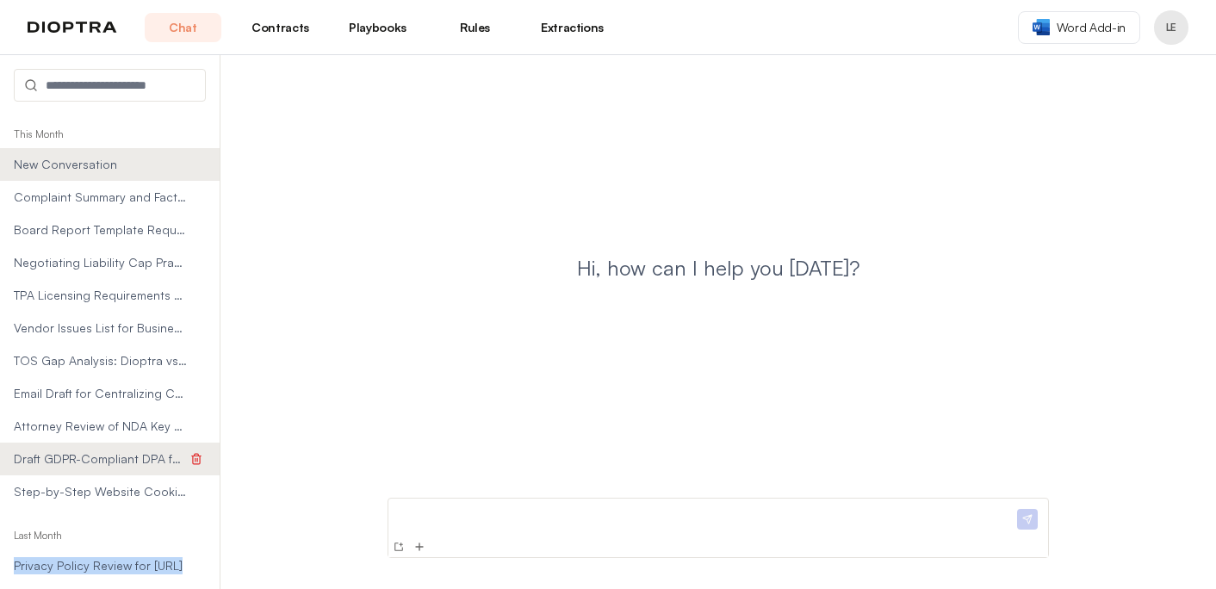
scroll to position [12, 0]
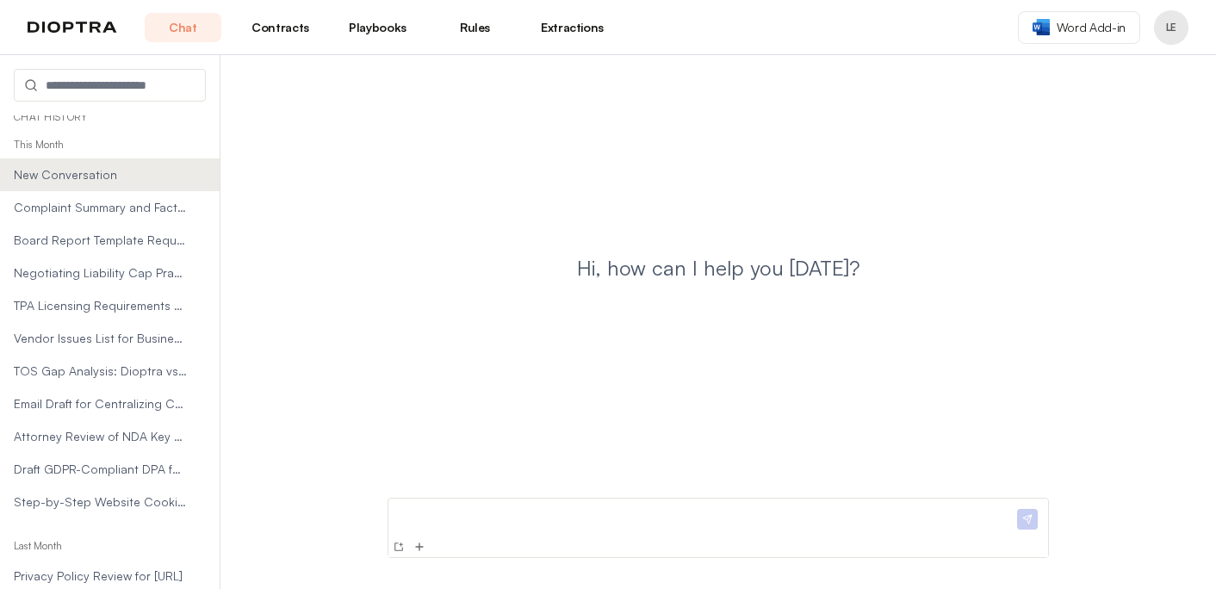
click at [412, 516] on p at bounding box center [704, 514] width 618 height 18
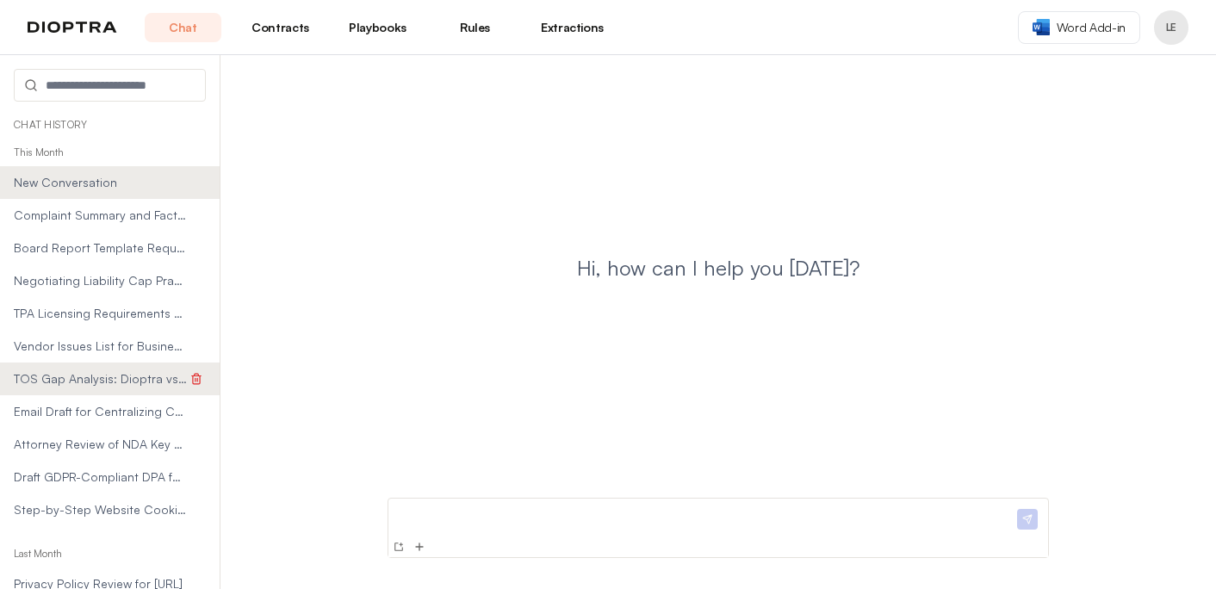
scroll to position [0, 0]
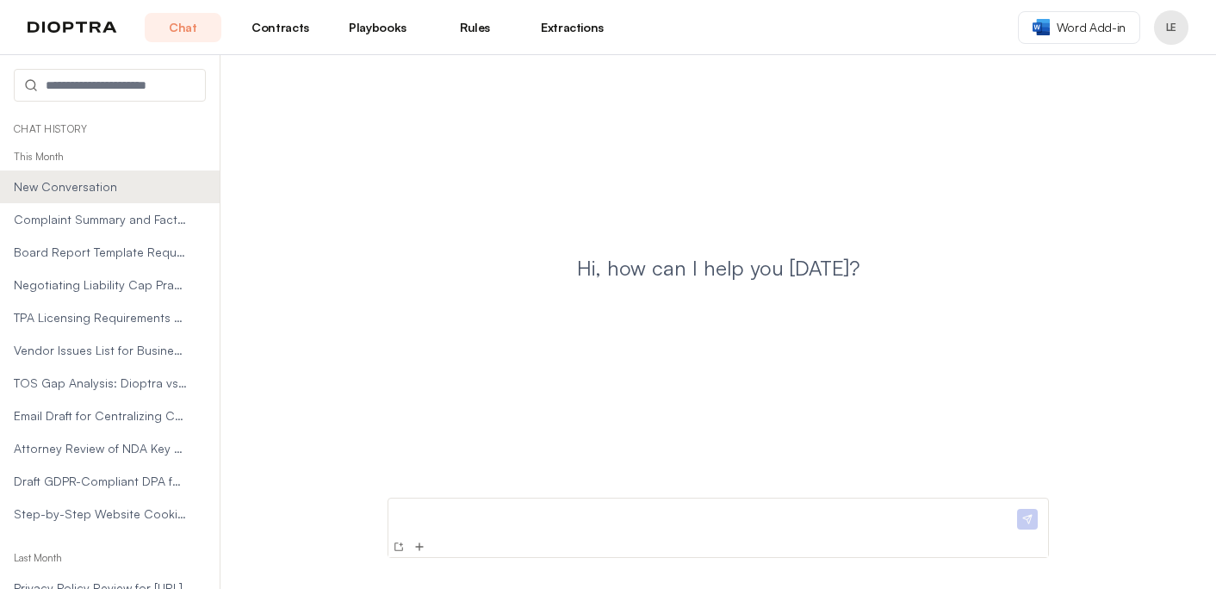
click at [142, 536] on div "Chat History This Month New Conversation Complaint Summary and Factual Statemen…" at bounding box center [110, 352] width 220 height 474
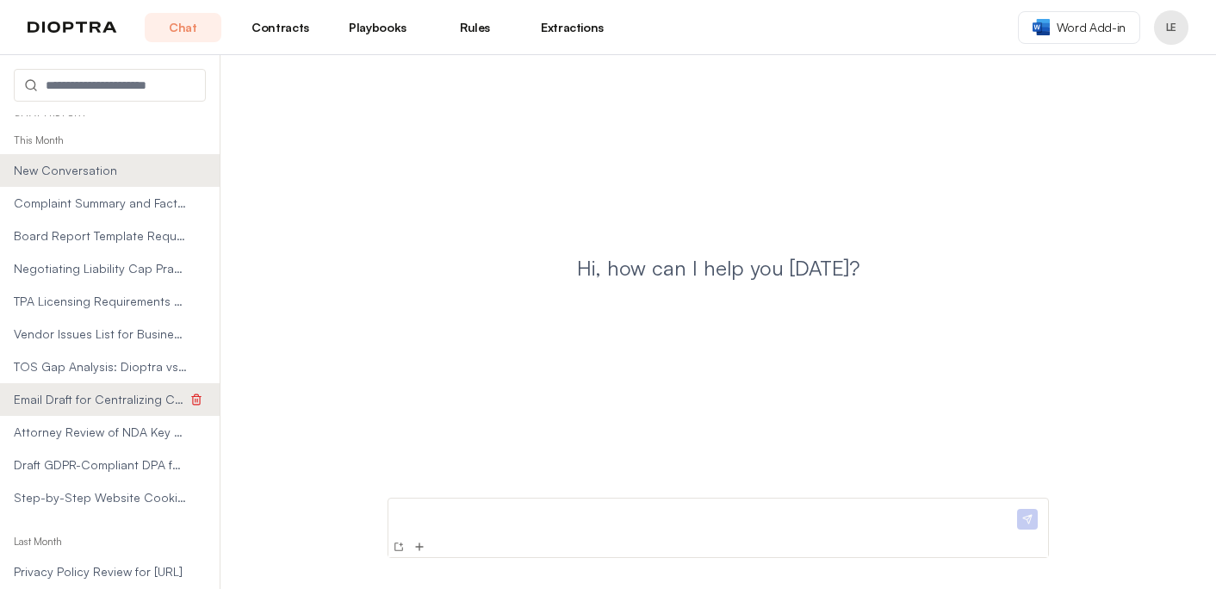
scroll to position [9, 0]
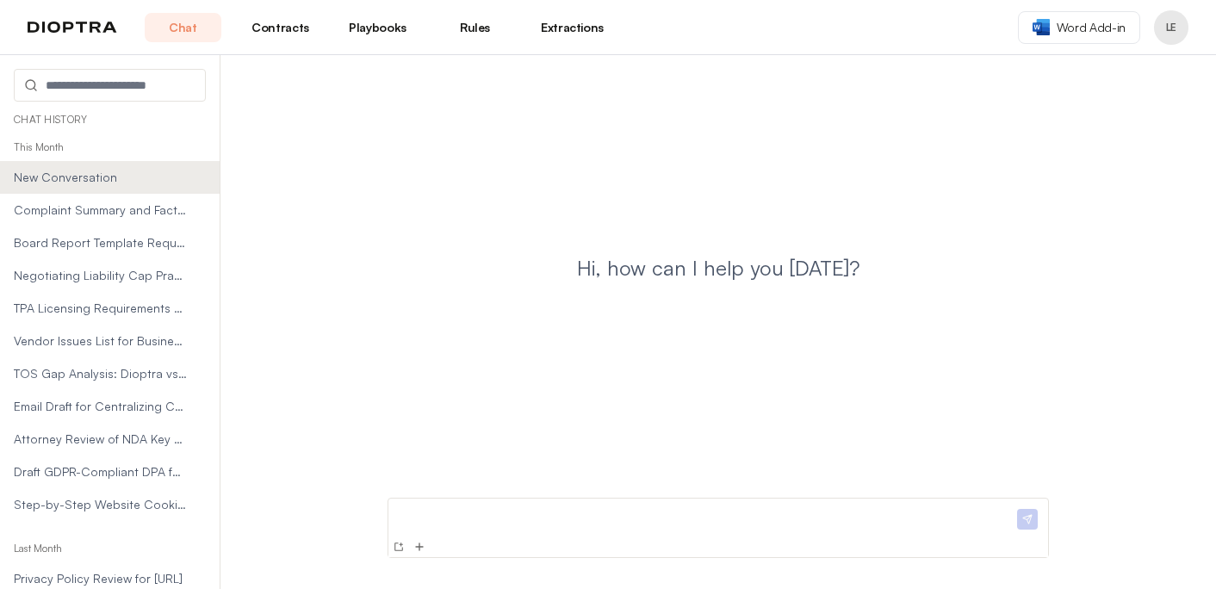
click at [451, 517] on p at bounding box center [704, 514] width 618 height 18
